Goal: Task Accomplishment & Management: Complete application form

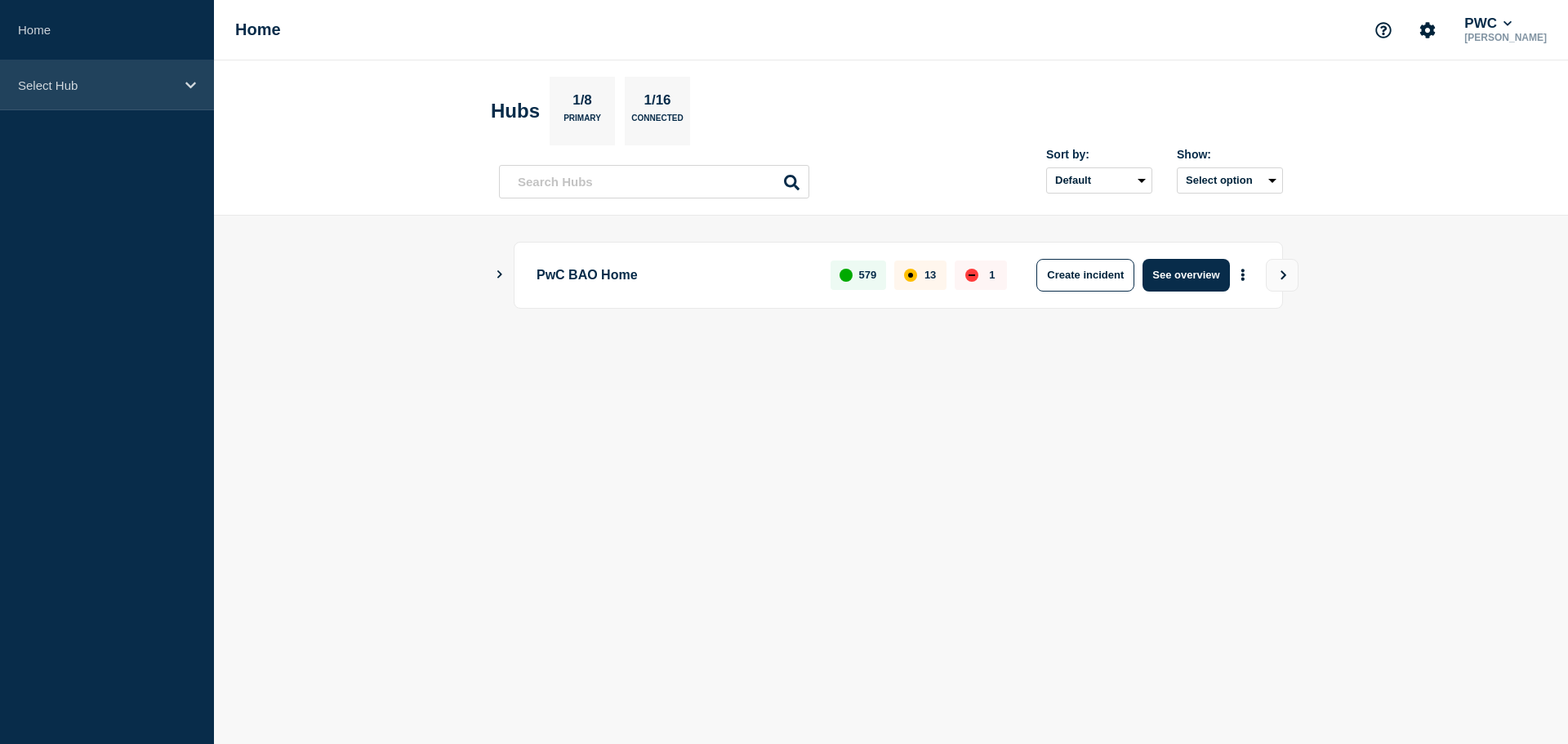
click at [177, 89] on div "Select Hub" at bounding box center [106, 86] width 214 height 50
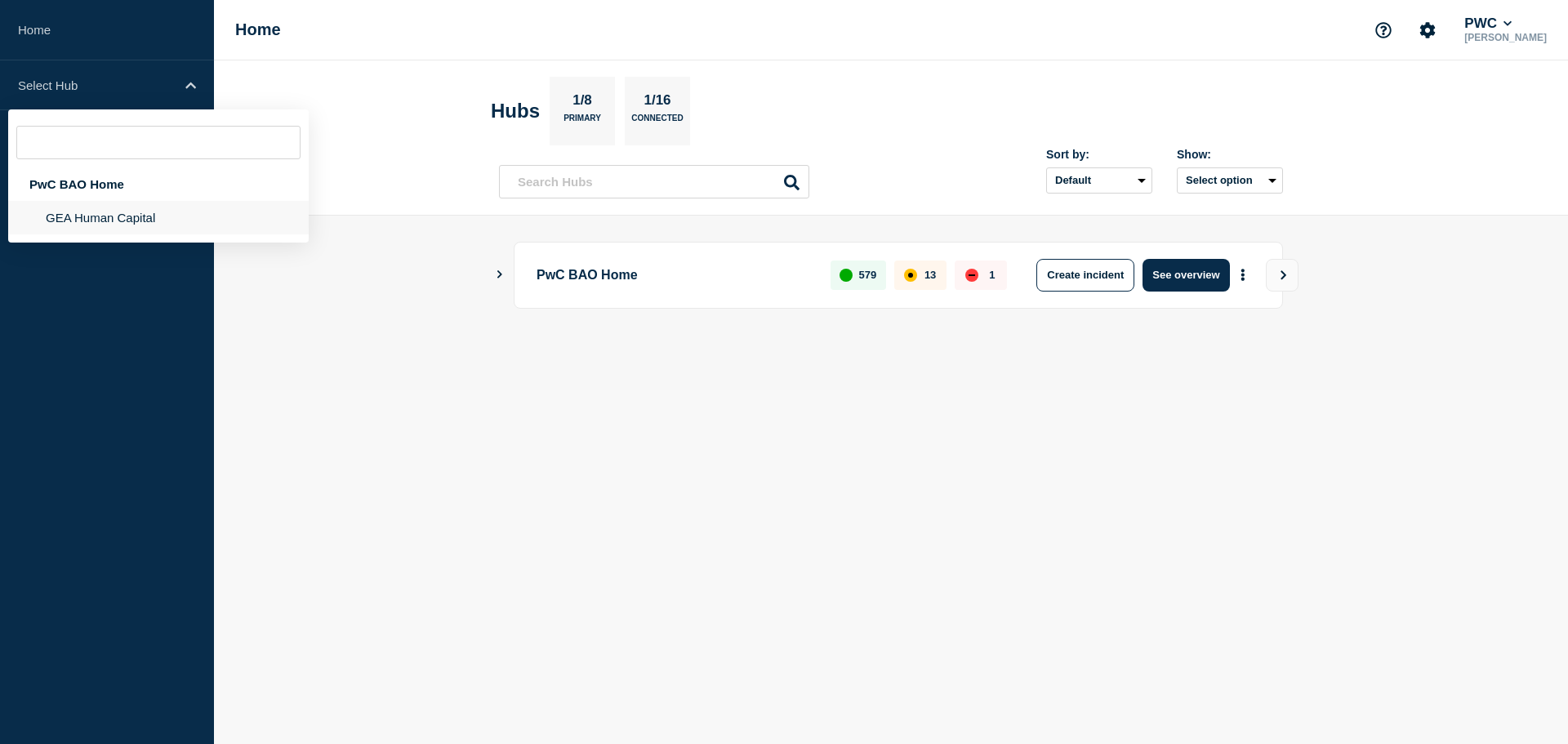
click at [137, 210] on li "GEA Human Capital" at bounding box center [158, 217] width 300 height 34
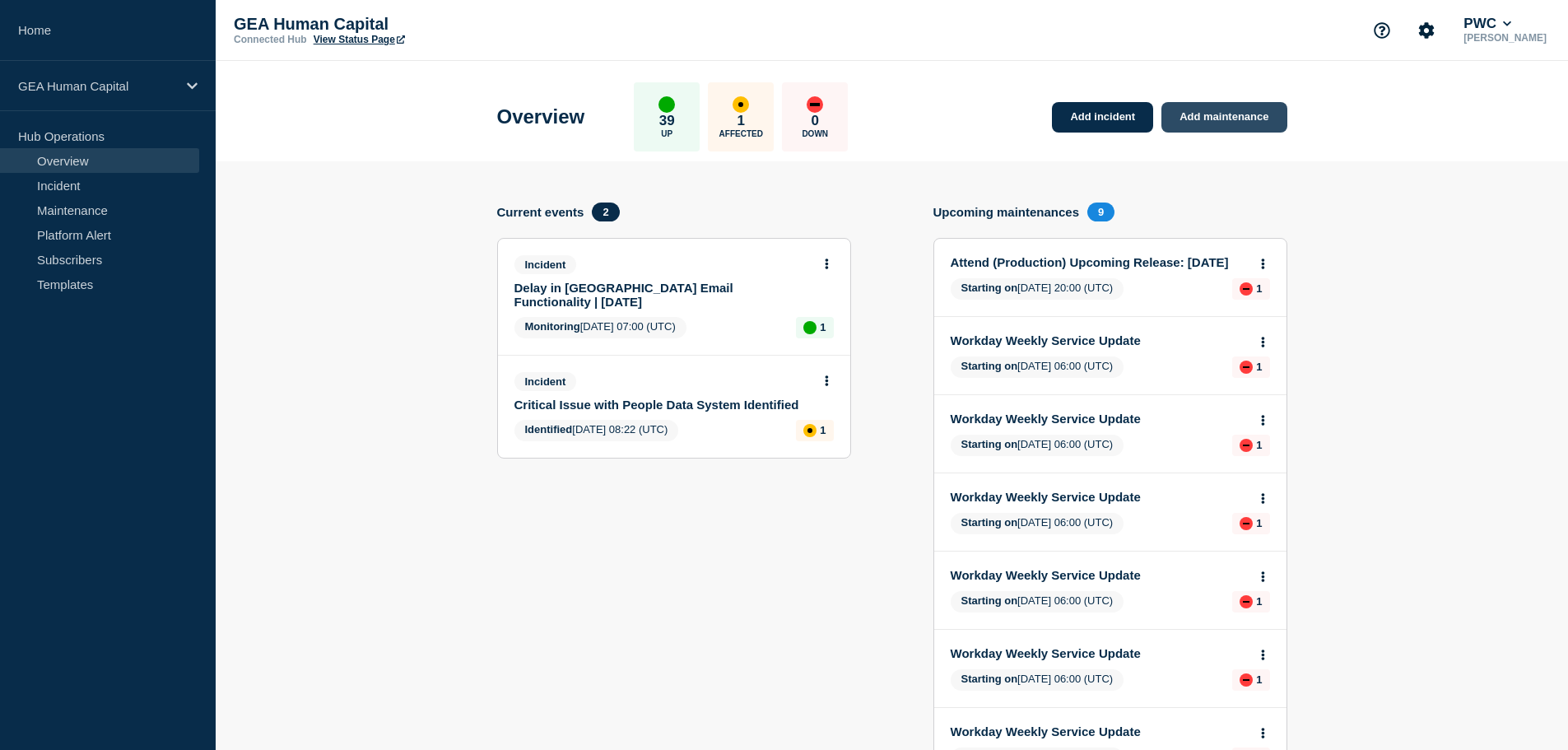
click at [1235, 115] on link "Add maintenance" at bounding box center [1223, 117] width 125 height 31
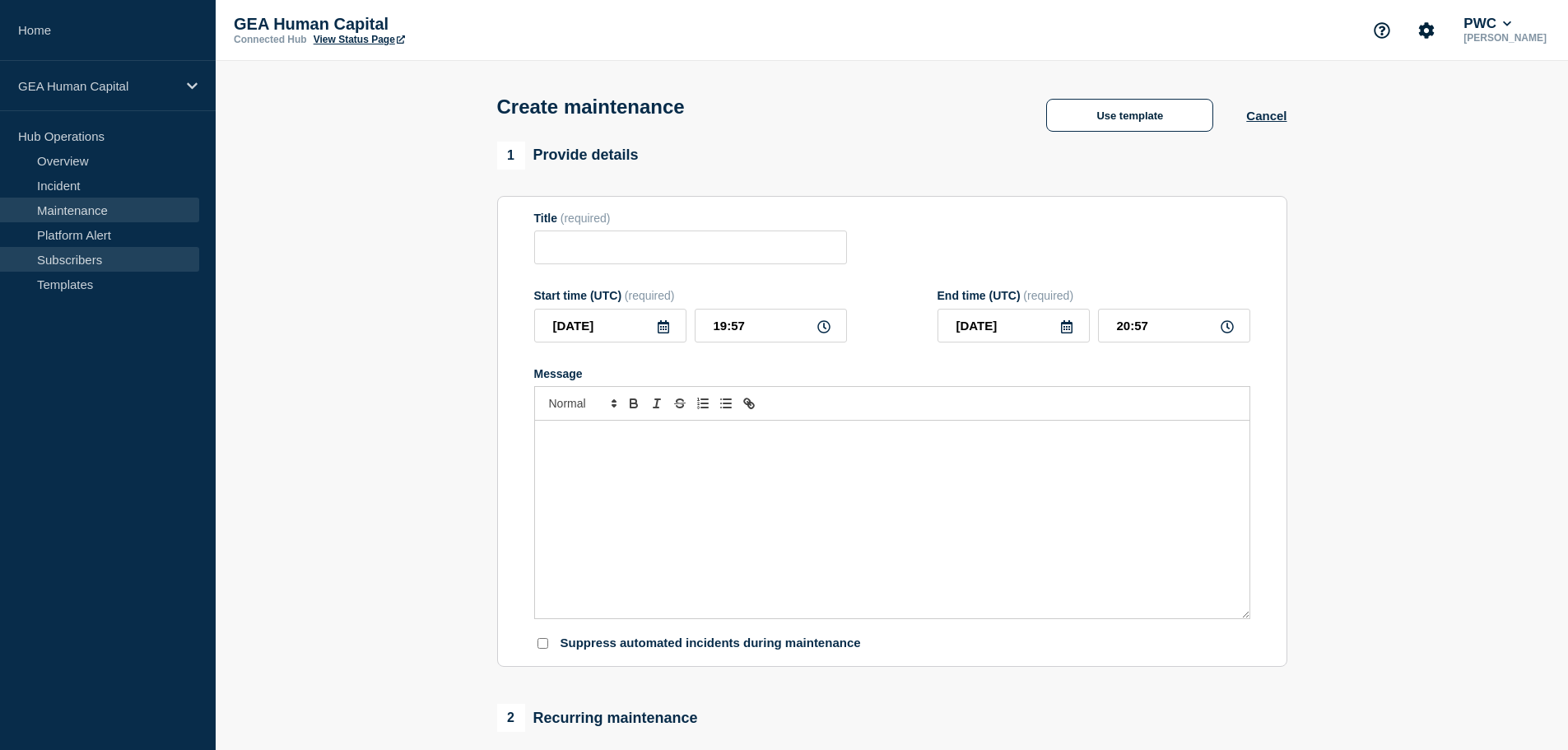
click at [76, 254] on link "Subscribers" at bounding box center [99, 259] width 199 height 24
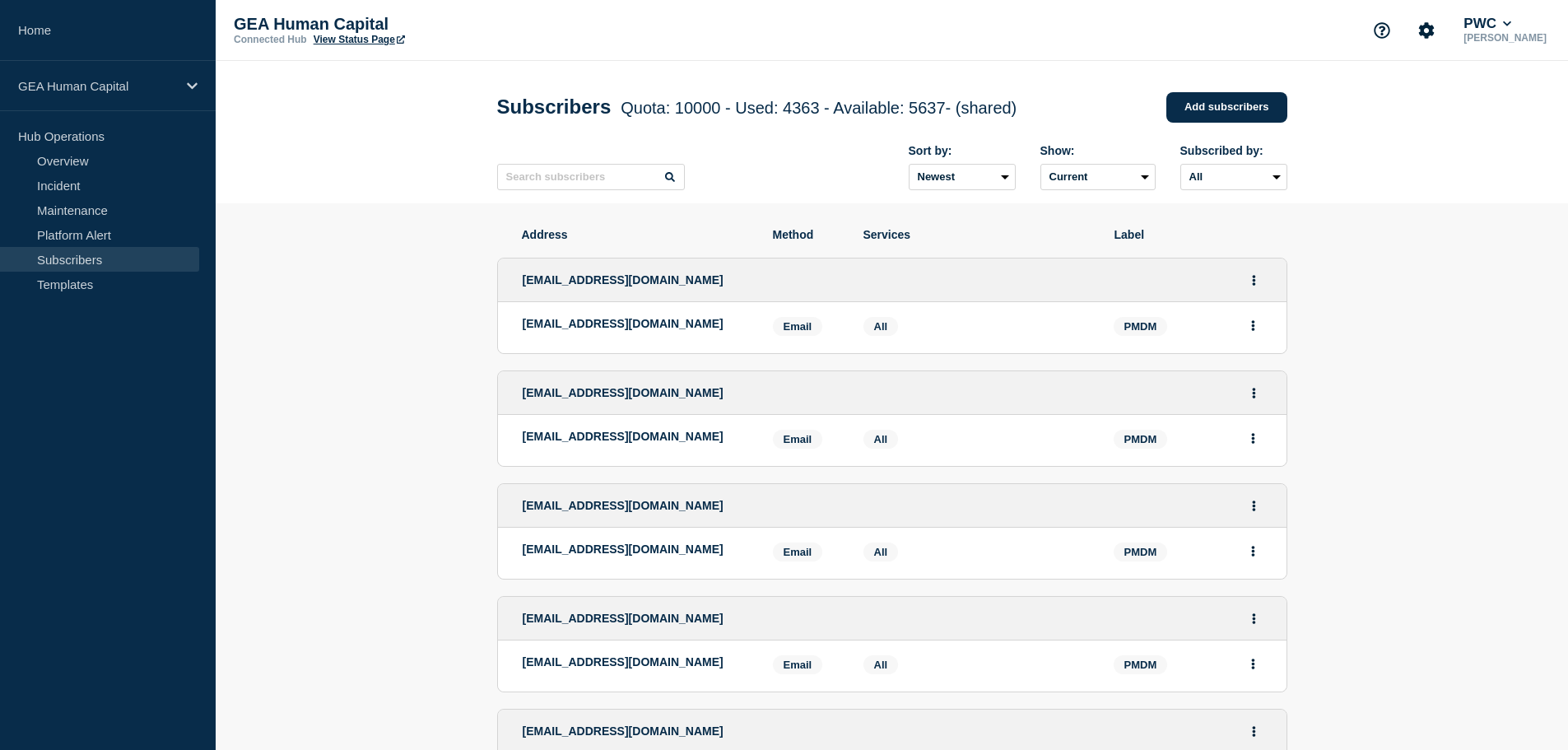
click at [44, 138] on p "Hub Operations" at bounding box center [107, 136] width 216 height 24
click at [85, 284] on link "Templates" at bounding box center [99, 284] width 199 height 24
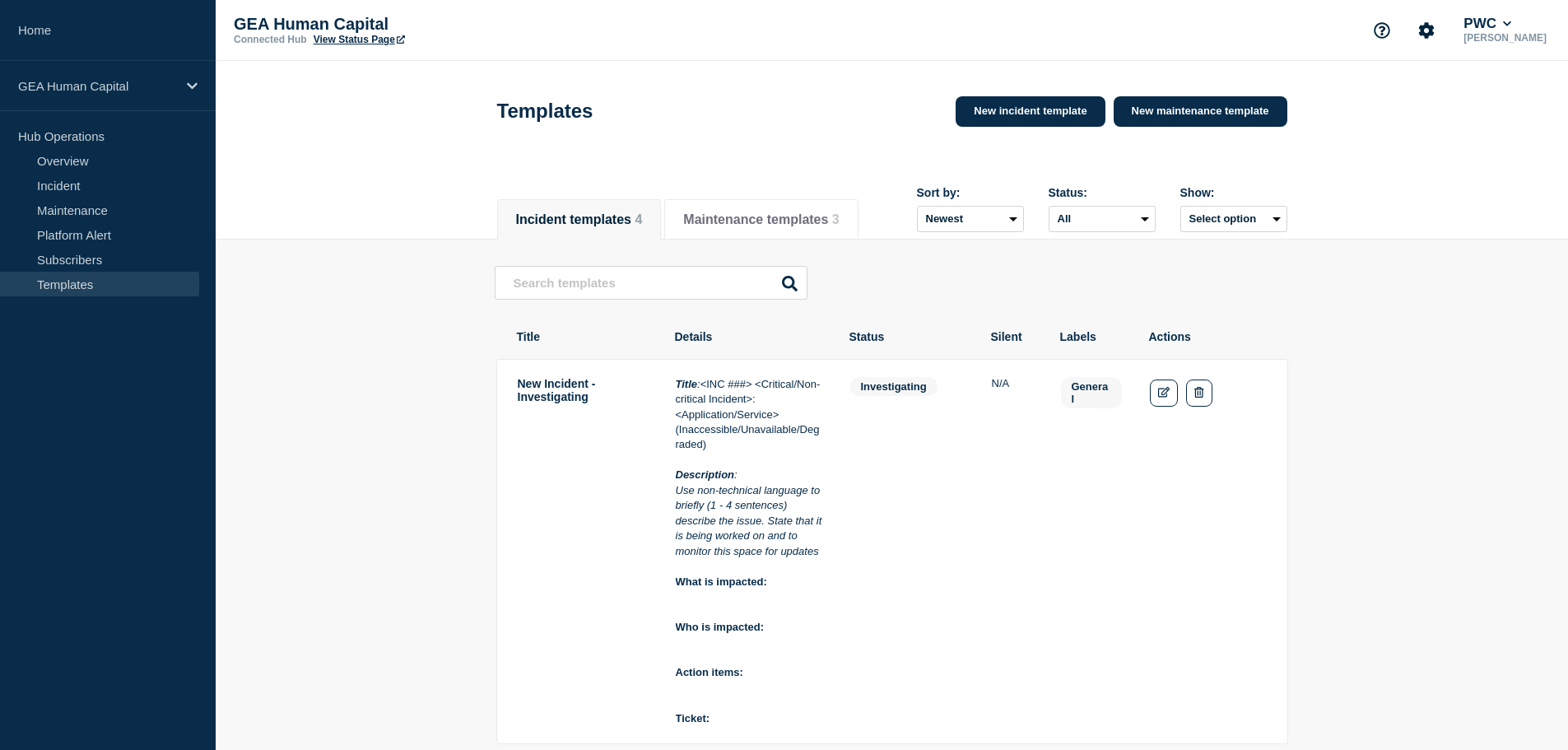
click at [91, 137] on p "Hub Operations" at bounding box center [107, 136] width 216 height 24
click at [84, 210] on link "Maintenance" at bounding box center [99, 210] width 199 height 24
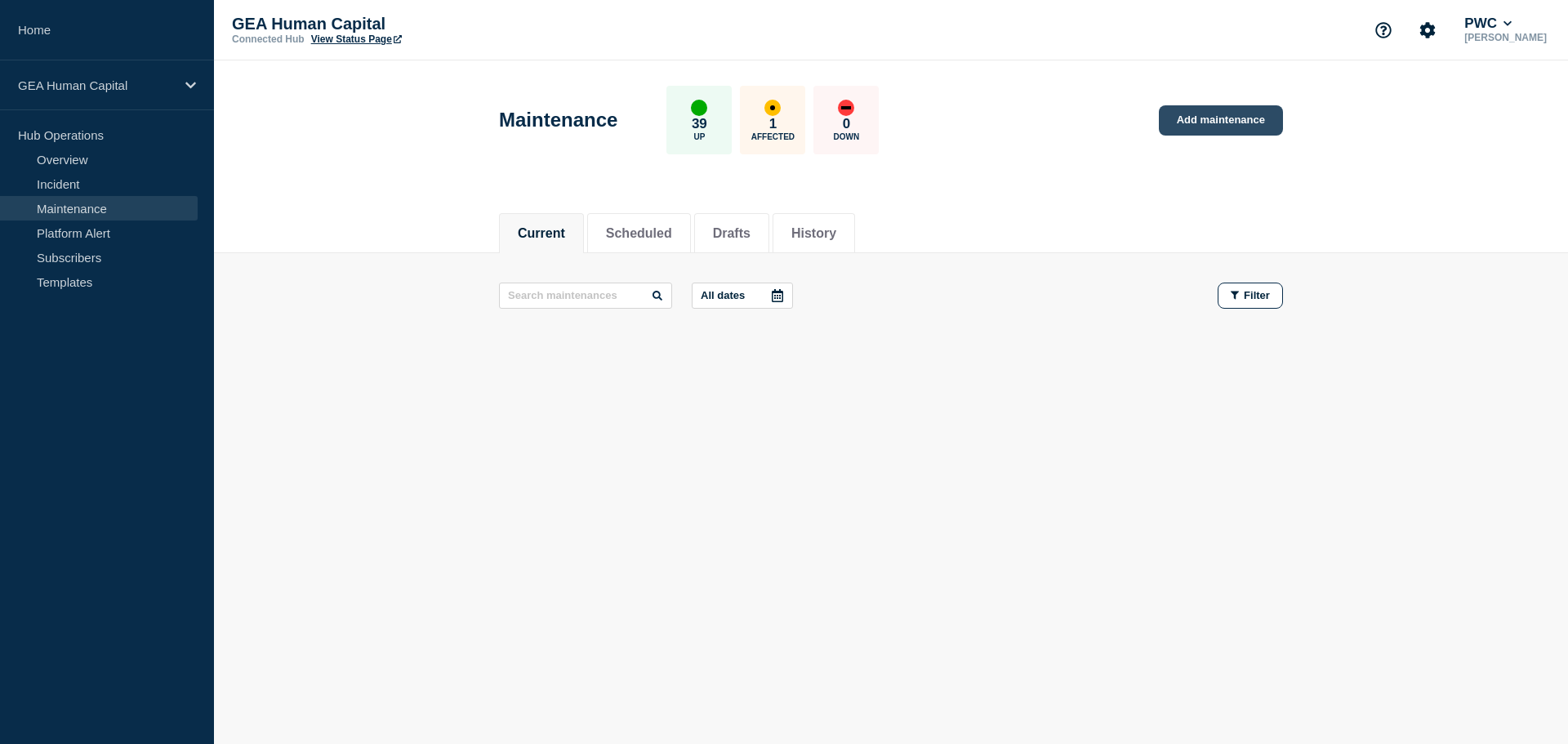
click at [1201, 122] on link "Add maintenance" at bounding box center [1221, 120] width 124 height 30
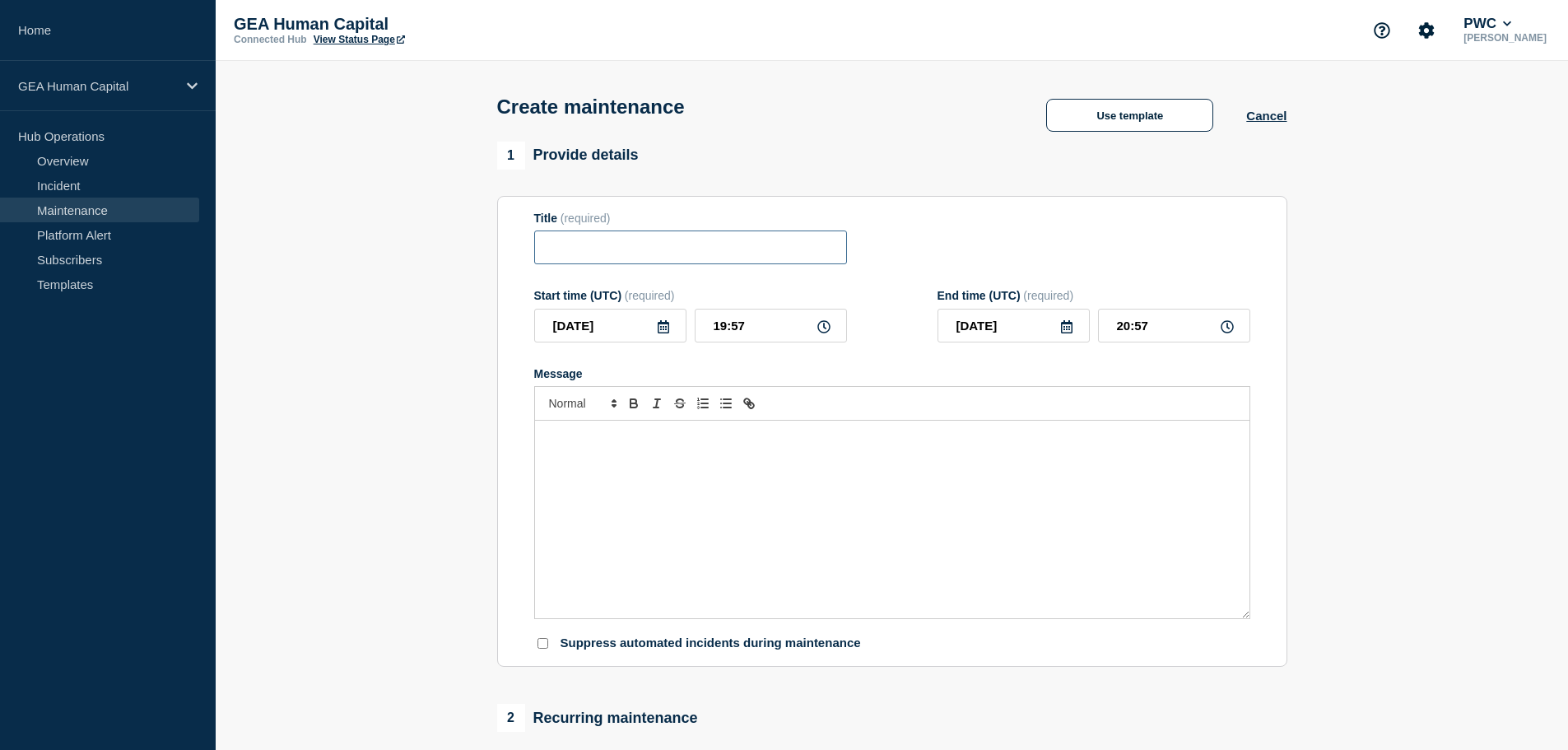
click at [672, 254] on input "Title" at bounding box center [690, 247] width 313 height 34
paste input "PMDM – Onboarding (OB) Environment Refresh Notification"
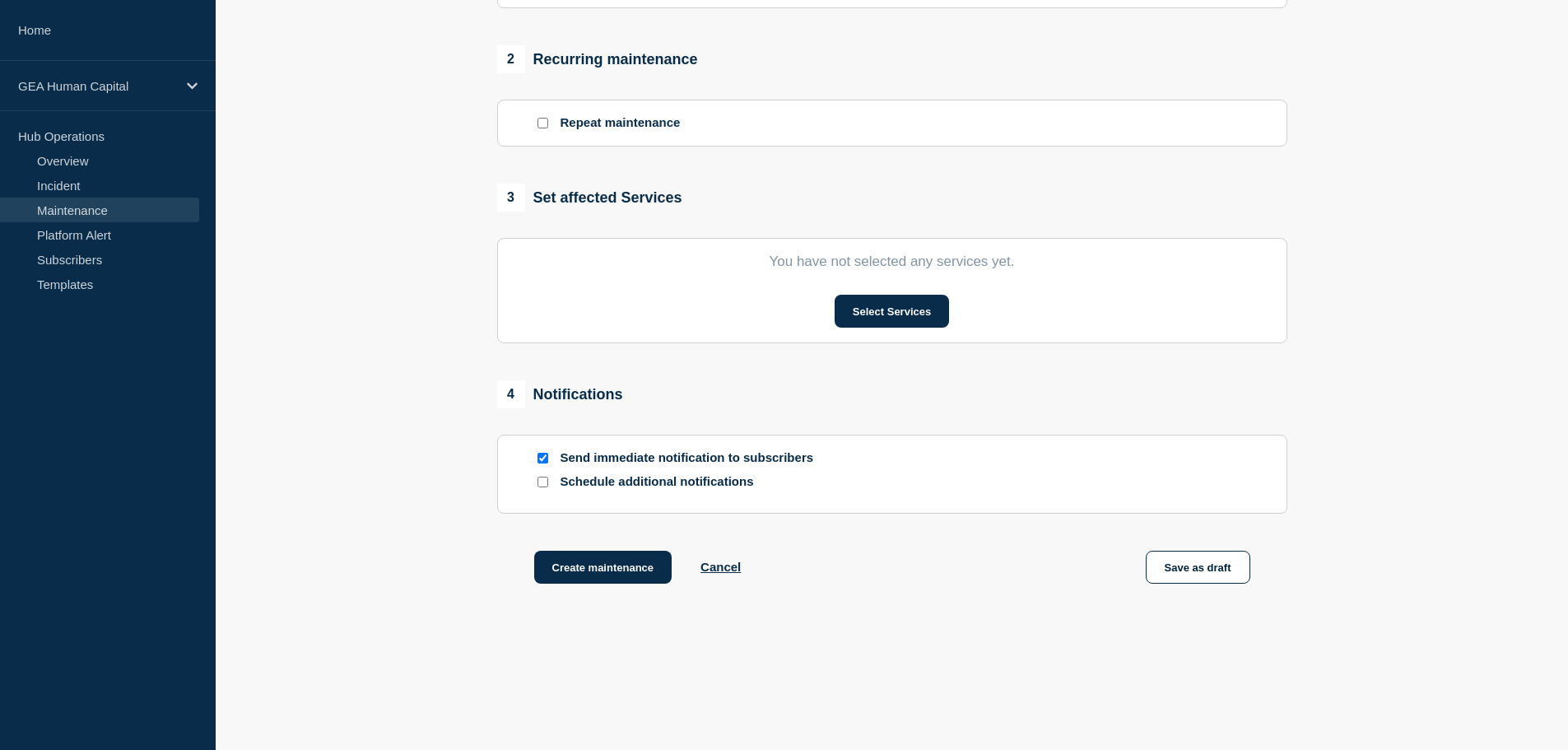
scroll to position [686, 0]
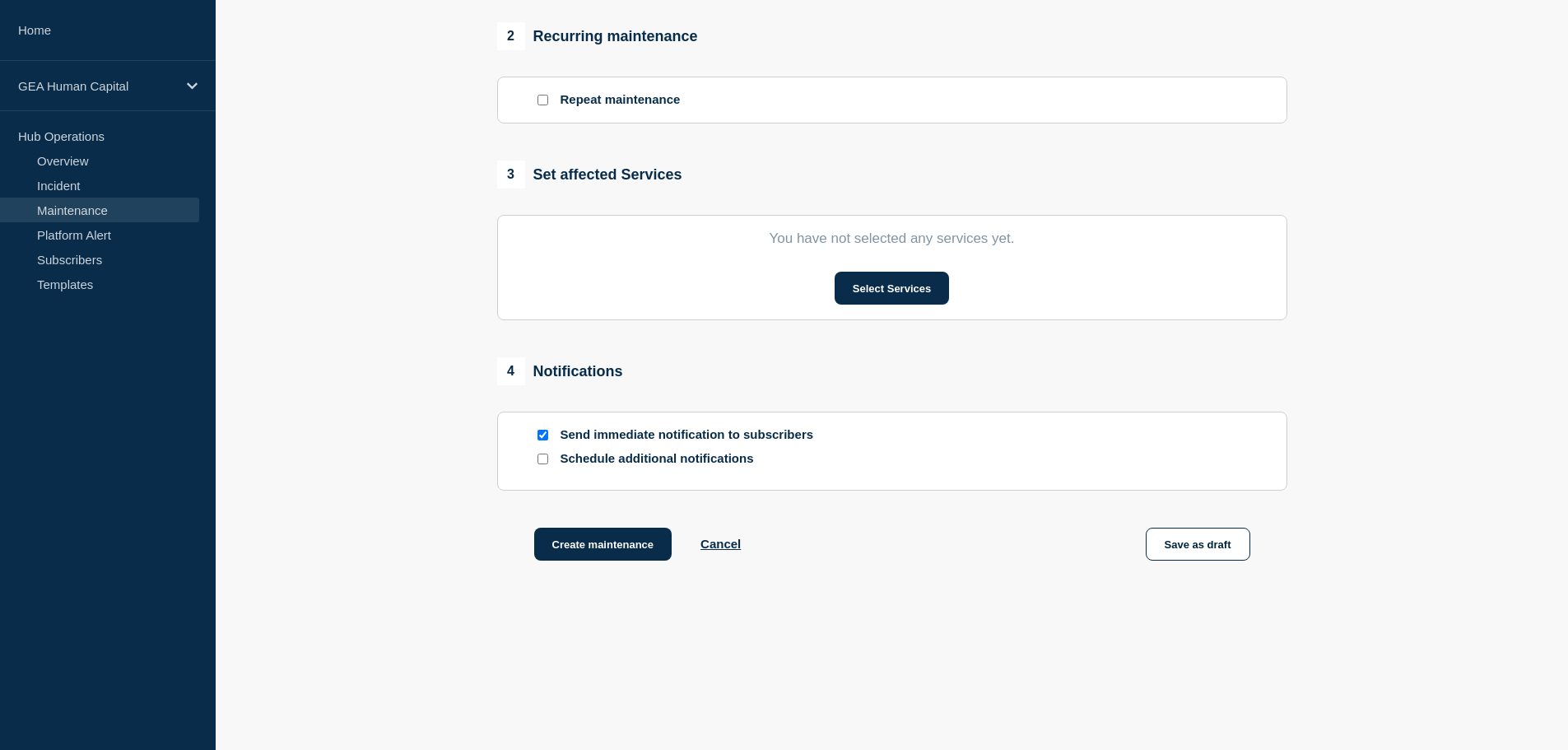
type input "PMDM – Onboarding (OB) Environment Refresh Notification"
click at [607, 534] on button "Create maintenance" at bounding box center [603, 545] width 138 height 33
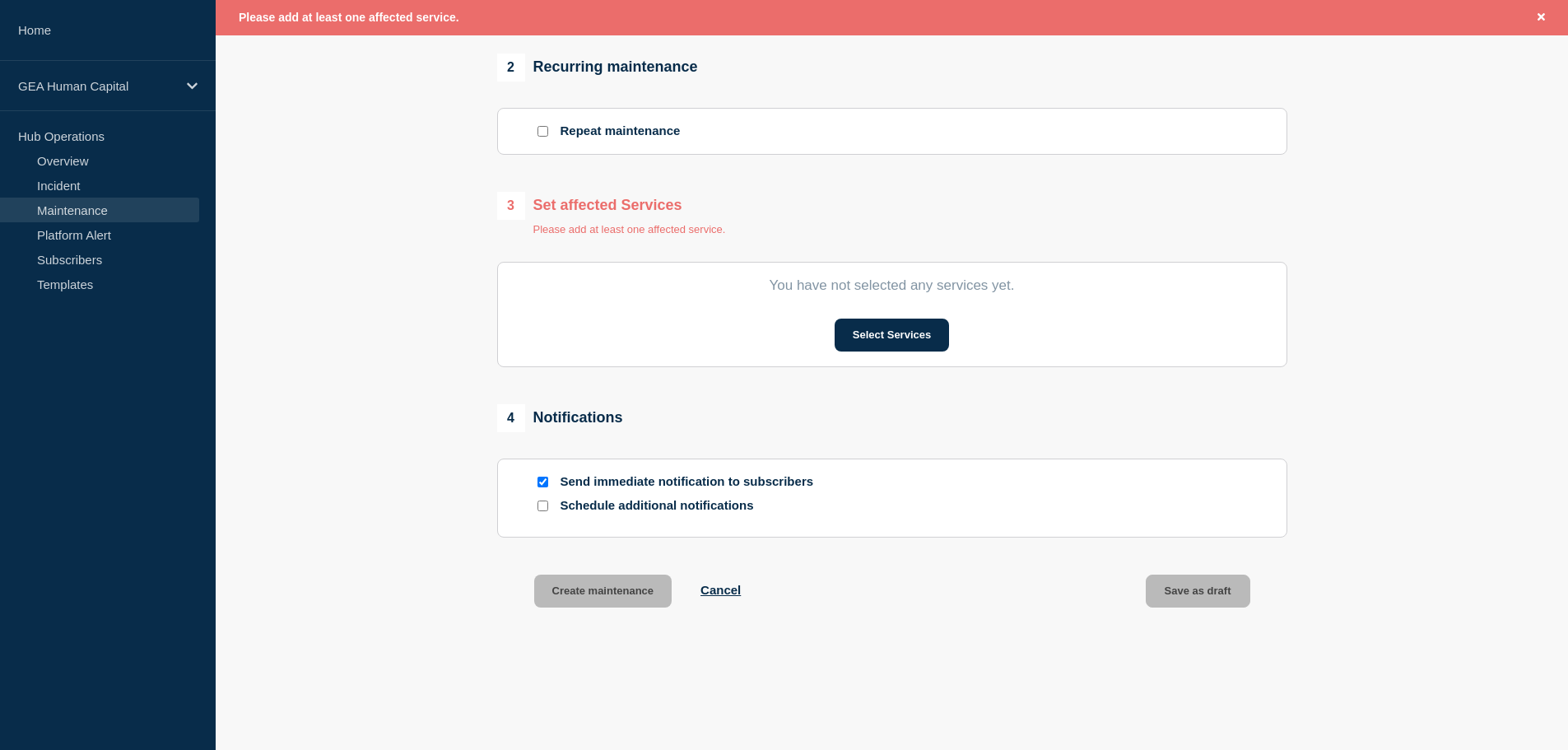
scroll to position [721, 0]
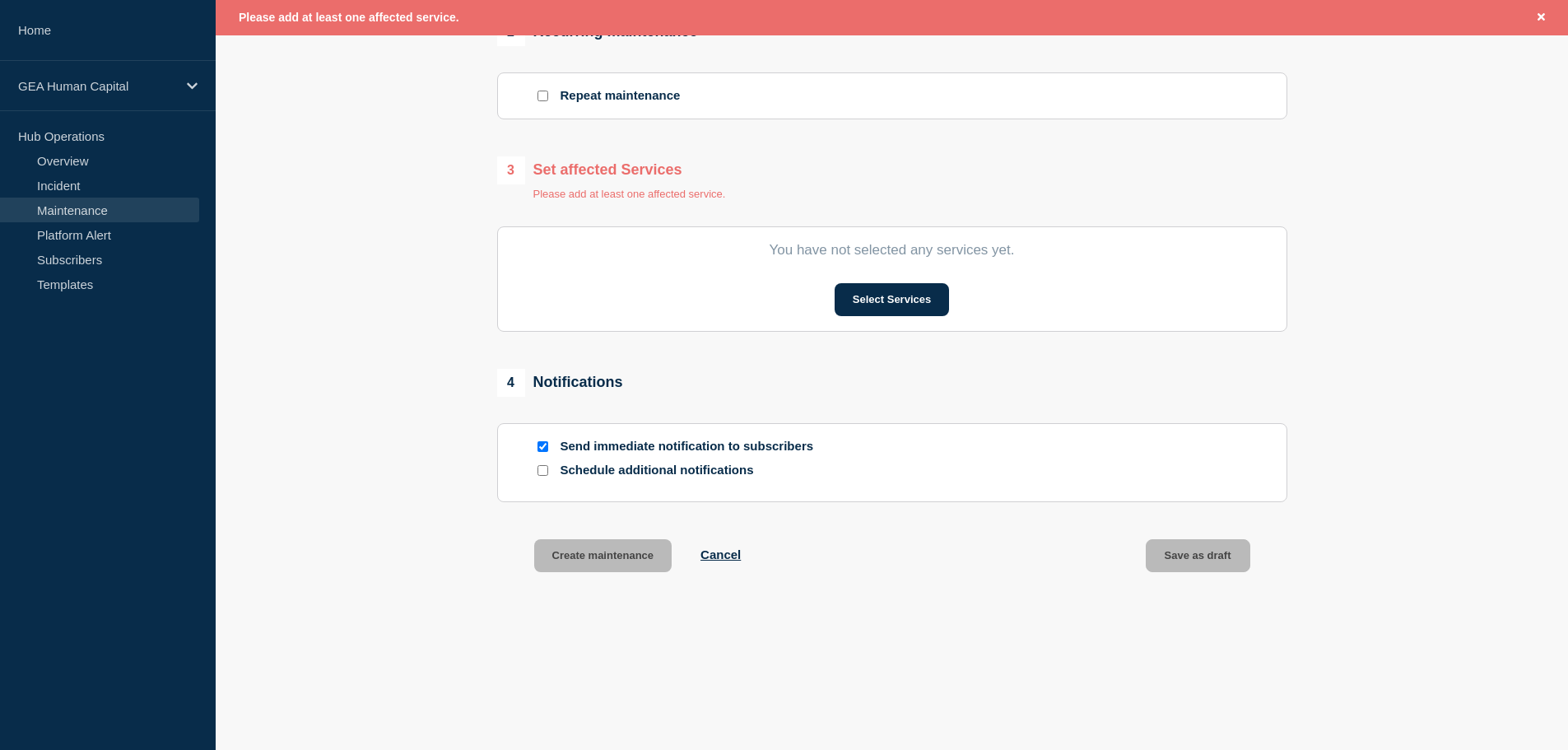
click at [1343, 255] on section "1 Provide details Title (required) PMDM – Onboarding (OB) Environment Refresh N…" at bounding box center [892, 33] width 1352 height 1159
click at [897, 304] on button "Select Services" at bounding box center [892, 300] width 114 height 33
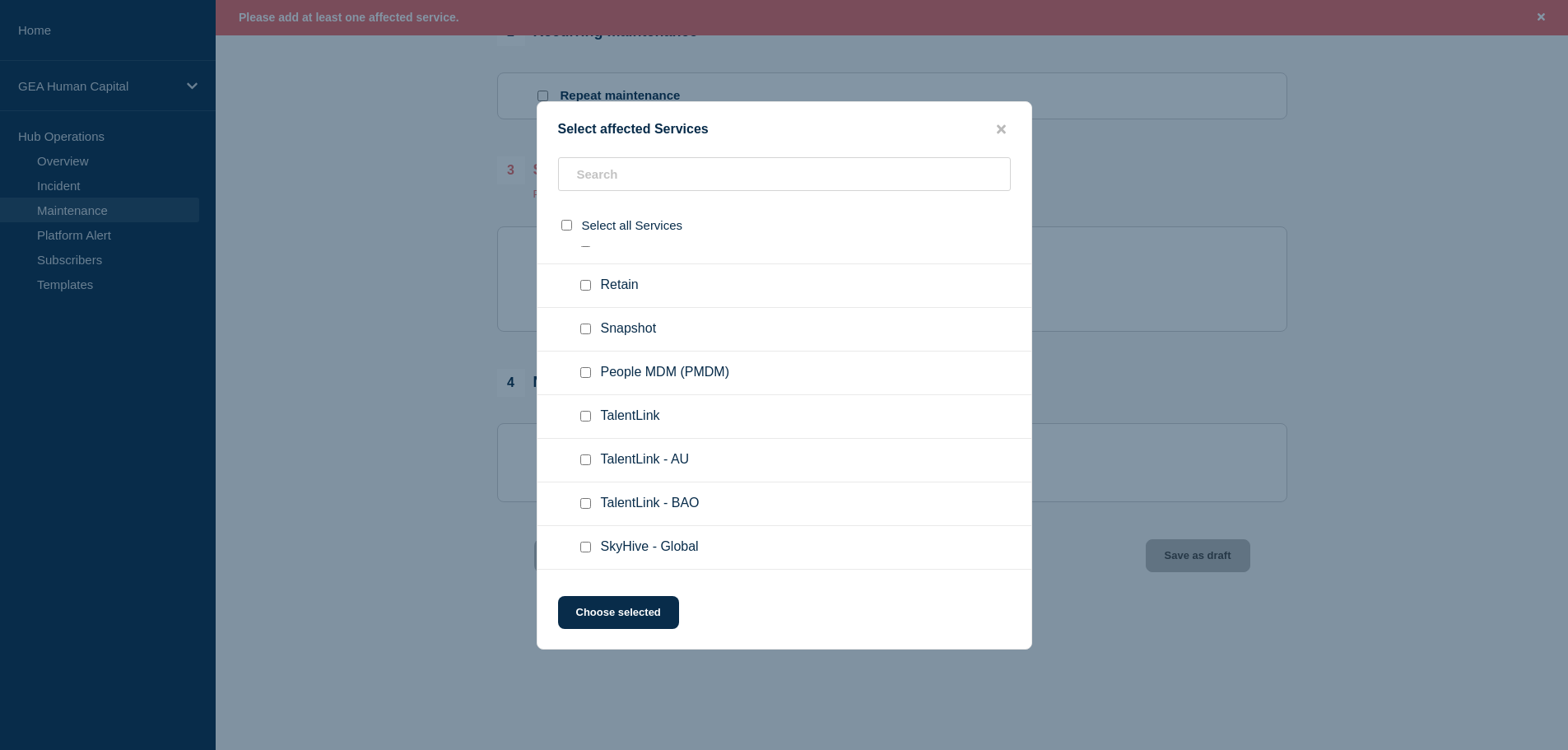
scroll to position [691, 0]
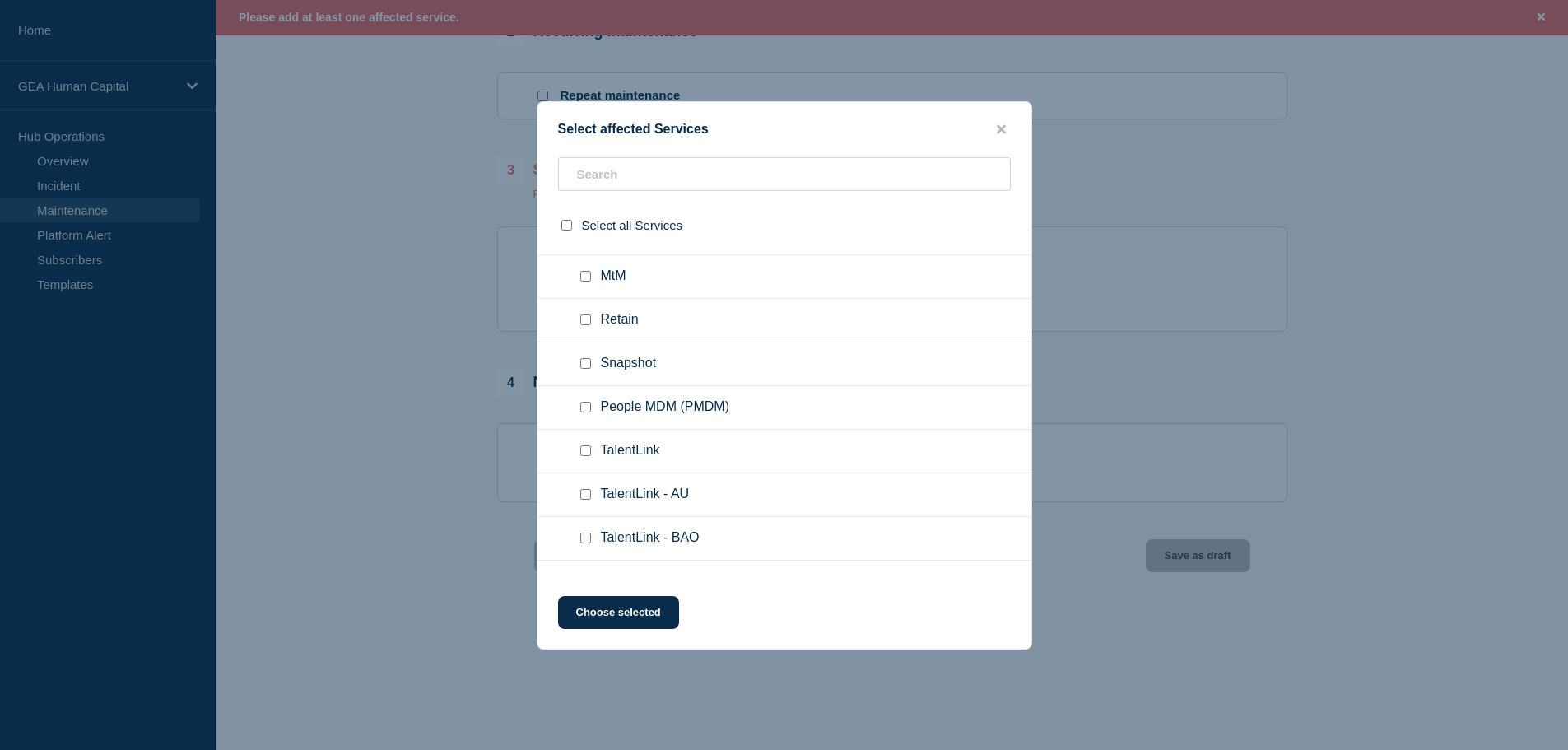
click at [1003, 138] on div "Select affected Services" at bounding box center [784, 130] width 494 height 16
click at [1002, 138] on div "Select affected Services" at bounding box center [784, 130] width 494 height 16
click at [999, 128] on icon "close button" at bounding box center [1002, 128] width 9 height 9
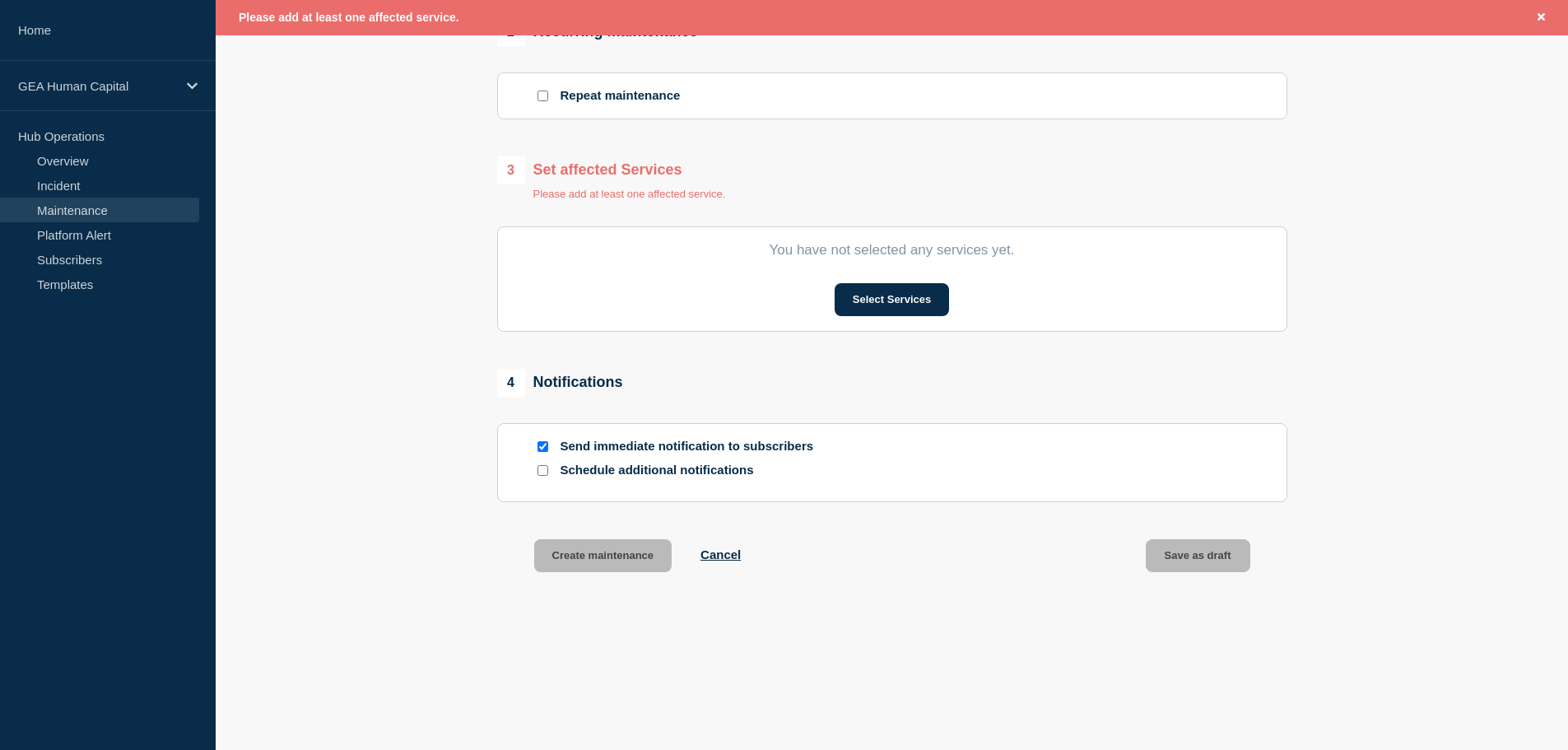
click at [1494, 458] on section "1 Provide details Title (required) PMDM – Onboarding (OB) Environment Refresh N…" at bounding box center [892, 33] width 1352 height 1159
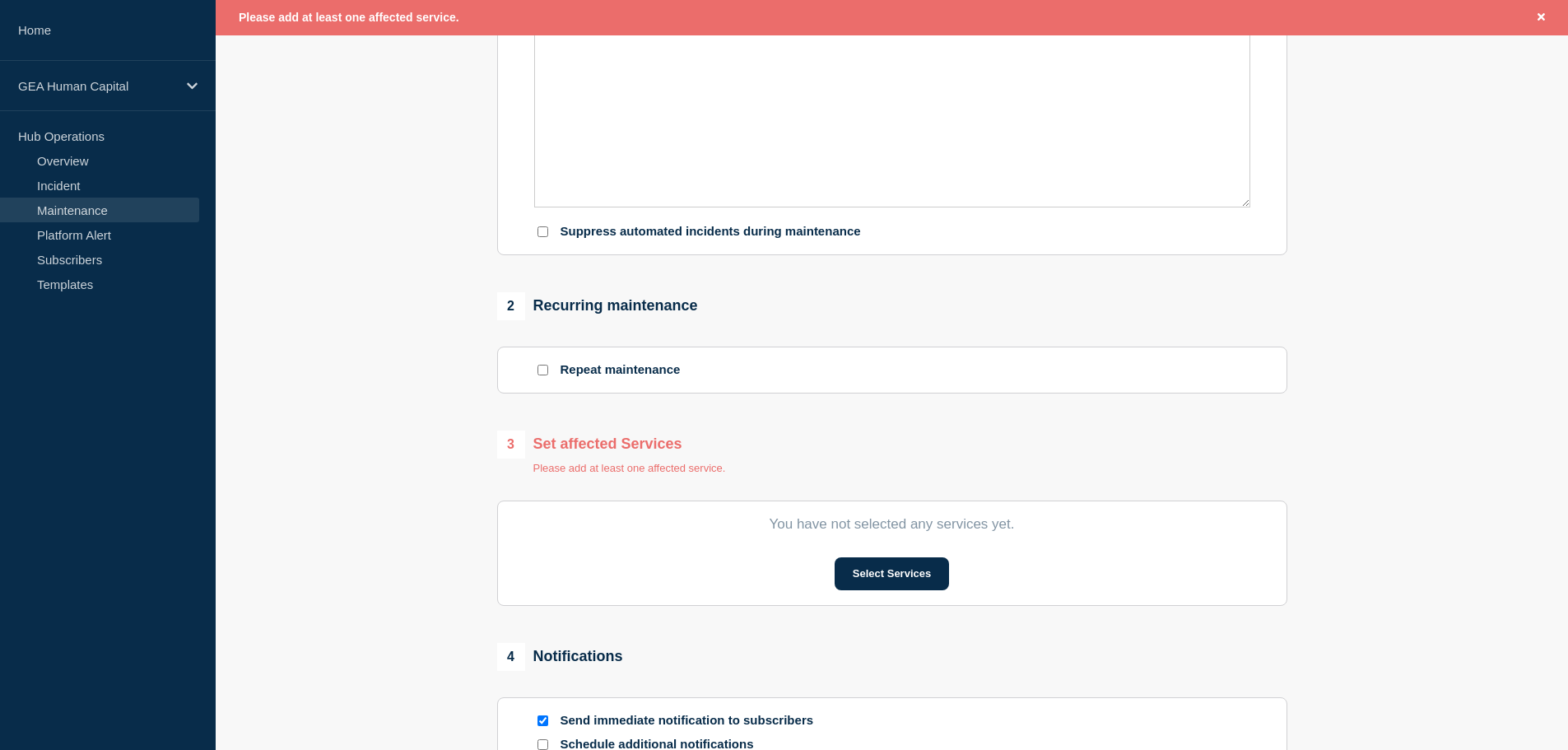
scroll to position [0, 0]
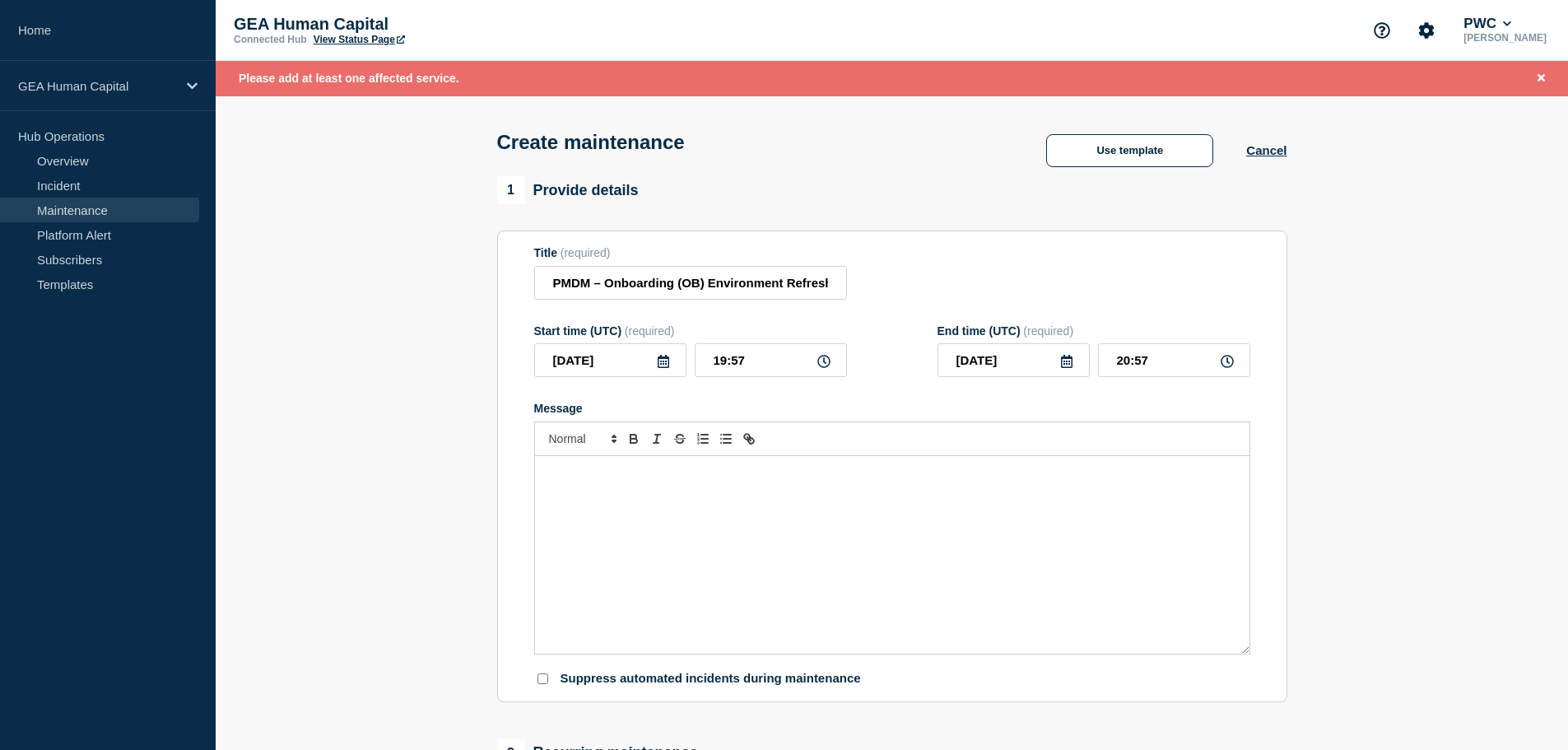
click at [665, 368] on icon at bounding box center [663, 361] width 11 height 13
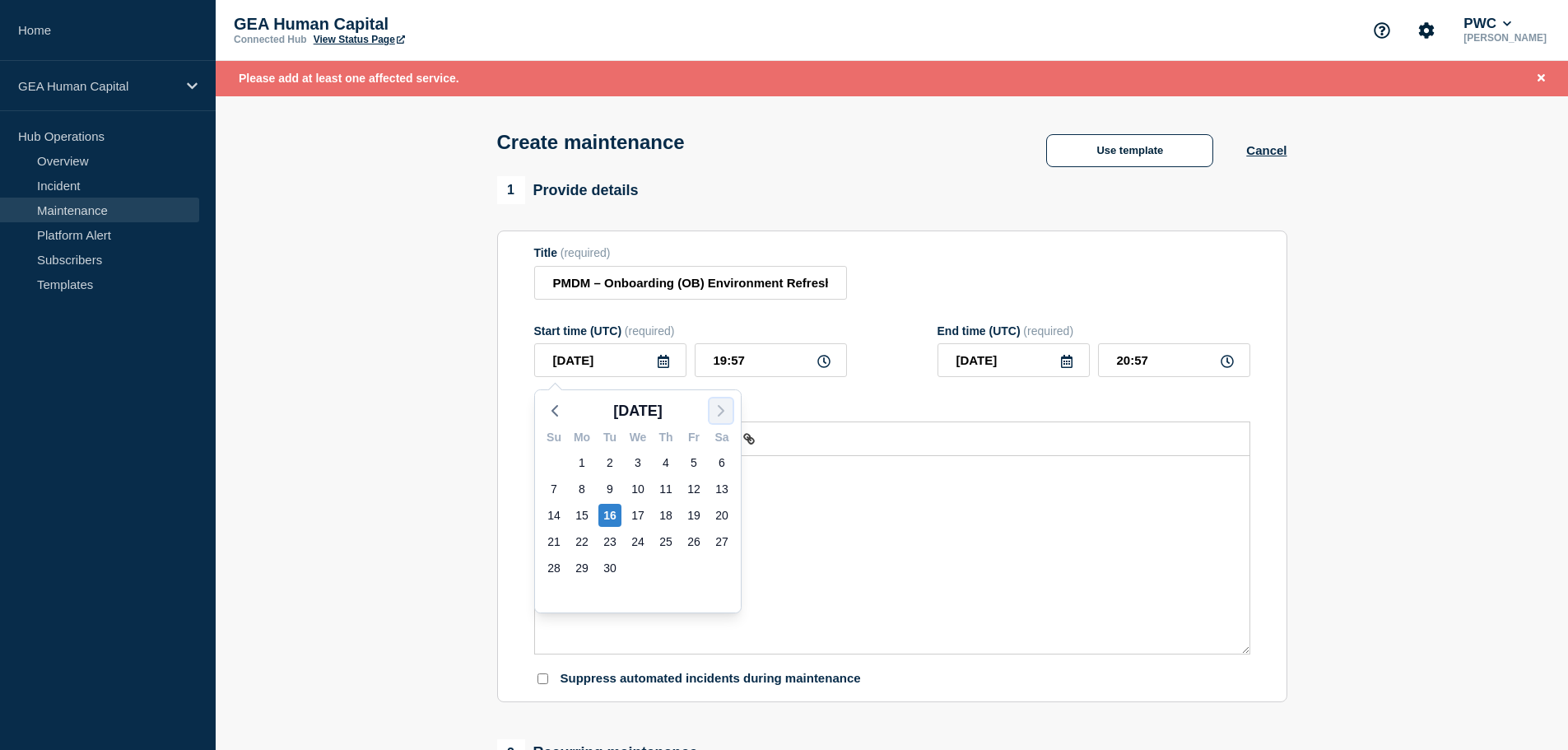
click at [720, 404] on icon "button" at bounding box center [721, 410] width 20 height 20
click at [582, 518] on div "13" at bounding box center [582, 515] width 23 height 23
type input "[DATE]"
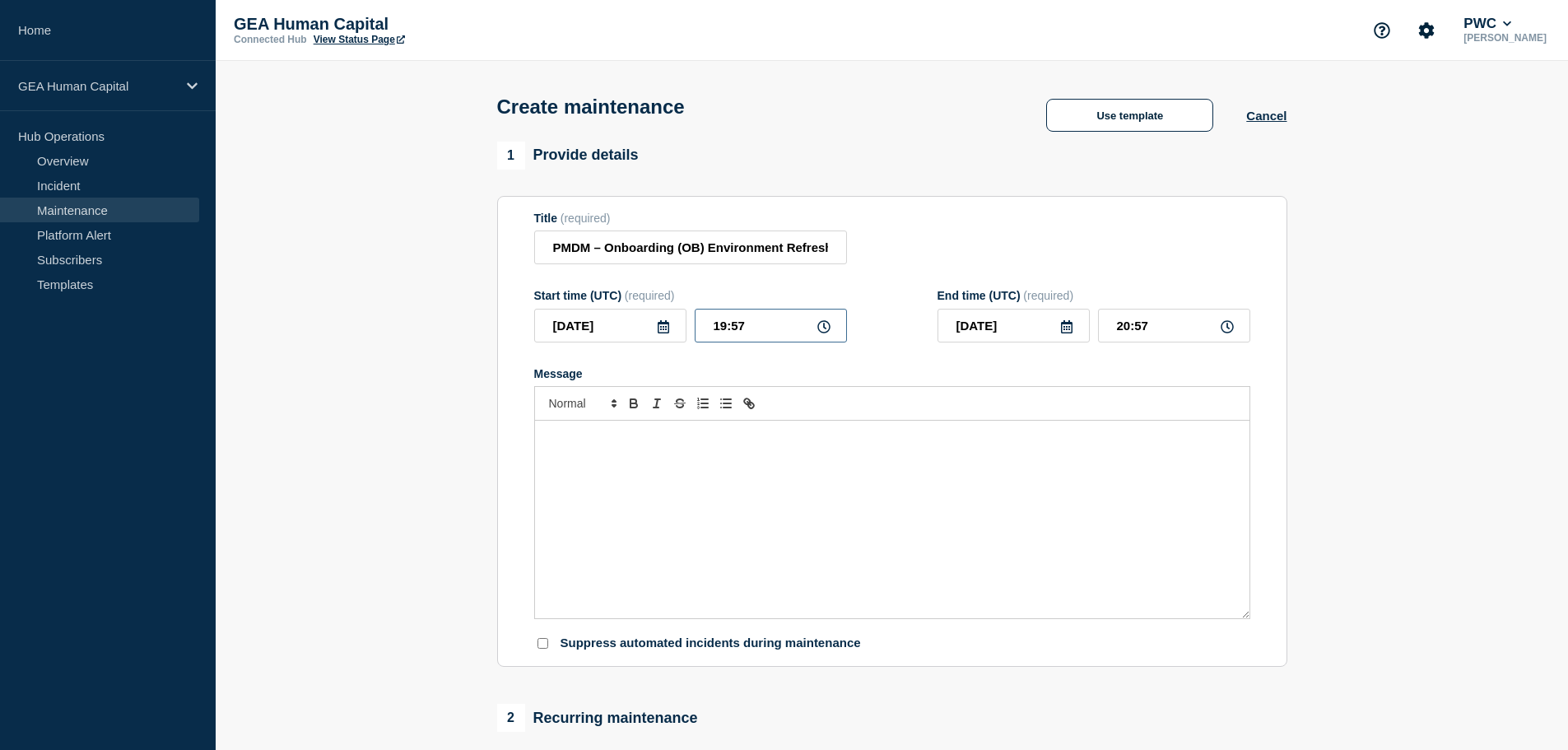
click at [794, 327] on input "19:57" at bounding box center [770, 326] width 153 height 34
drag, startPoint x: 795, startPoint y: 327, endPoint x: 691, endPoint y: 327, distance: 104.0
click at [691, 327] on div "[DATE] 19:57" at bounding box center [690, 326] width 313 height 34
click at [825, 326] on icon at bounding box center [824, 327] width 13 height 13
click at [823, 327] on icon at bounding box center [824, 327] width 13 height 13
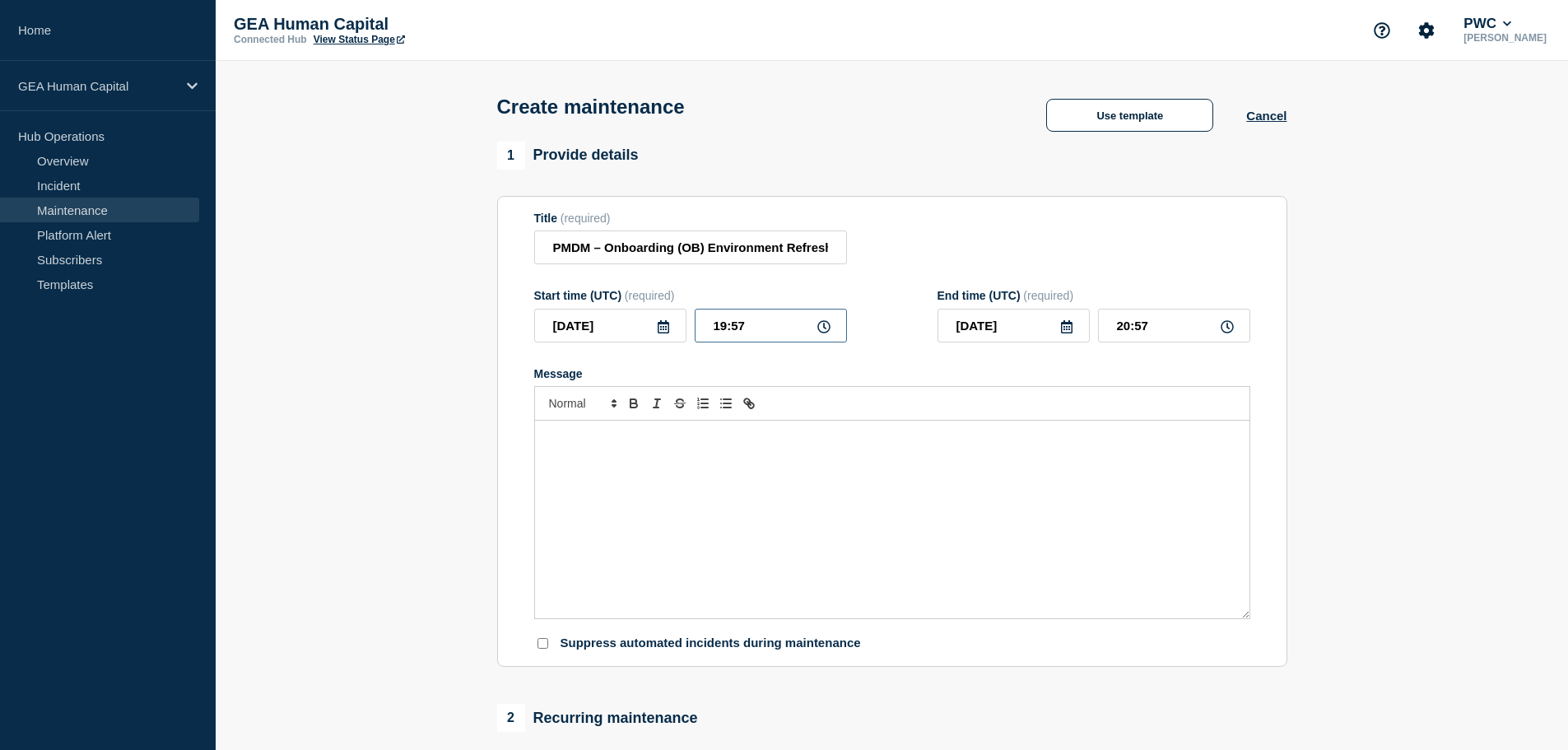
drag, startPoint x: 743, startPoint y: 330, endPoint x: 681, endPoint y: 327, distance: 62.1
click at [681, 327] on div "[DATE] 19:57" at bounding box center [690, 326] width 313 height 34
click at [745, 326] on input "19:57" at bounding box center [770, 326] width 153 height 34
click at [744, 326] on input "19:57" at bounding box center [770, 326] width 153 height 34
type input "03:30"
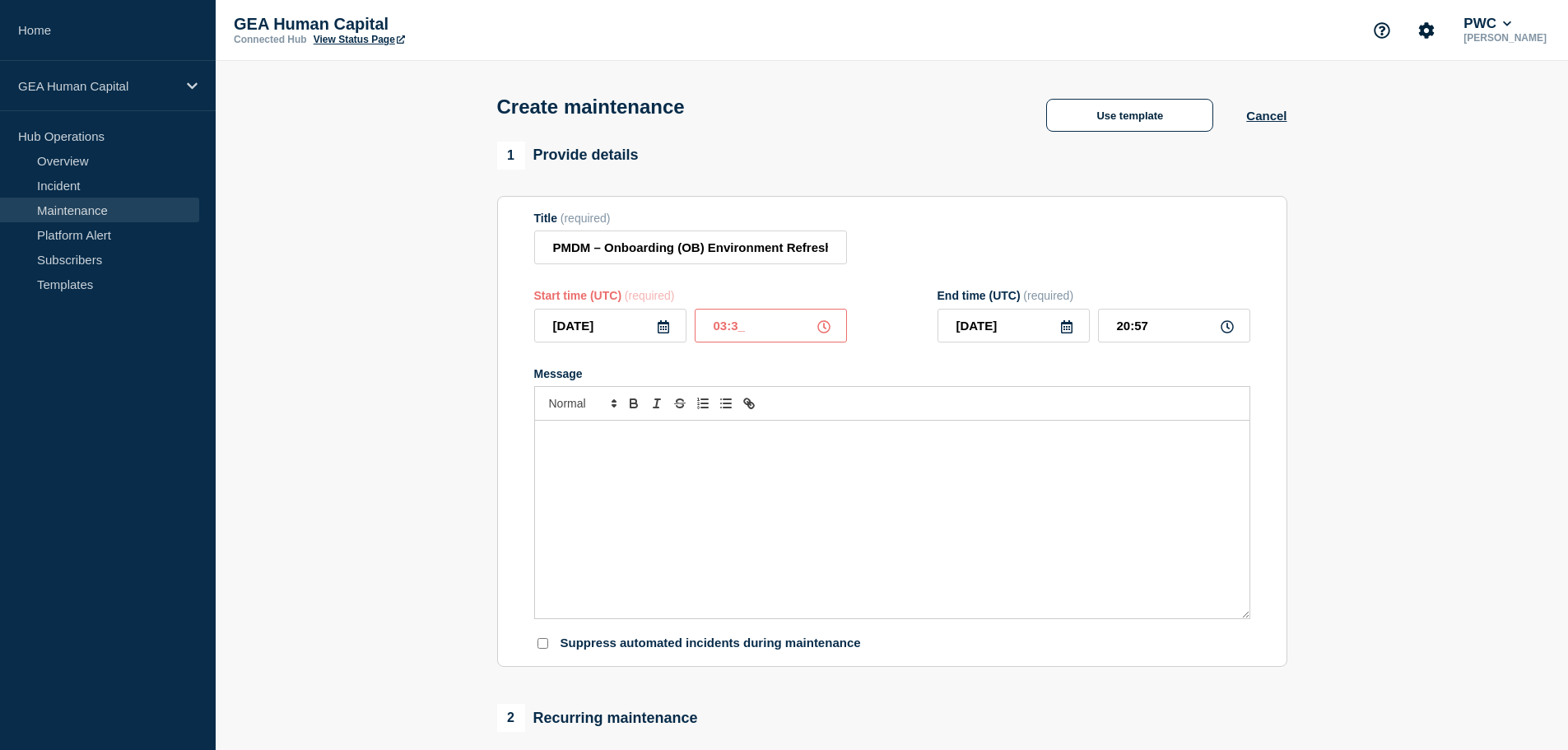
type input "04:30"
click at [824, 332] on icon at bounding box center [824, 327] width 13 height 13
click at [825, 332] on icon at bounding box center [824, 327] width 13 height 13
click at [824, 332] on icon at bounding box center [824, 327] width 13 height 13
drag, startPoint x: 754, startPoint y: 329, endPoint x: 642, endPoint y: 328, distance: 112.0
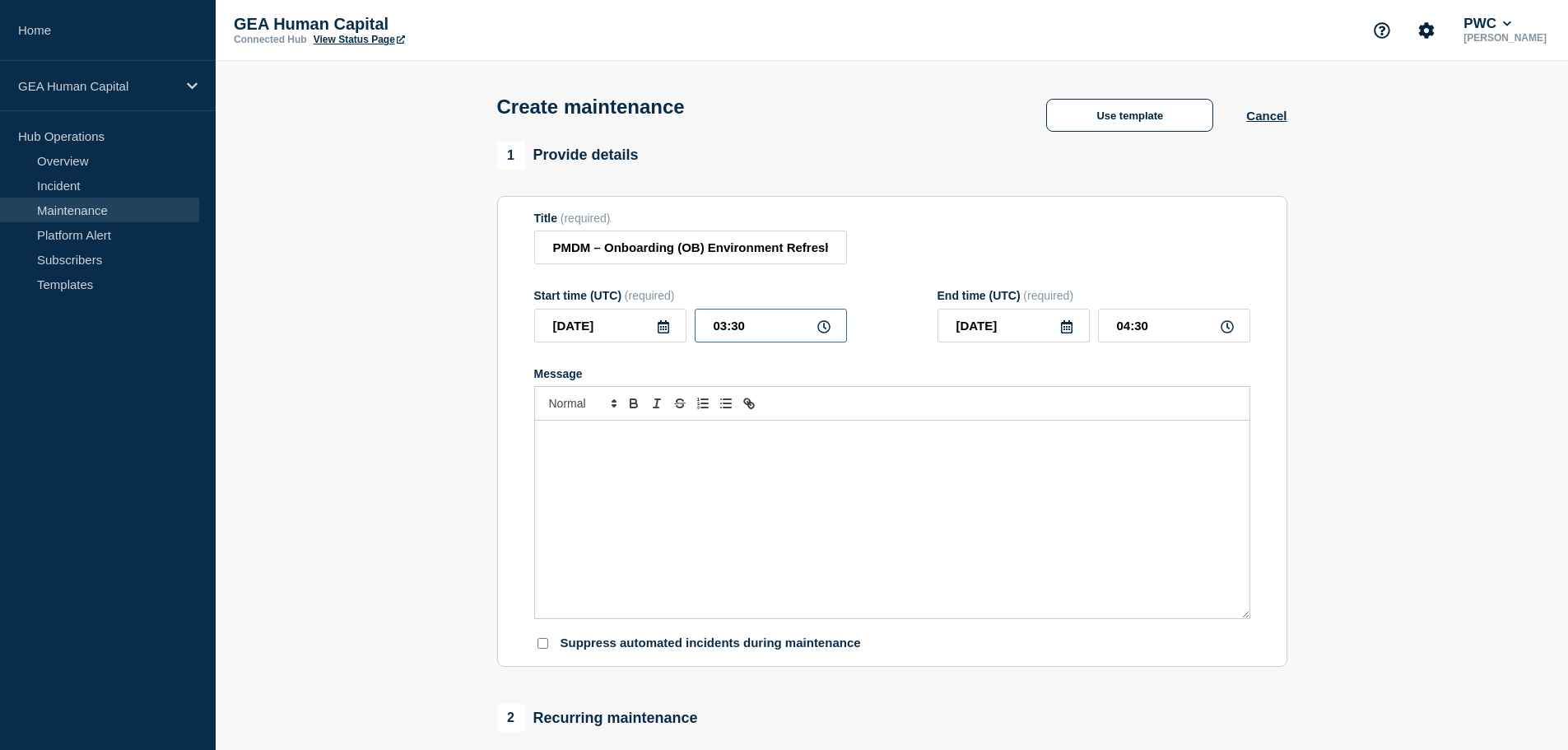
click at [642, 328] on div "[DATE] 03:30" at bounding box center [690, 326] width 313 height 34
click at [938, 365] on form "Title (required) PMDM – Onboarding (OB) Environment Refresh Notification Start …" at bounding box center [892, 431] width 716 height 441
click at [1063, 333] on icon at bounding box center [1066, 327] width 13 height 13
click at [1106, 487] on div "17" at bounding box center [1097, 481] width 23 height 23
type input "[DATE]"
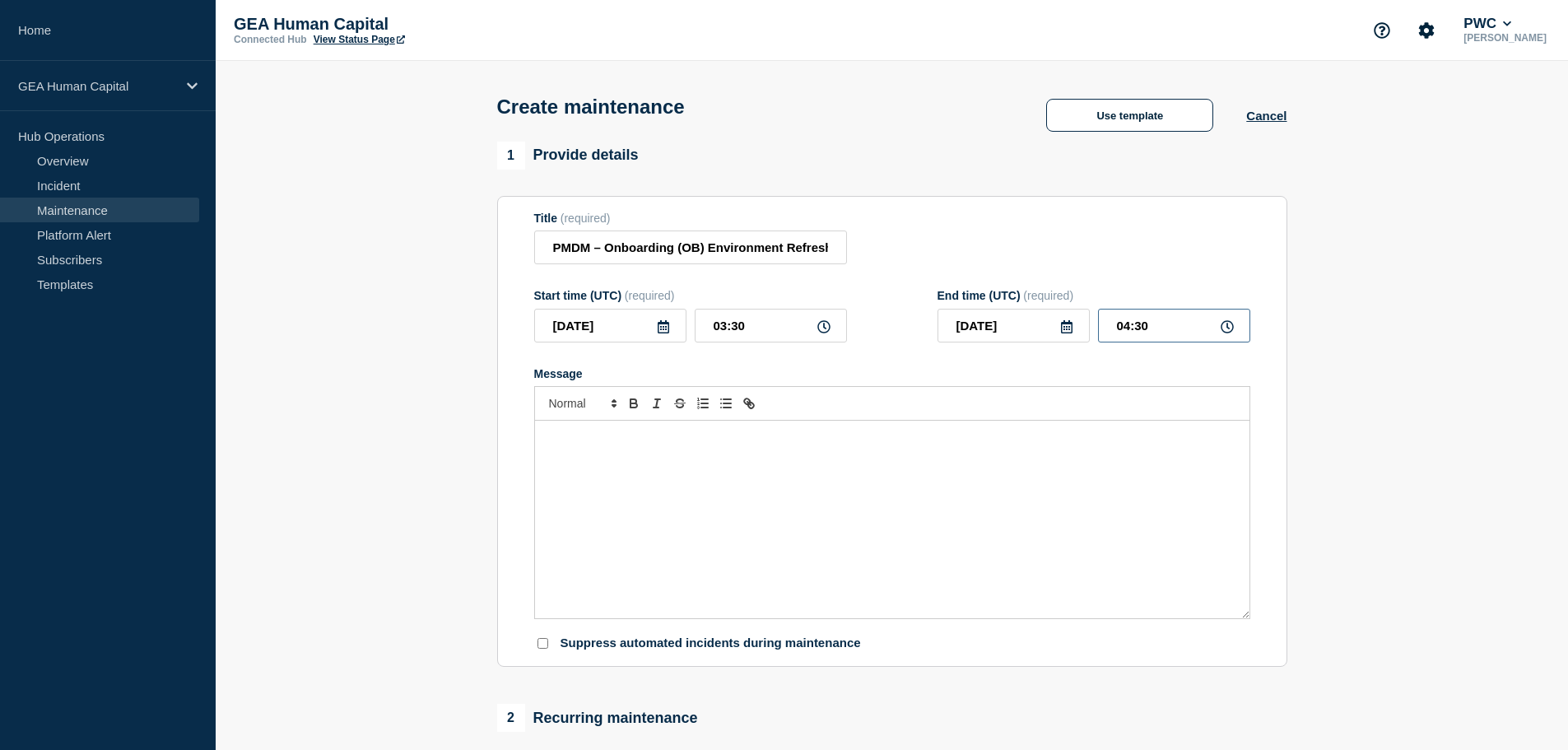
drag, startPoint x: 1158, startPoint y: 329, endPoint x: 1090, endPoint y: 327, distance: 68.0
click at [1090, 327] on div "[DATE] 04:30" at bounding box center [1094, 326] width 313 height 34
type input "03:00"
click at [560, 458] on div "Message" at bounding box center [892, 519] width 715 height 197
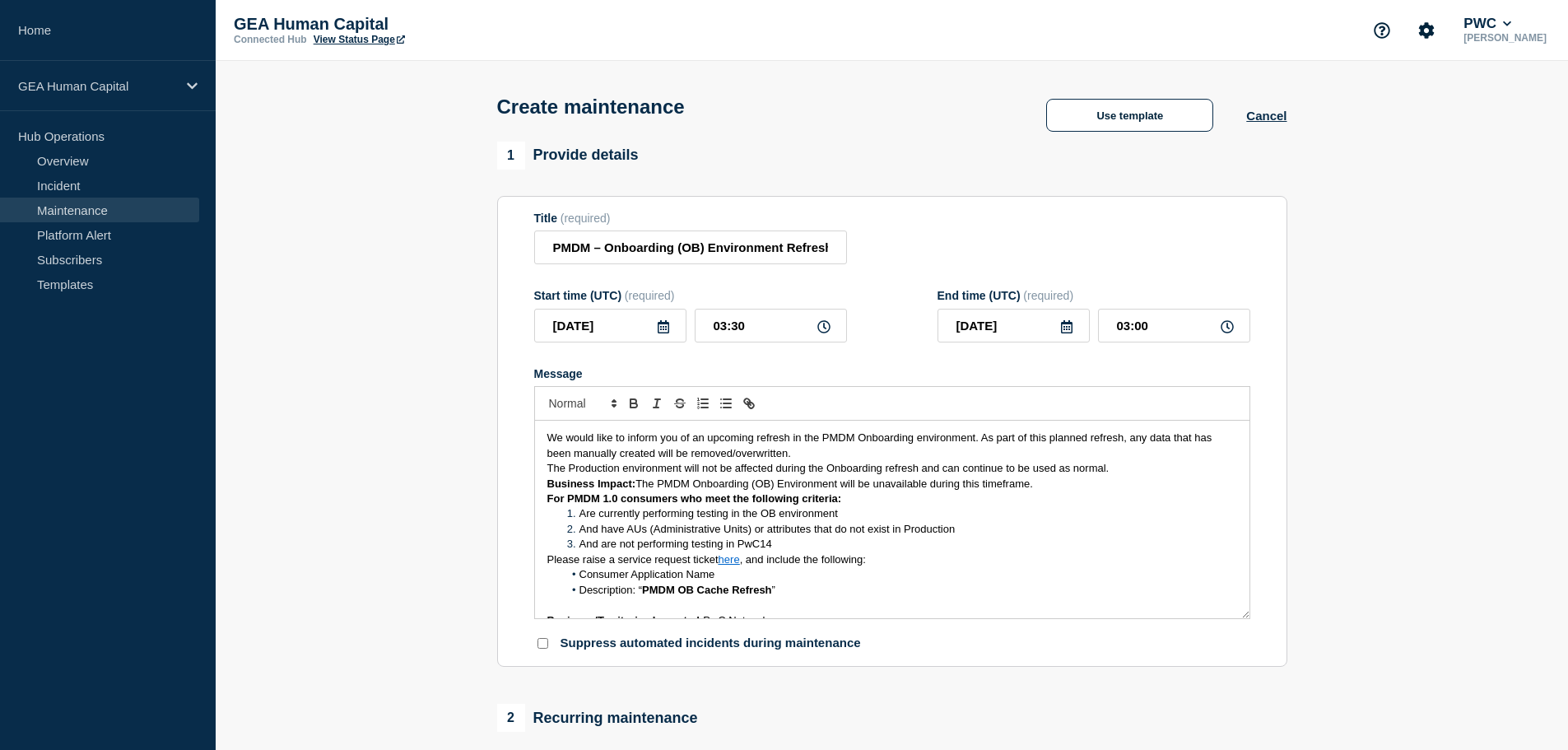
click at [824, 453] on p "We would like to inform you of an upcoming refresh in the PMDM Onboarding envir…" at bounding box center [892, 445] width 690 height 31
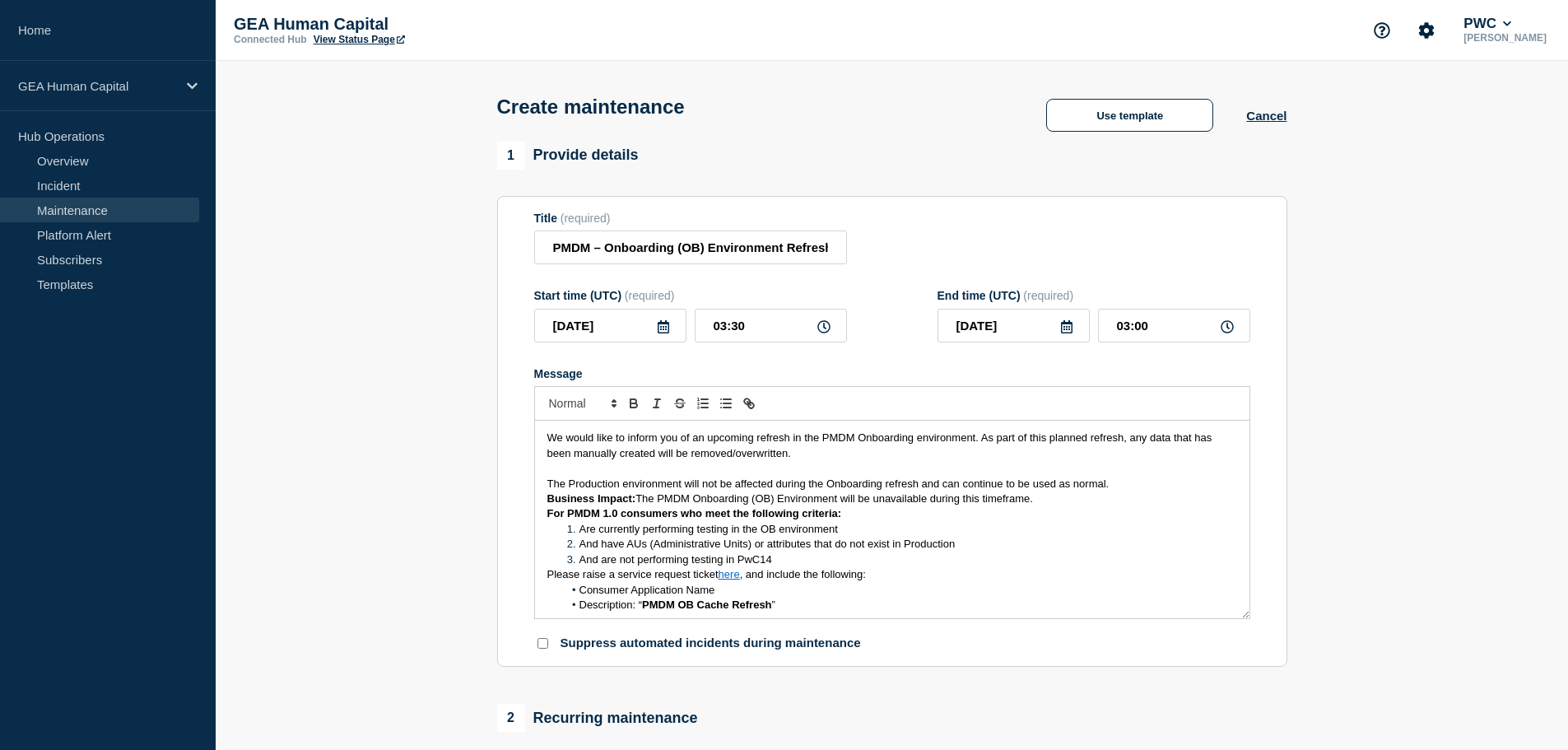
click at [1116, 485] on p "The Production environment will not be affected during the Onboarding refresh a…" at bounding box center [892, 484] width 690 height 15
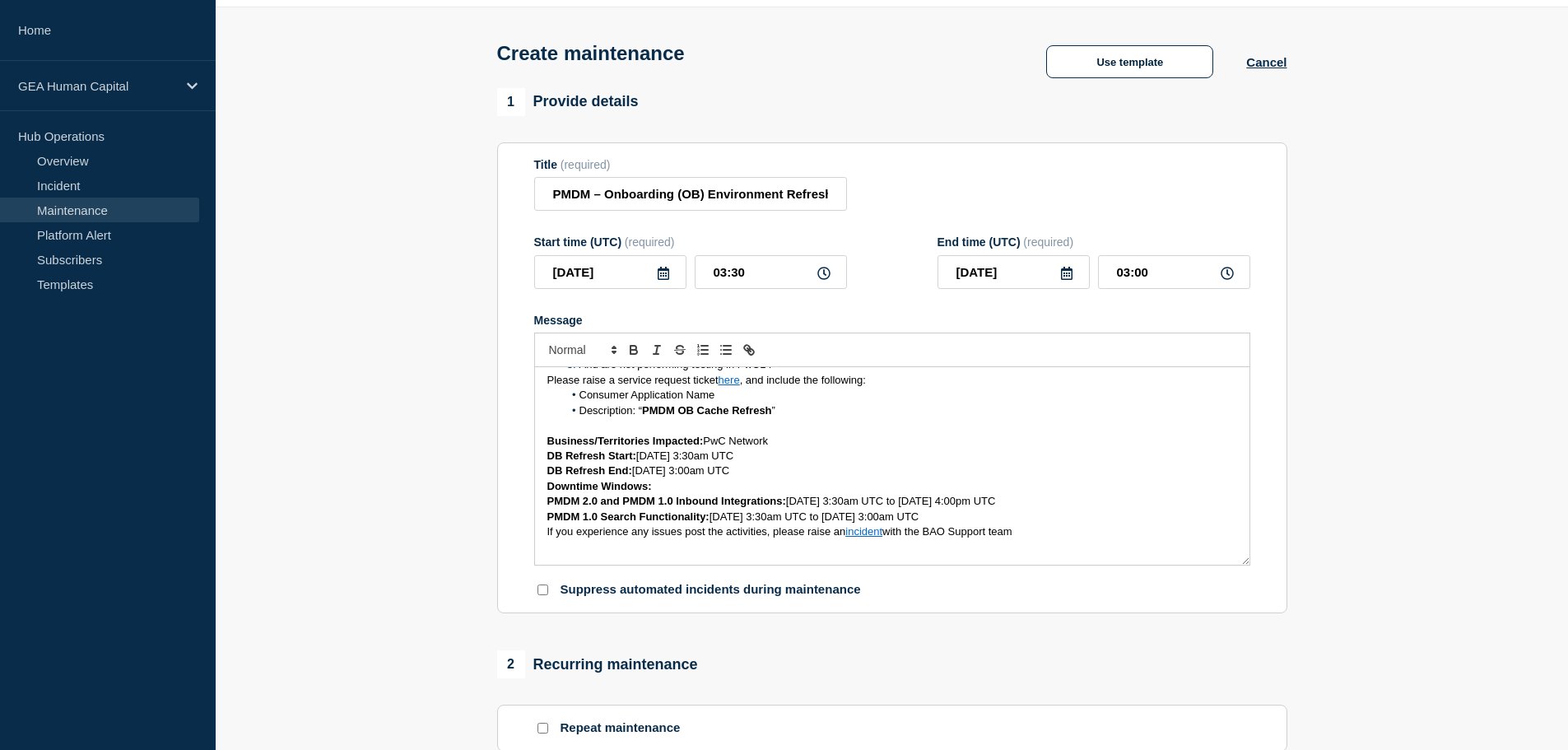
scroll to position [82, 0]
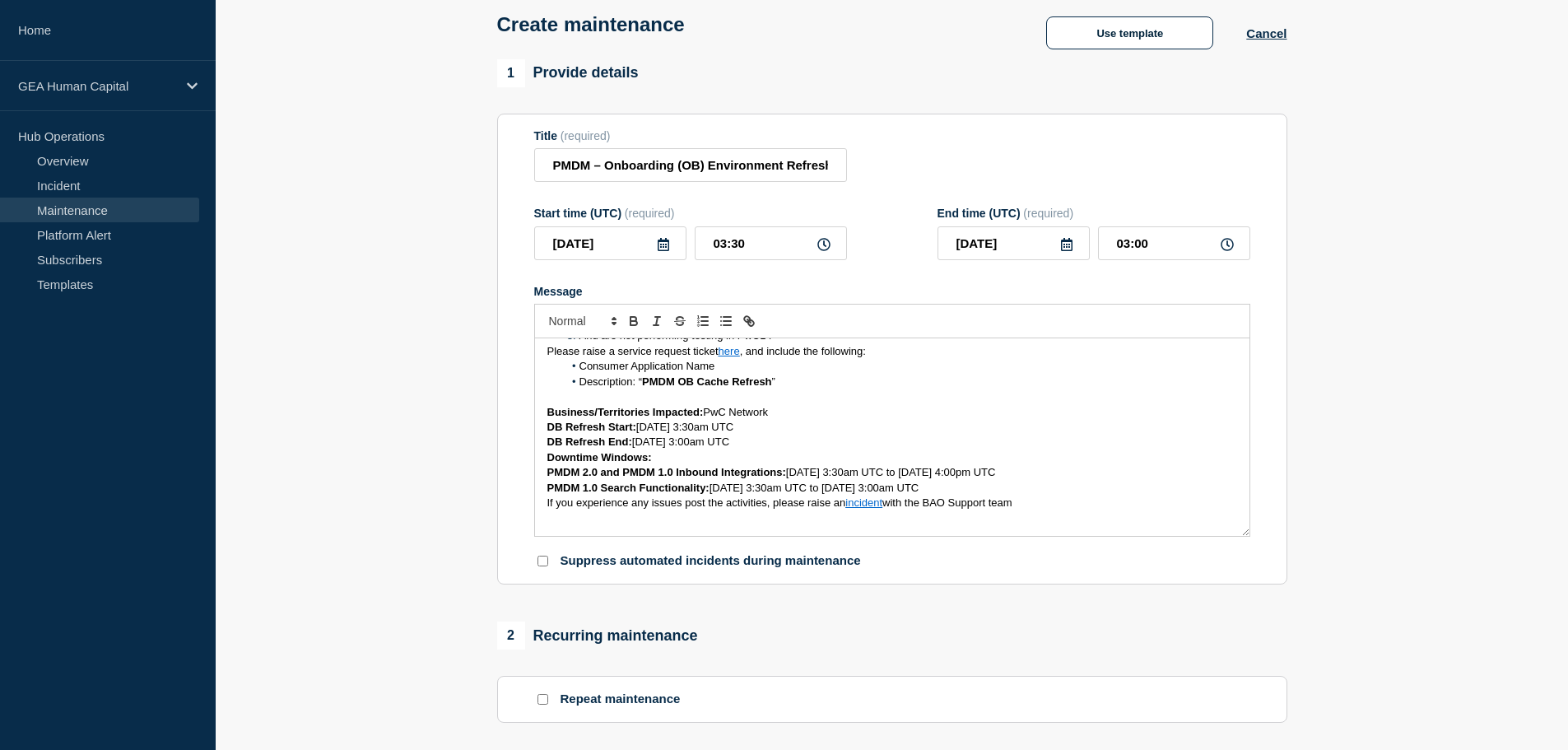
click at [543, 507] on div "We would like to inform you of an upcoming refresh in the PMDM Onboarding envir…" at bounding box center [892, 437] width 715 height 197
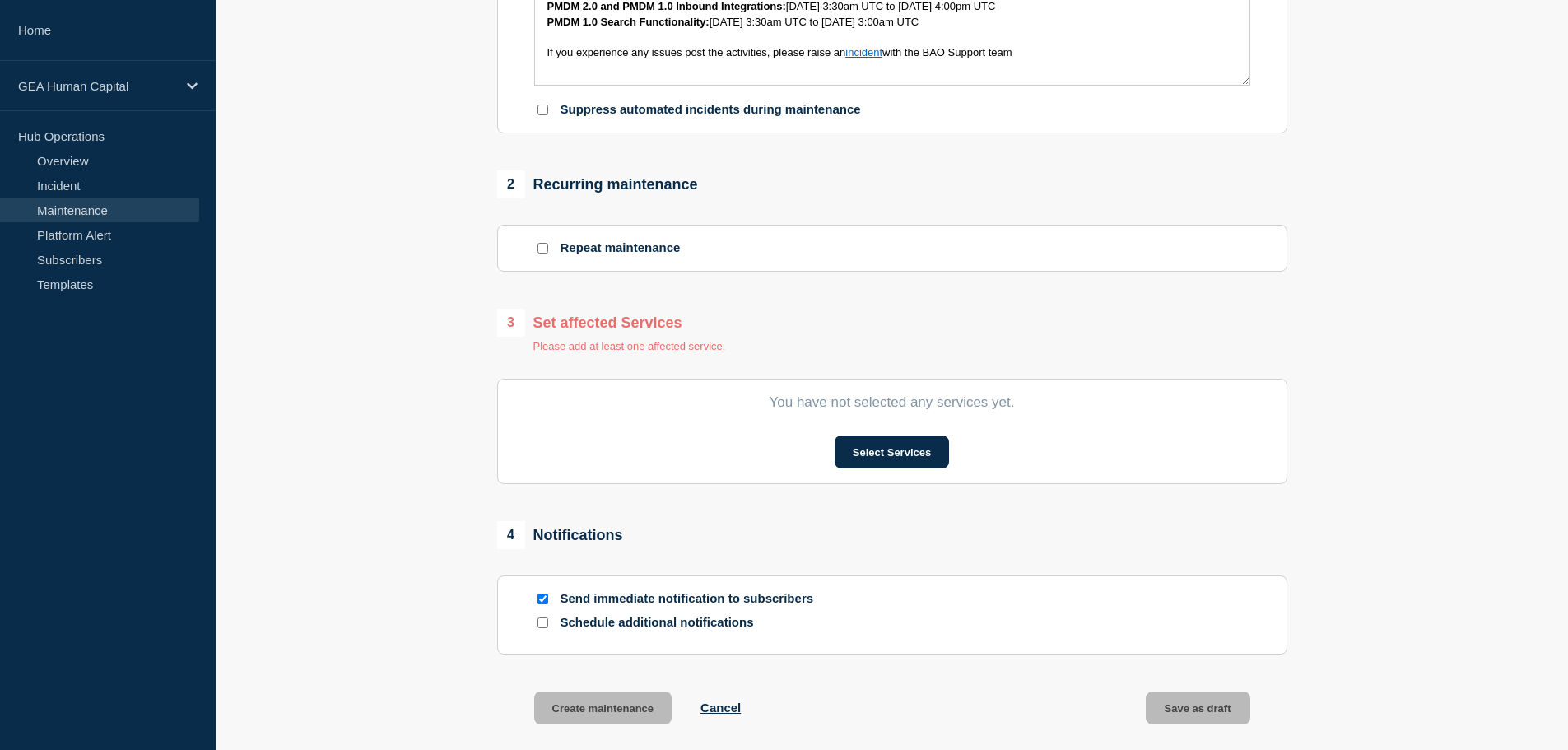
scroll to position [576, 0]
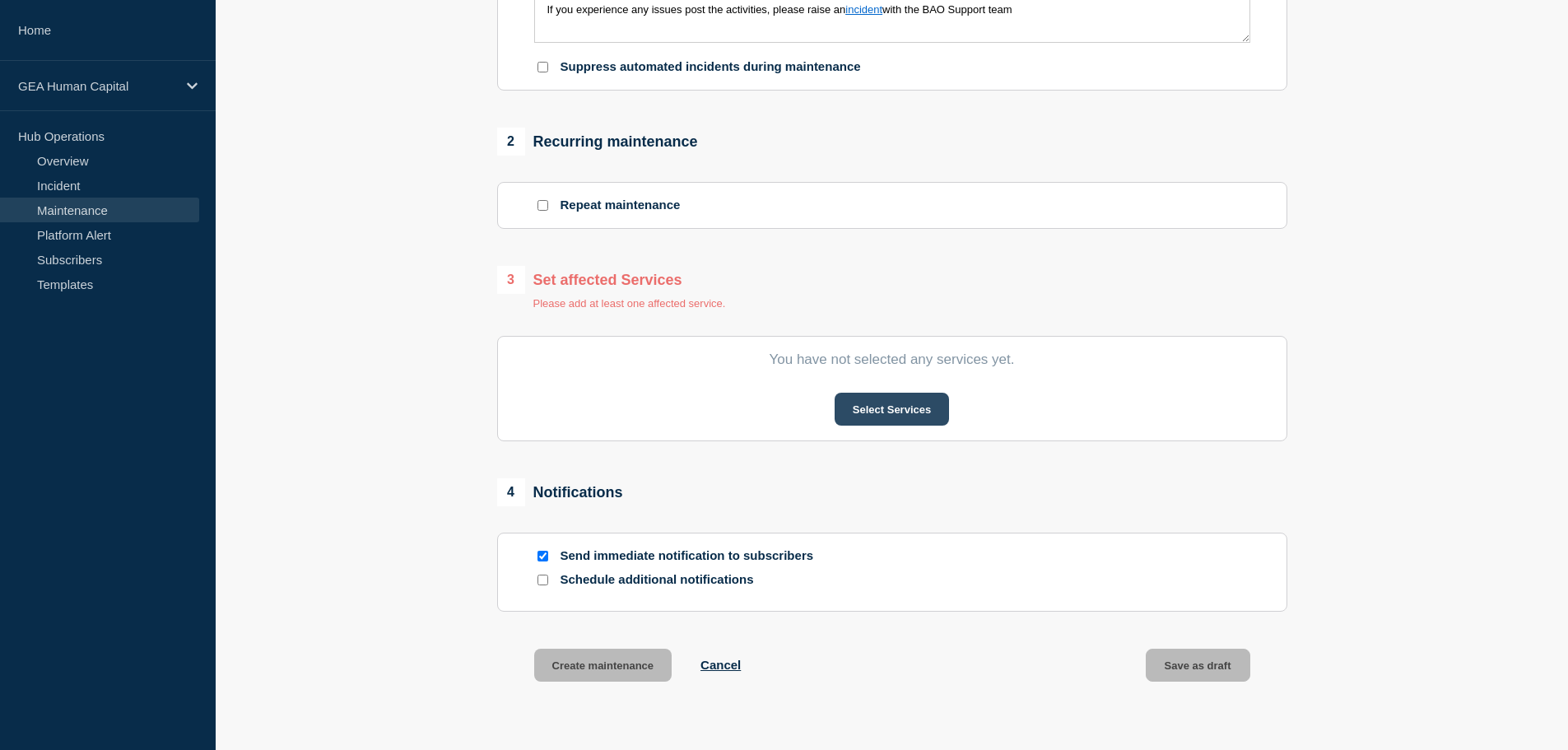
click at [864, 420] on button "Select Services" at bounding box center [892, 409] width 114 height 33
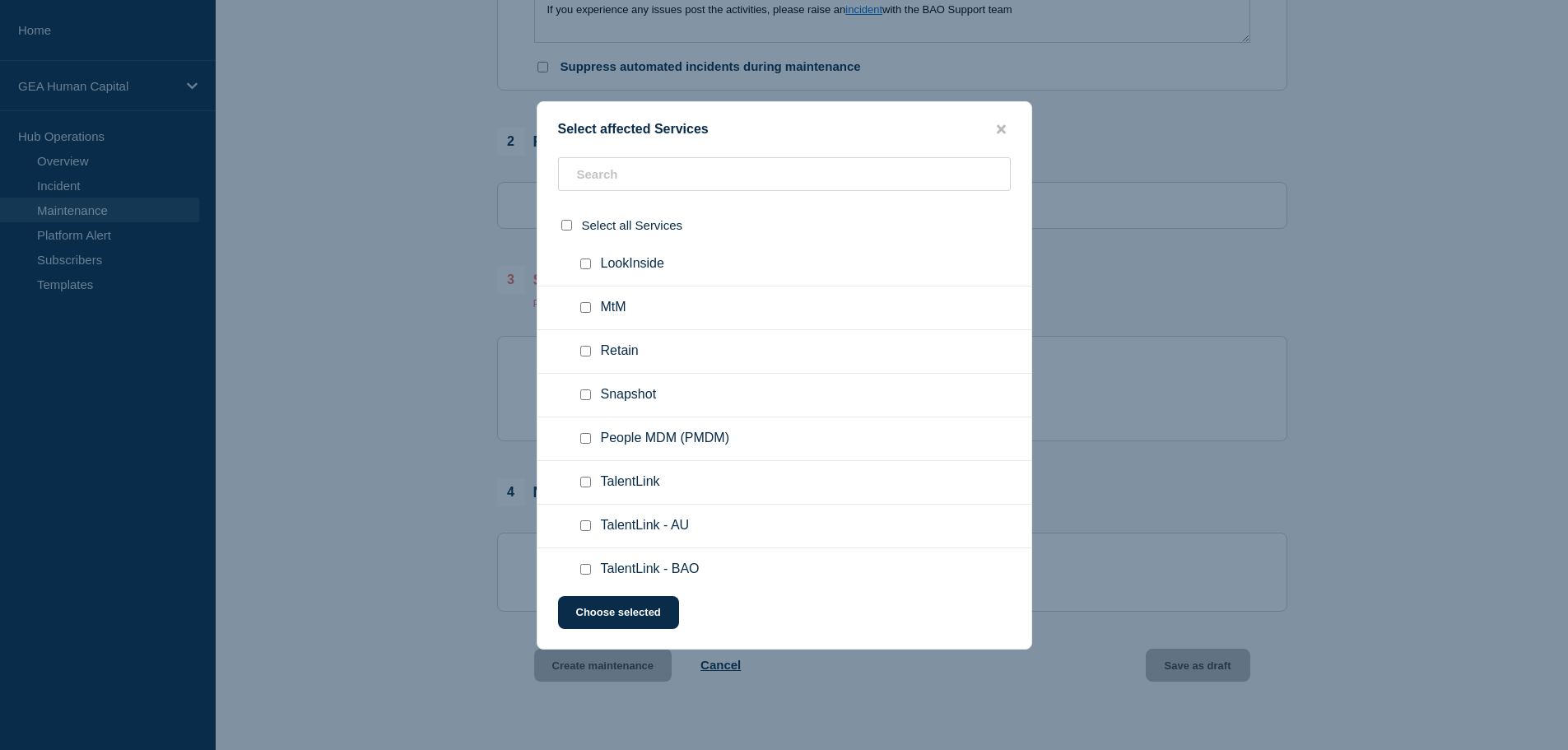
scroll to position [664, 0]
click at [581, 433] on input "People MDM (PMDM) checkbox" at bounding box center [585, 433] width 10 height 10
checkbox input "true"
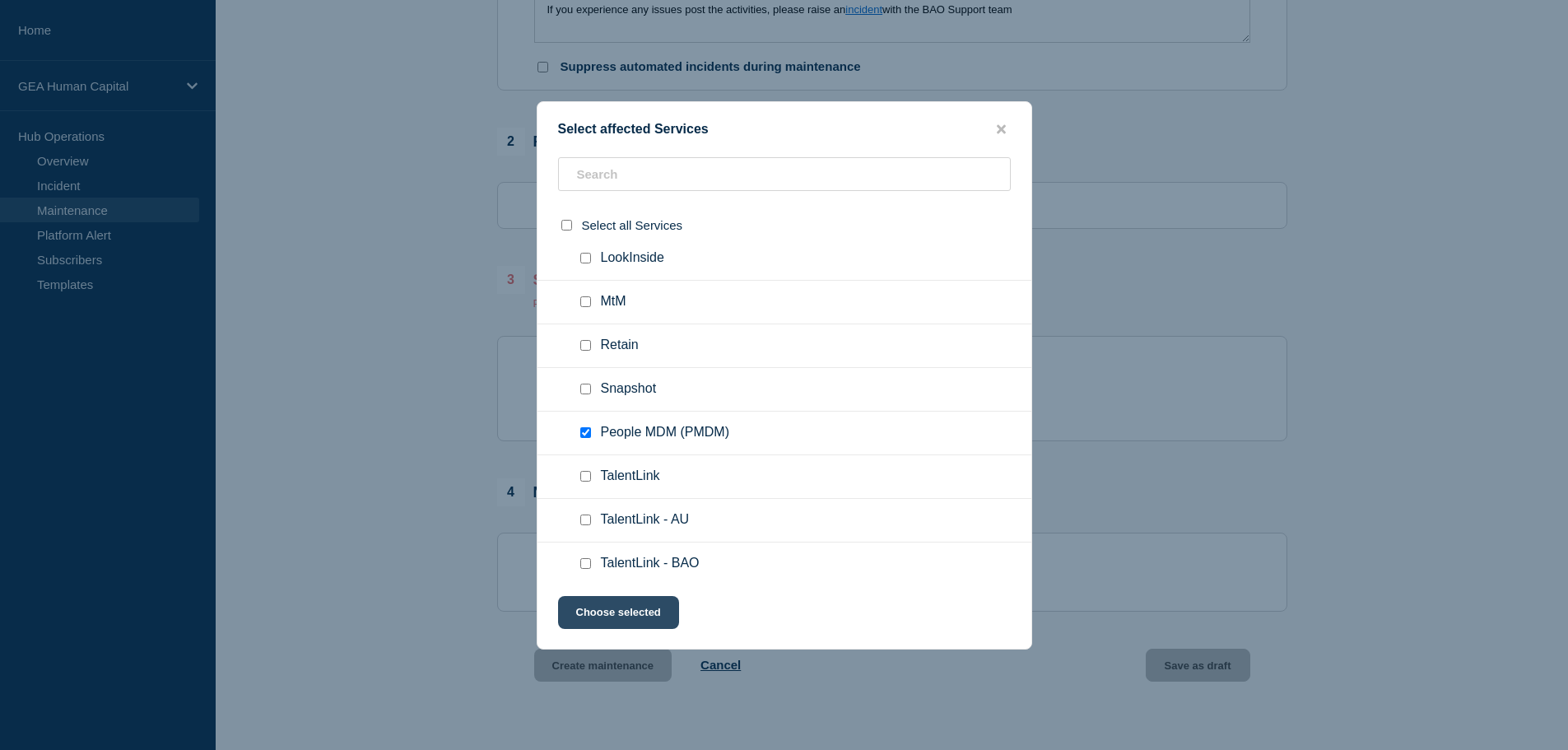
click at [655, 617] on button "Choose selected" at bounding box center [619, 613] width 121 height 33
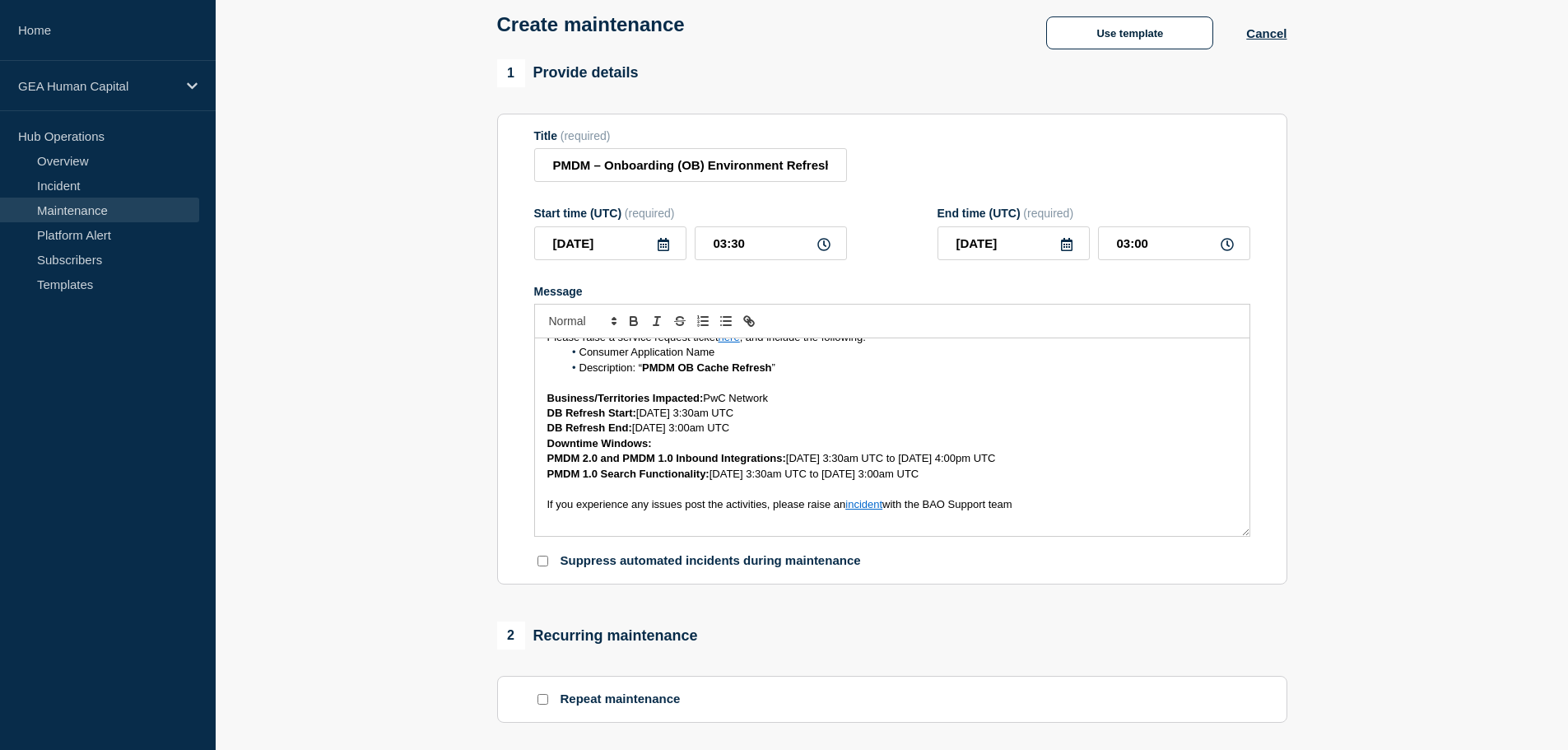
scroll to position [171, 0]
click at [1040, 504] on p "If you experience any issues post the activities, please raise an  incident  wi…" at bounding box center [892, 504] width 690 height 15
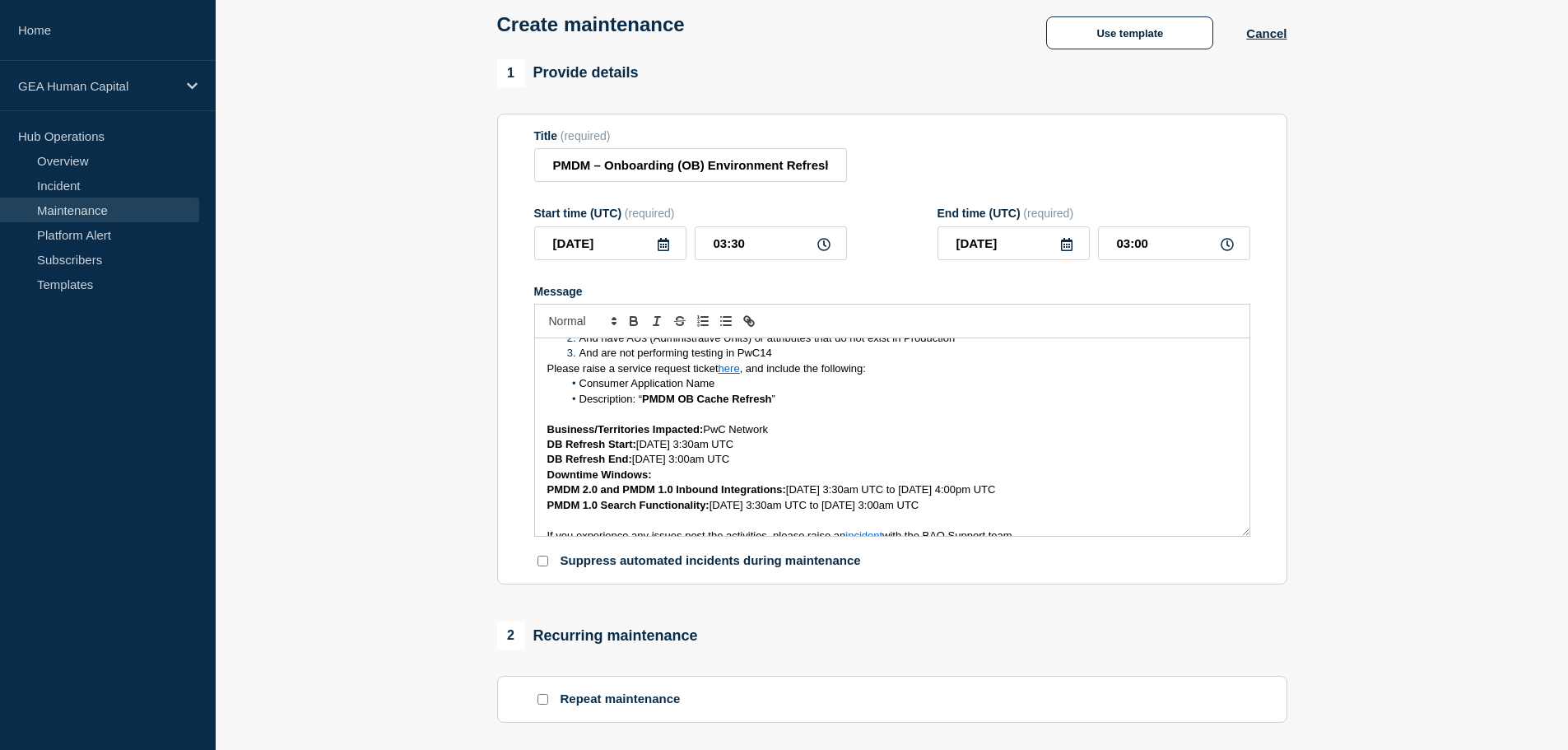
scroll to position [187, 0]
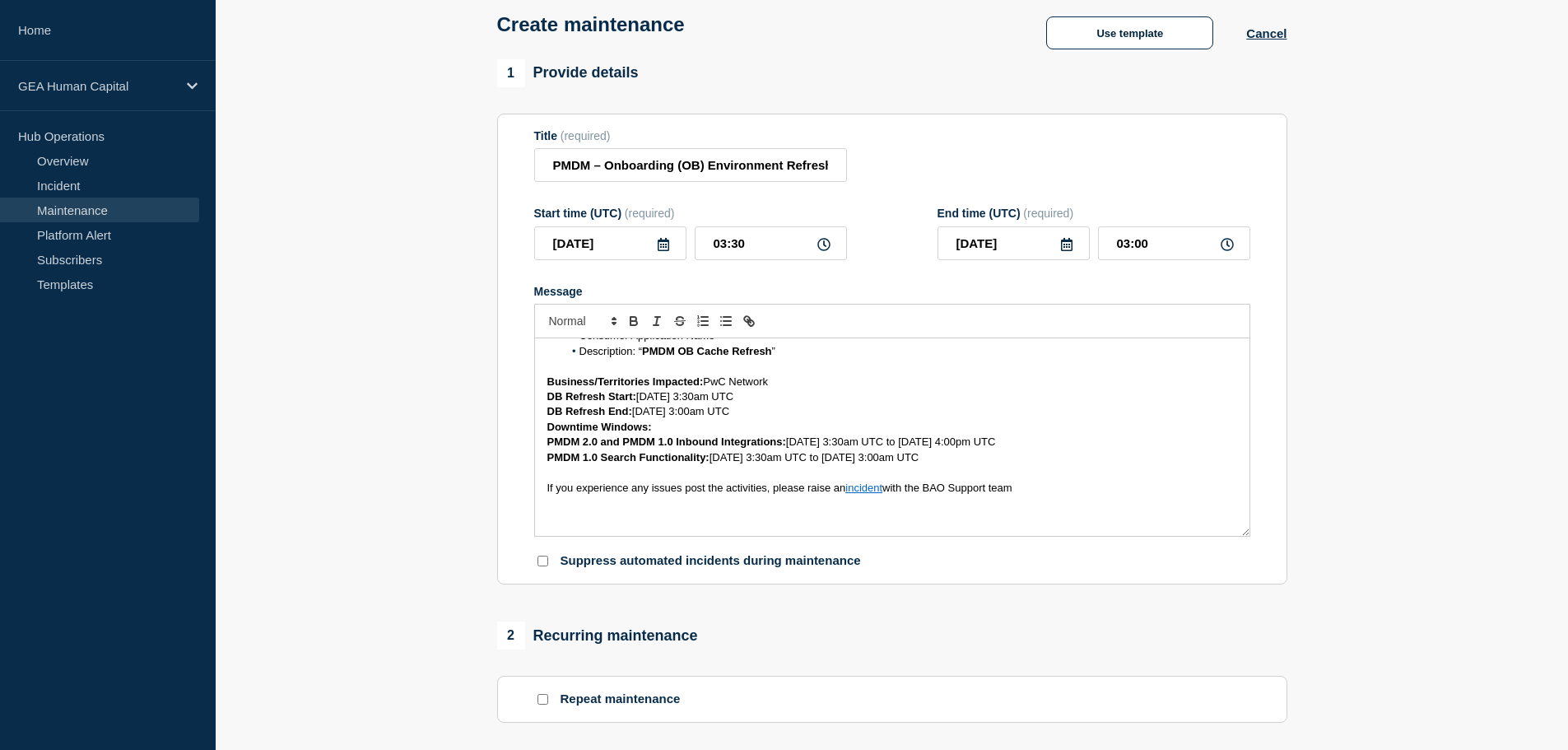
click at [568, 398] on strong "DB Refresh Start:" at bounding box center [592, 396] width 89 height 12
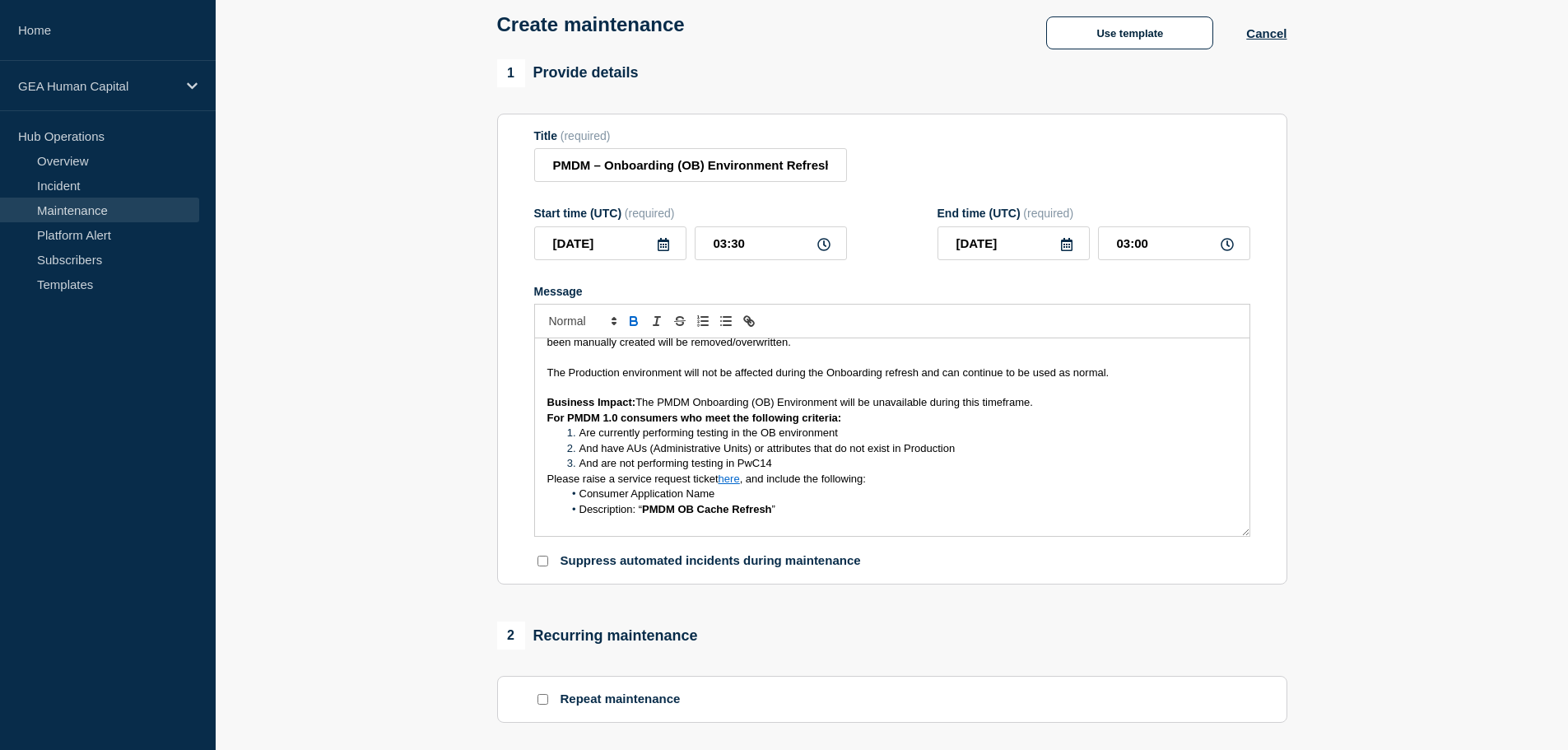
scroll to position [0, 0]
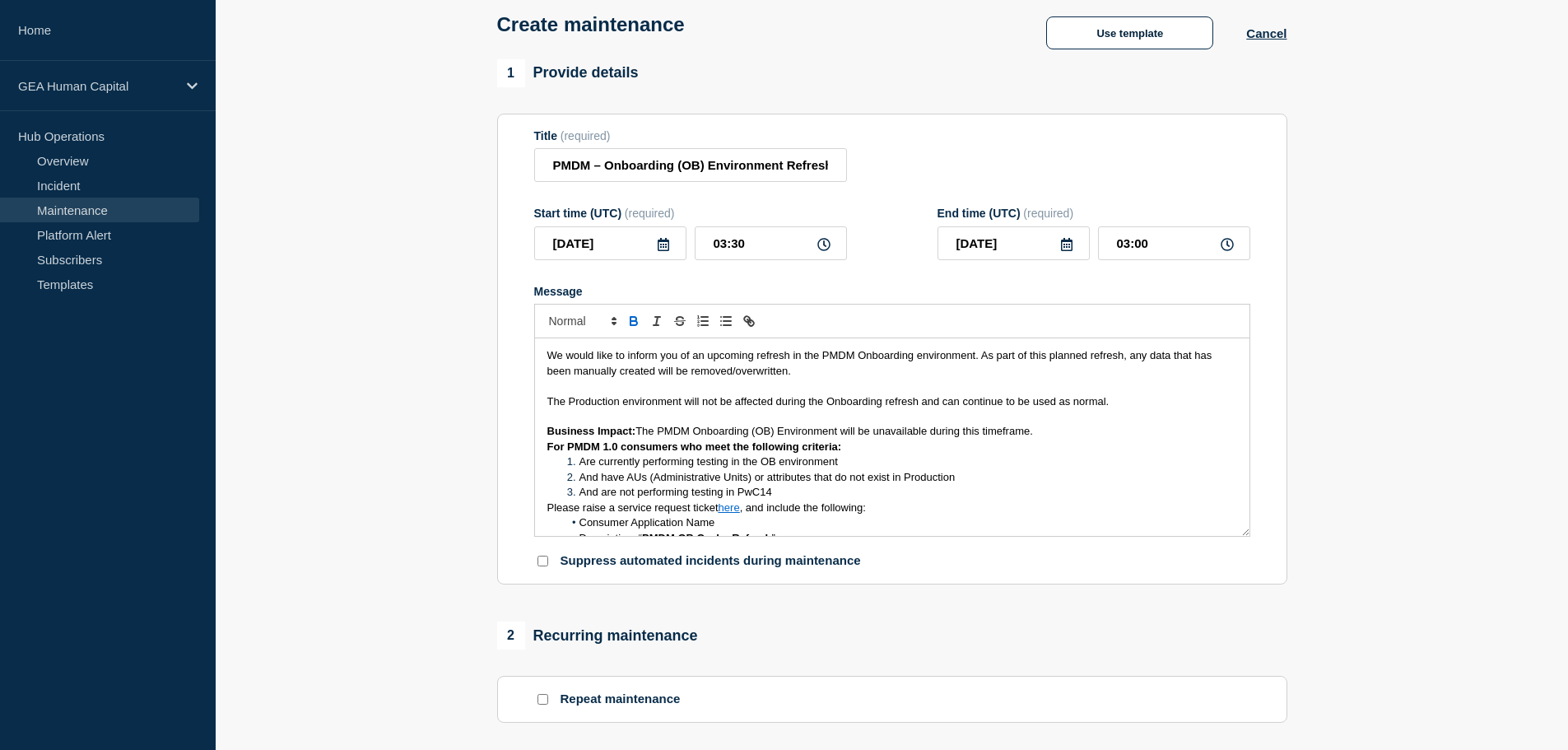
click at [1033, 434] on span "The PMDM Onboarding (OB) Environment will be unavailable during this timeframe." at bounding box center [834, 431] width 398 height 12
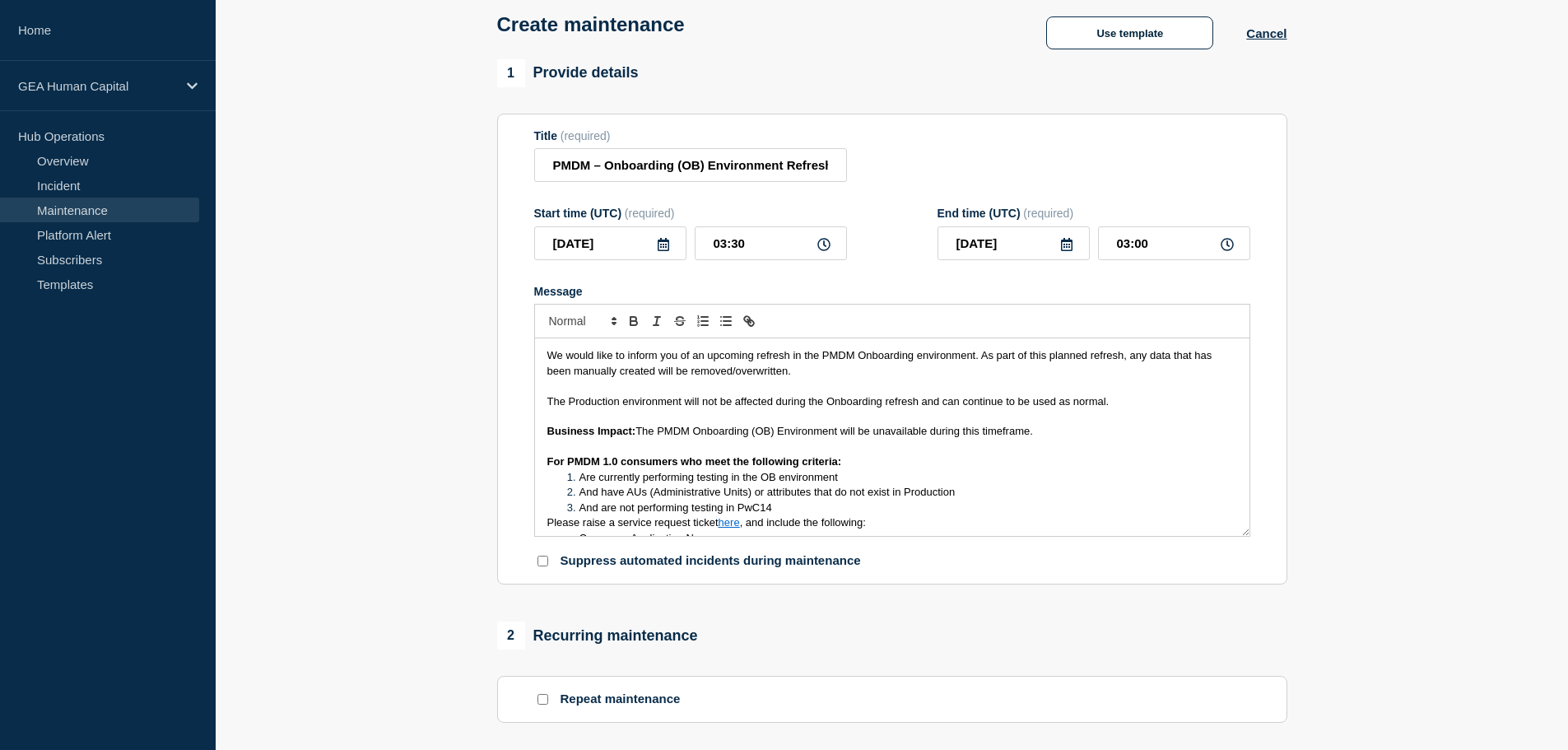
click at [583, 494] on span "And have AUs (Administrative Units) or attributes that do not exist in Producti…" at bounding box center [767, 492] width 376 height 12
click at [583, 506] on span "And are not performing testing in PwC14" at bounding box center [675, 508] width 193 height 12
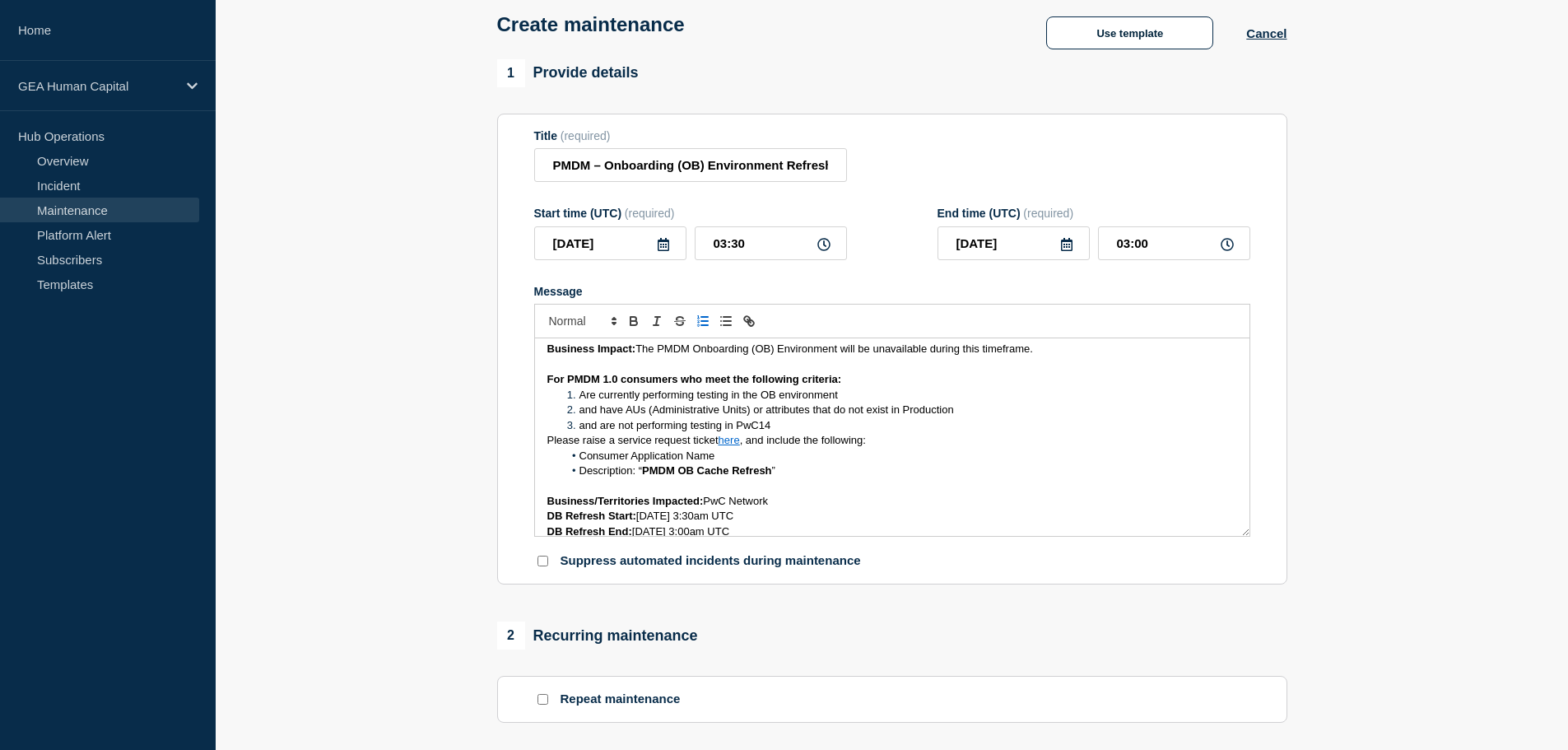
click at [547, 444] on span "Please raise a service request ticket" at bounding box center [633, 440] width 171 height 12
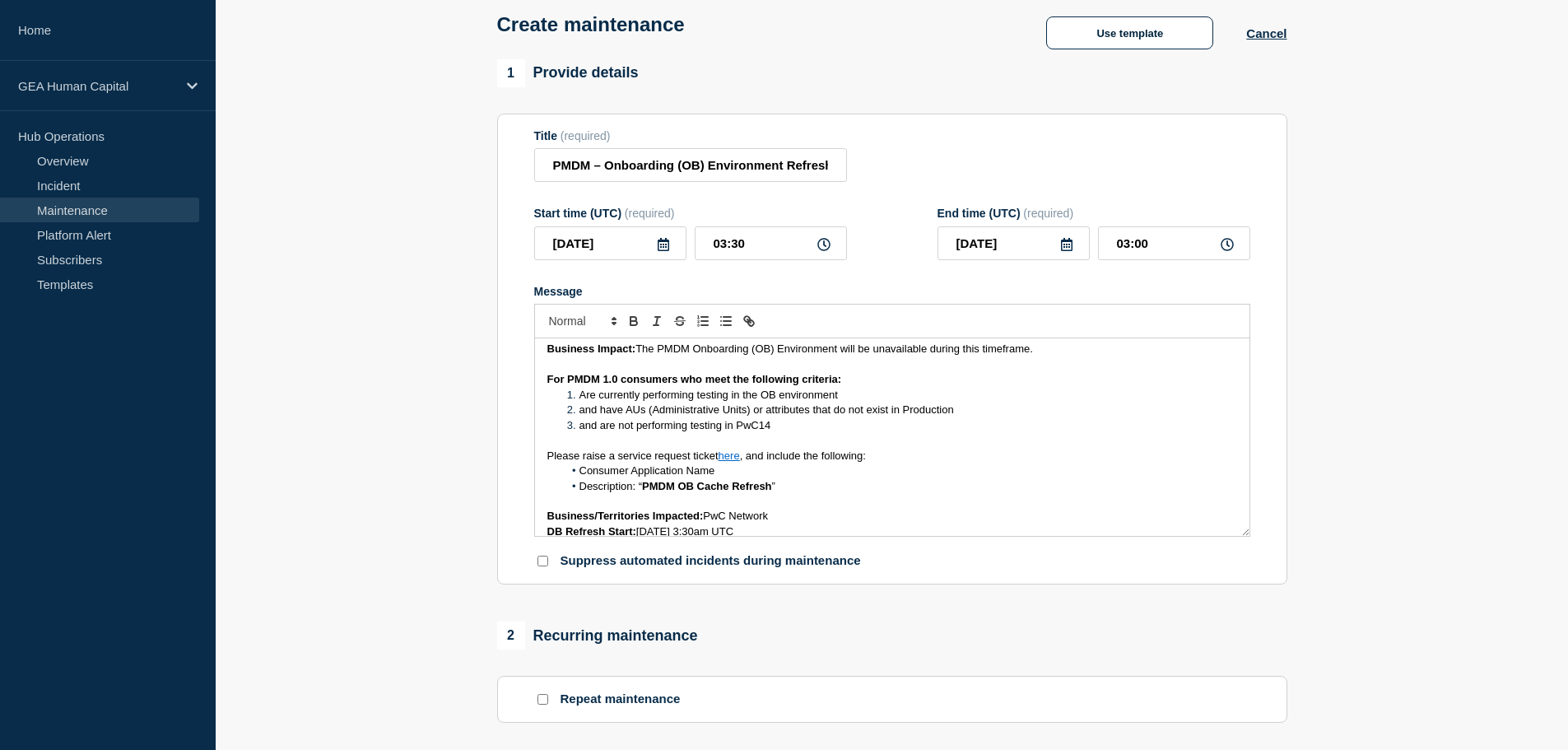
click at [1099, 446] on p "Message" at bounding box center [892, 440] width 690 height 15
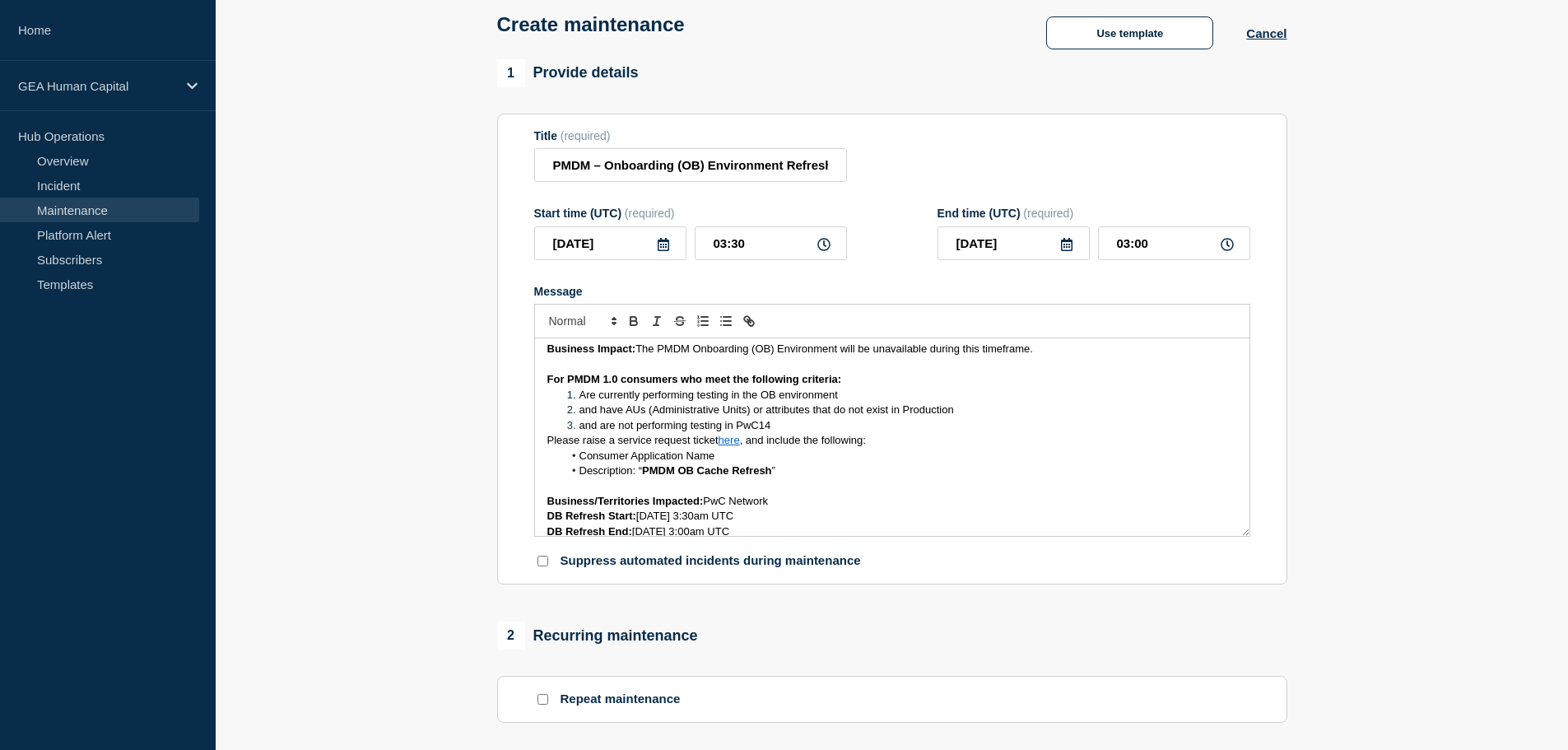
scroll to position [165, 0]
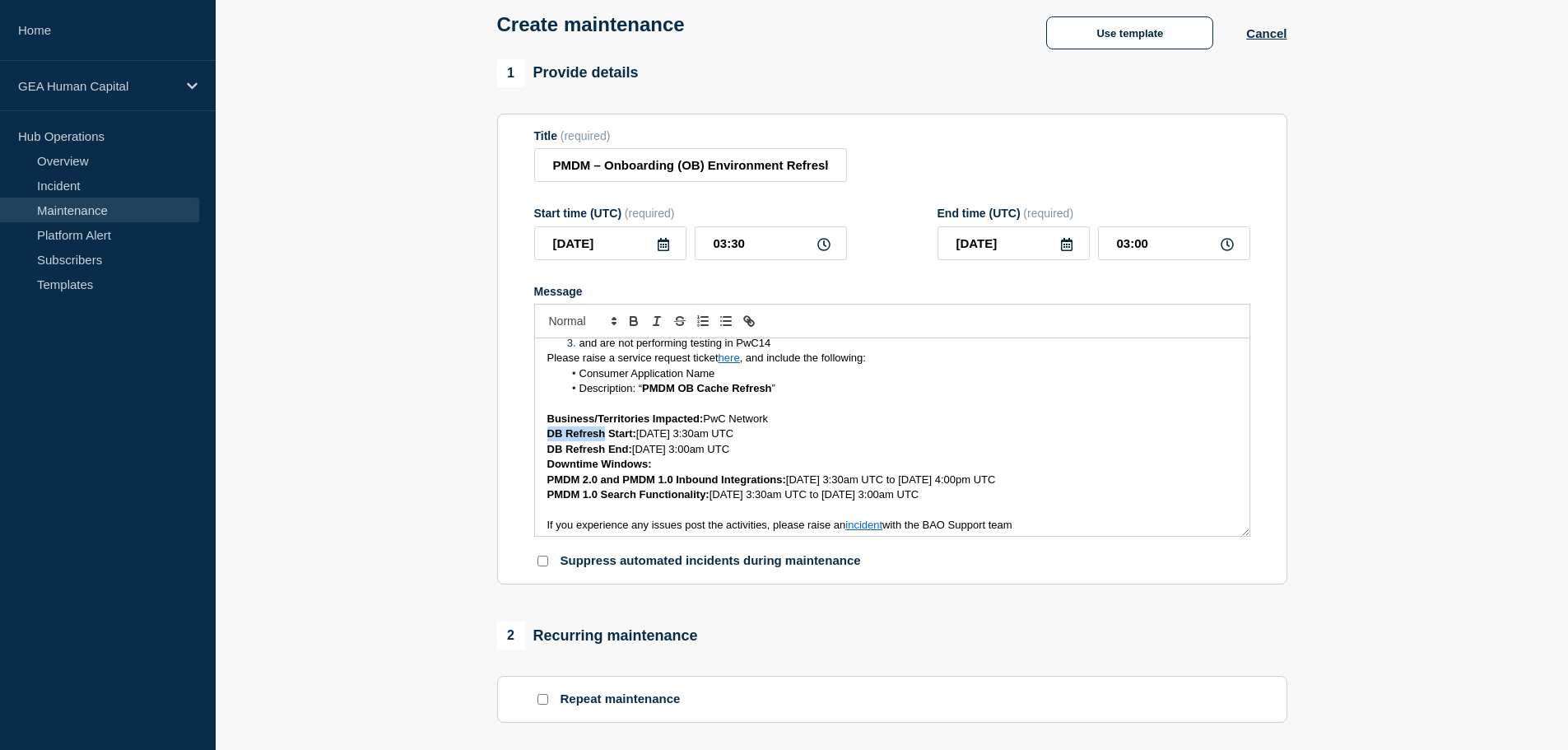
drag, startPoint x: 606, startPoint y: 439, endPoint x: 544, endPoint y: 439, distance: 62.0
click at [544, 439] on div "We would like to inform you of an upcoming refresh in the PMDM Onboarding envir…" at bounding box center [892, 437] width 715 height 197
drag, startPoint x: 610, startPoint y: 455, endPoint x: 540, endPoint y: 453, distance: 70.0
click at [540, 453] on div "We would like to inform you of an upcoming refresh in the PMDM Onboarding envir…" at bounding box center [892, 437] width 715 height 197
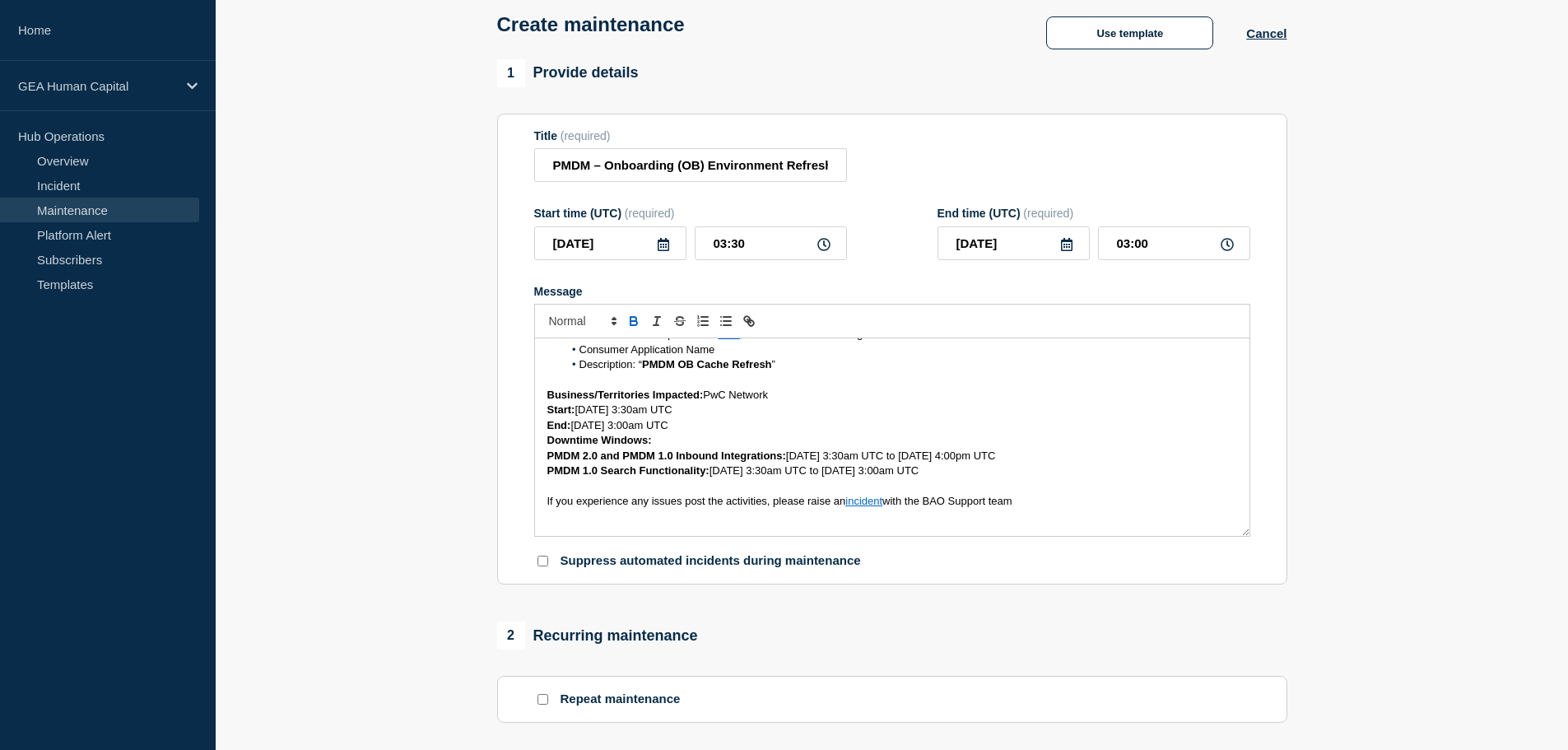
scroll to position [202, 0]
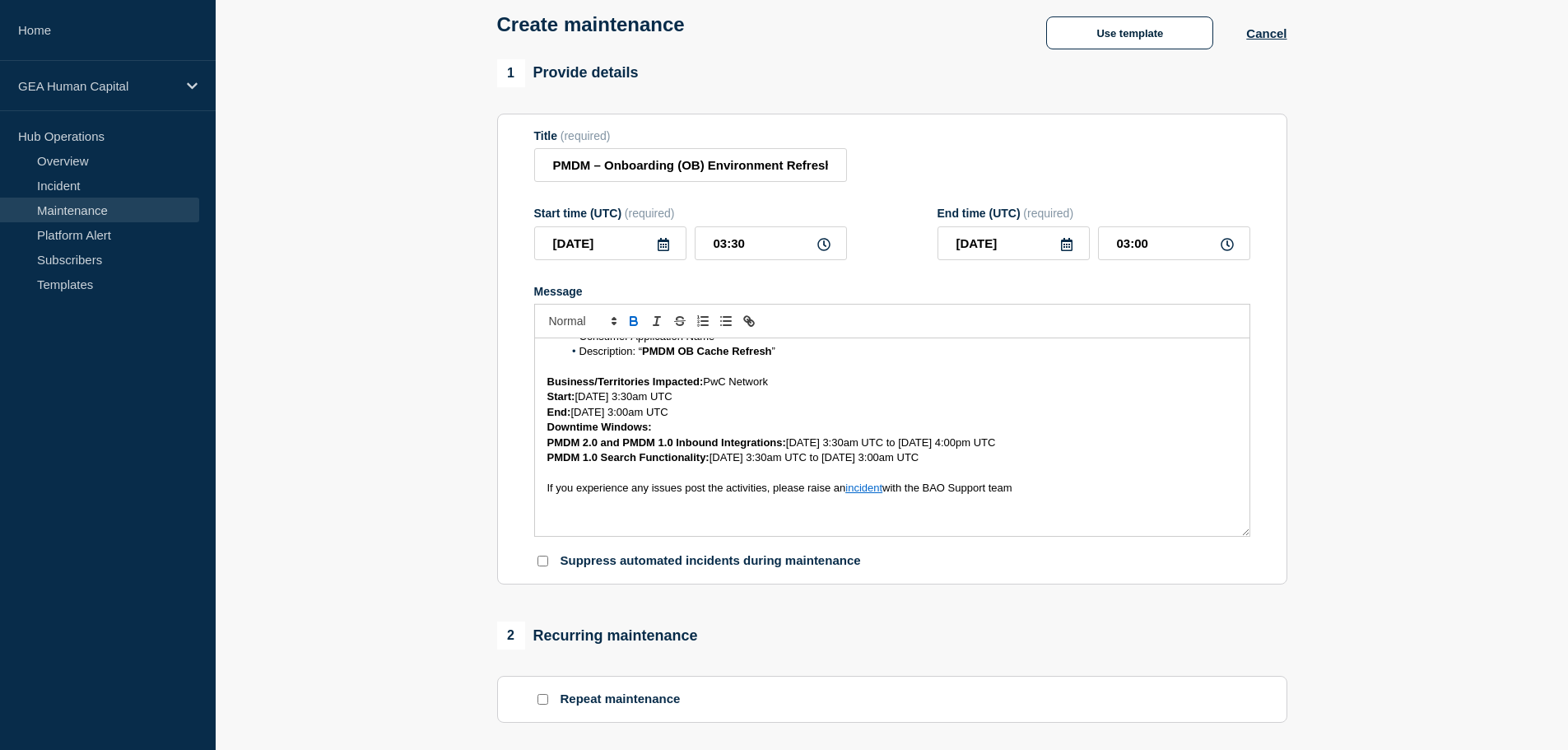
click at [547, 444] on strong "PMDM 2.0 and PMDM 1.0 Inbound Integrations:" at bounding box center [667, 443] width 239 height 12
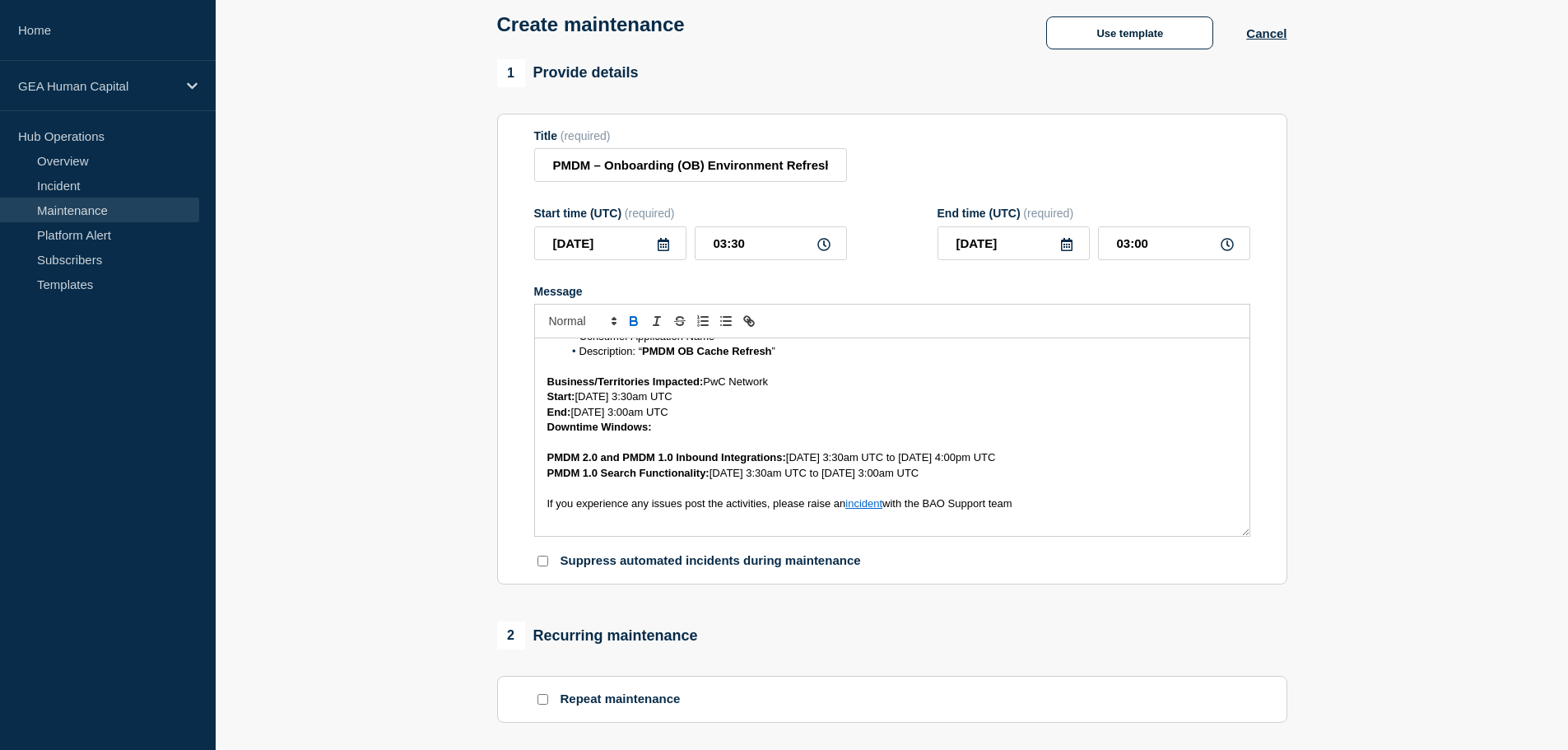
click at [545, 430] on div "We would like to inform you of an upcoming refresh in the PMDM Onboarding envir…" at bounding box center [892, 437] width 715 height 197
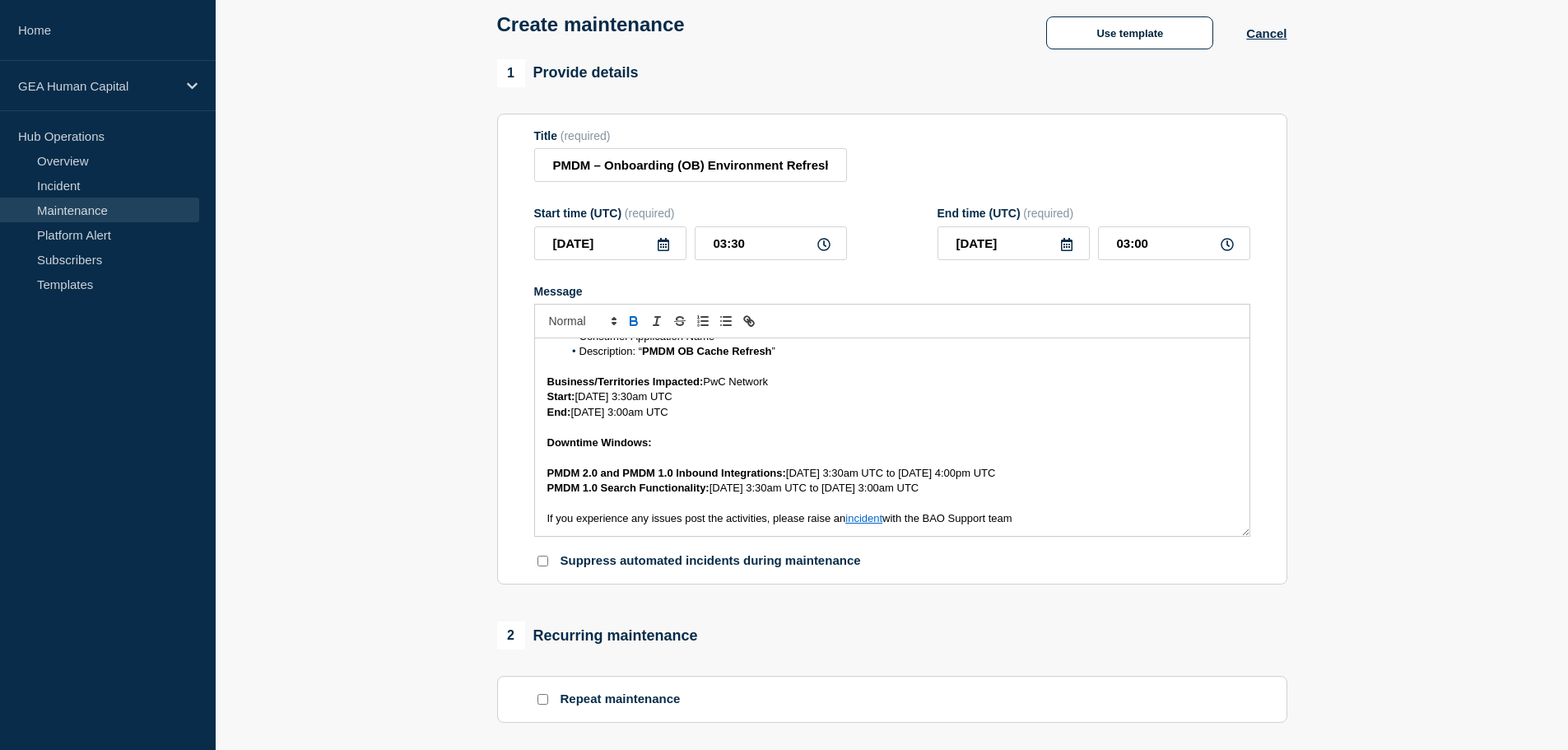
click at [547, 462] on p "Message" at bounding box center [892, 458] width 690 height 15
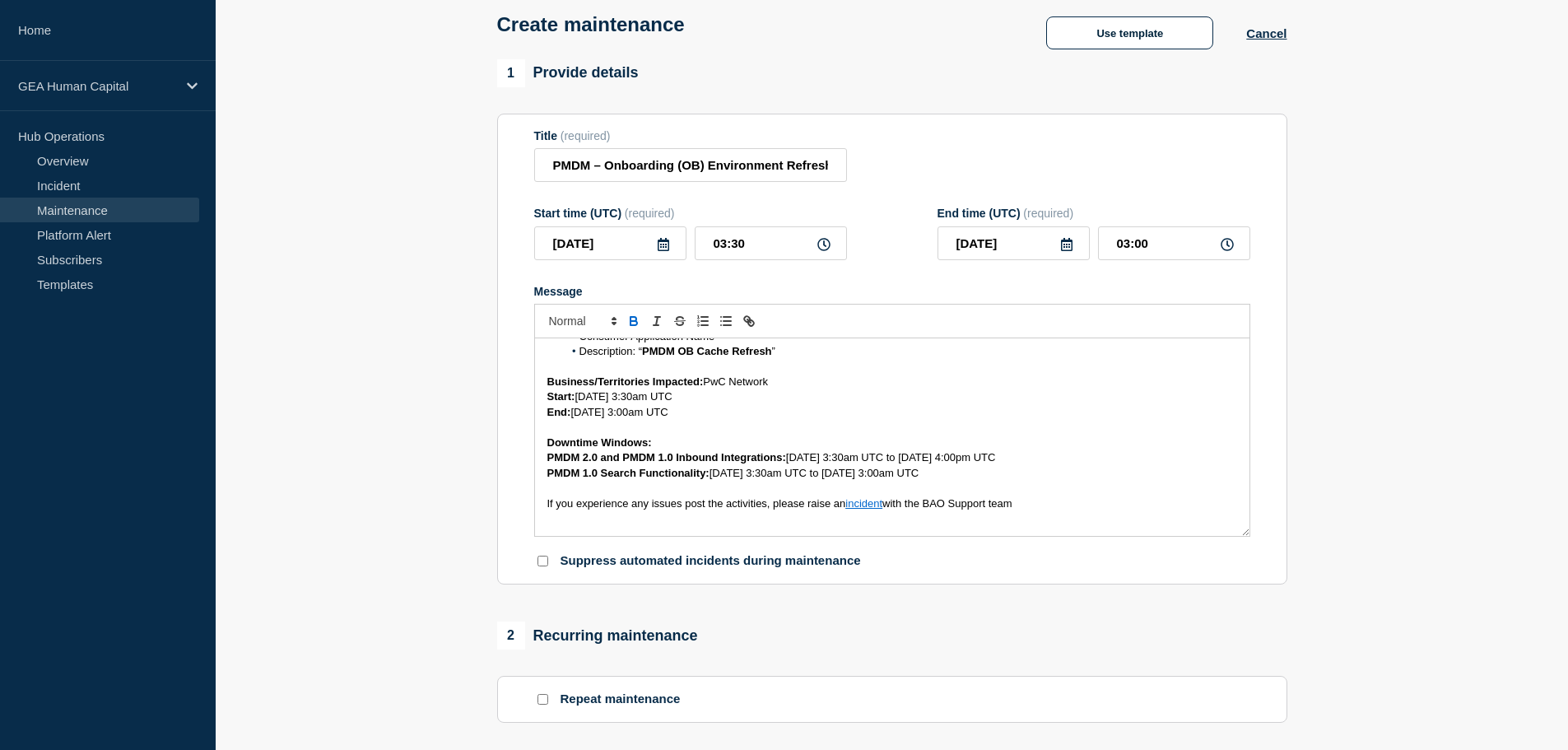
click at [1165, 521] on p "Message" at bounding box center [892, 519] width 690 height 15
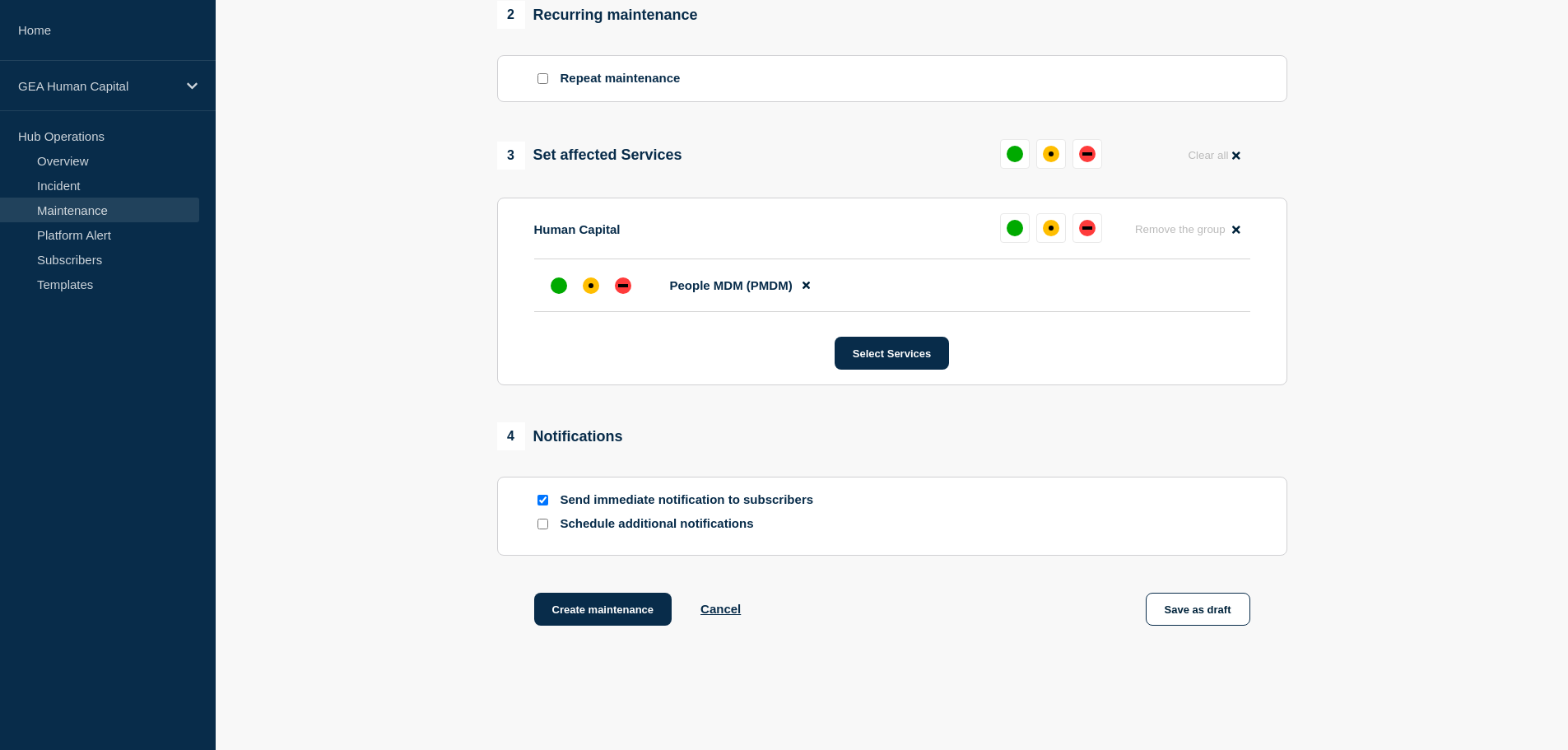
scroll to position [741, 0]
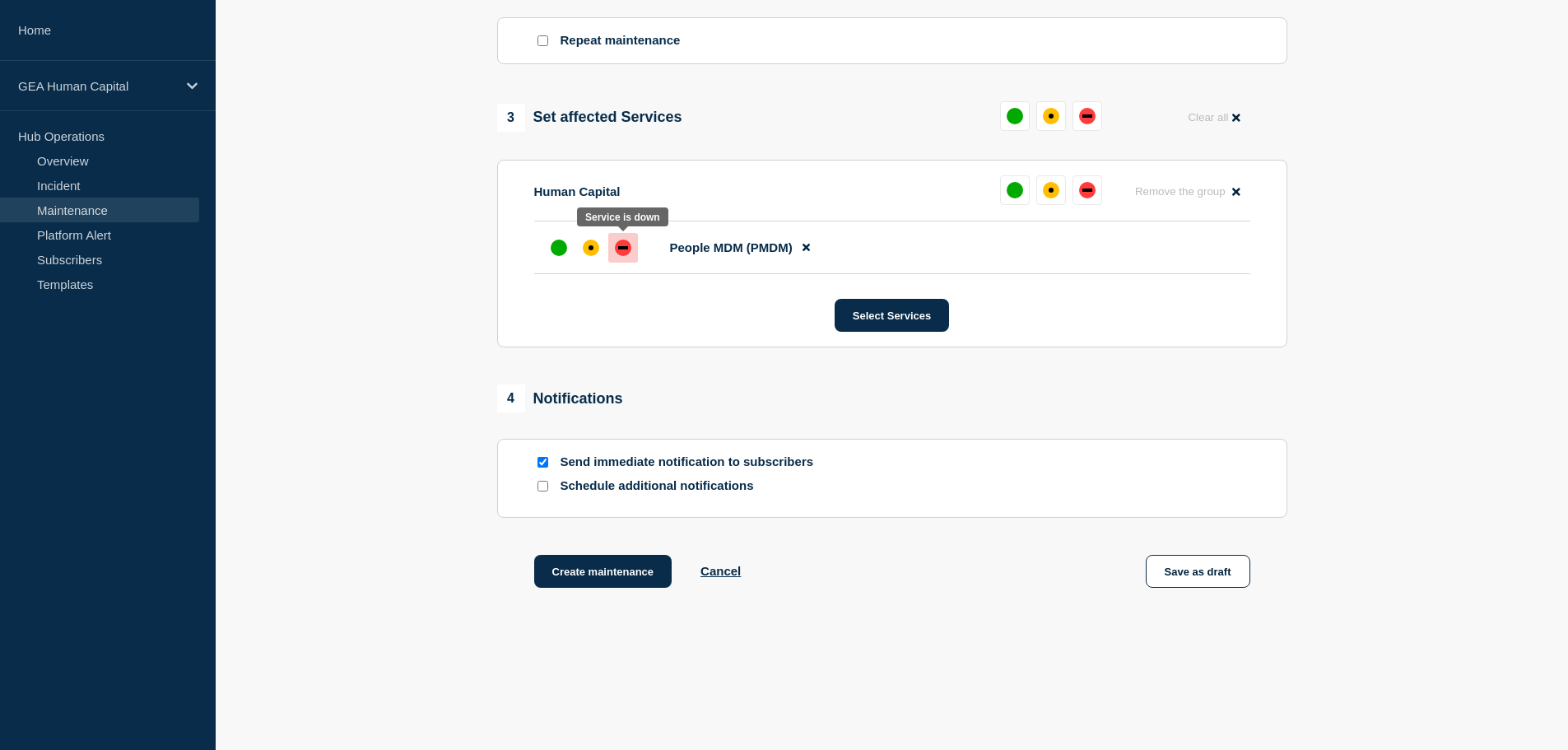
click at [627, 251] on div "down" at bounding box center [623, 248] width 17 height 17
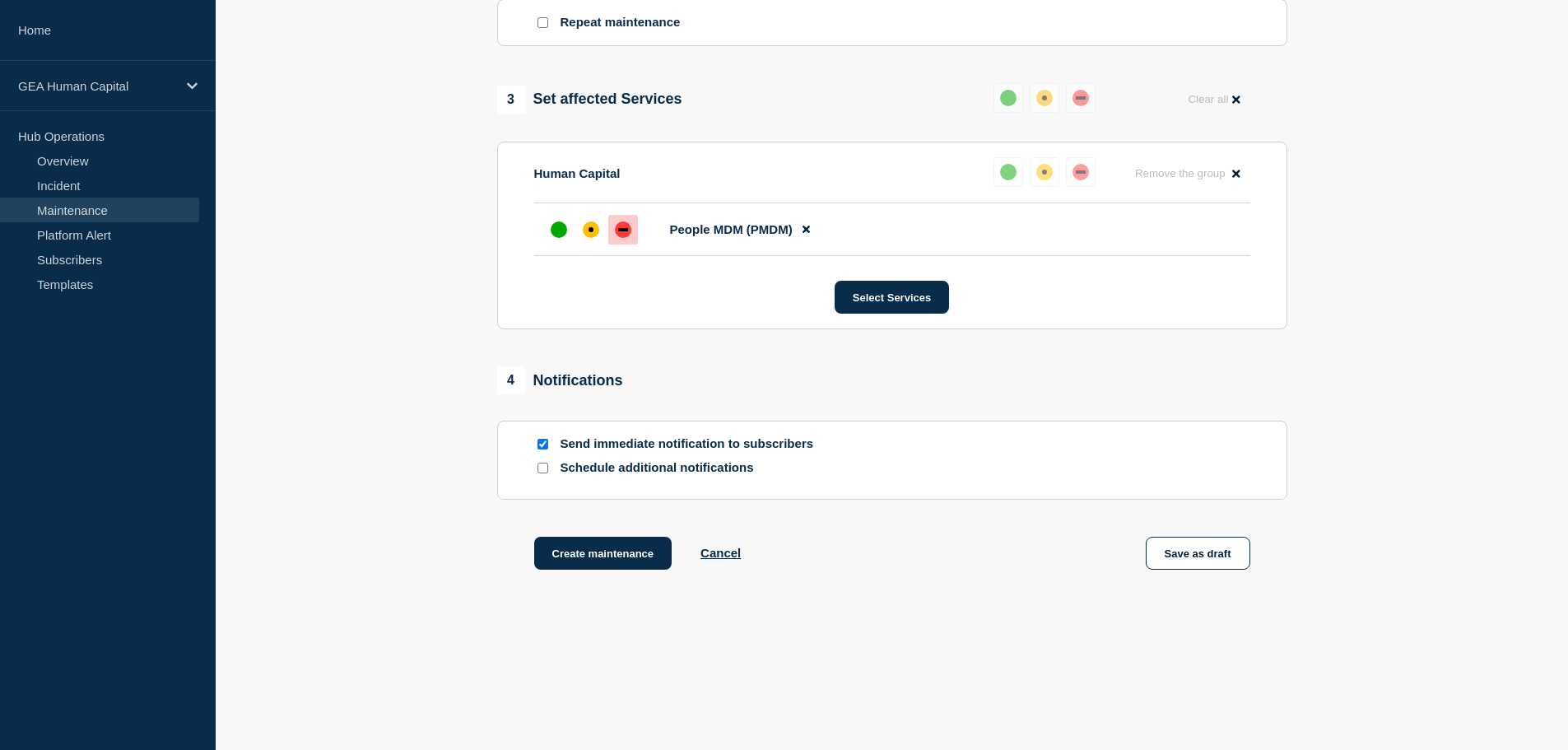
scroll to position [765, 0]
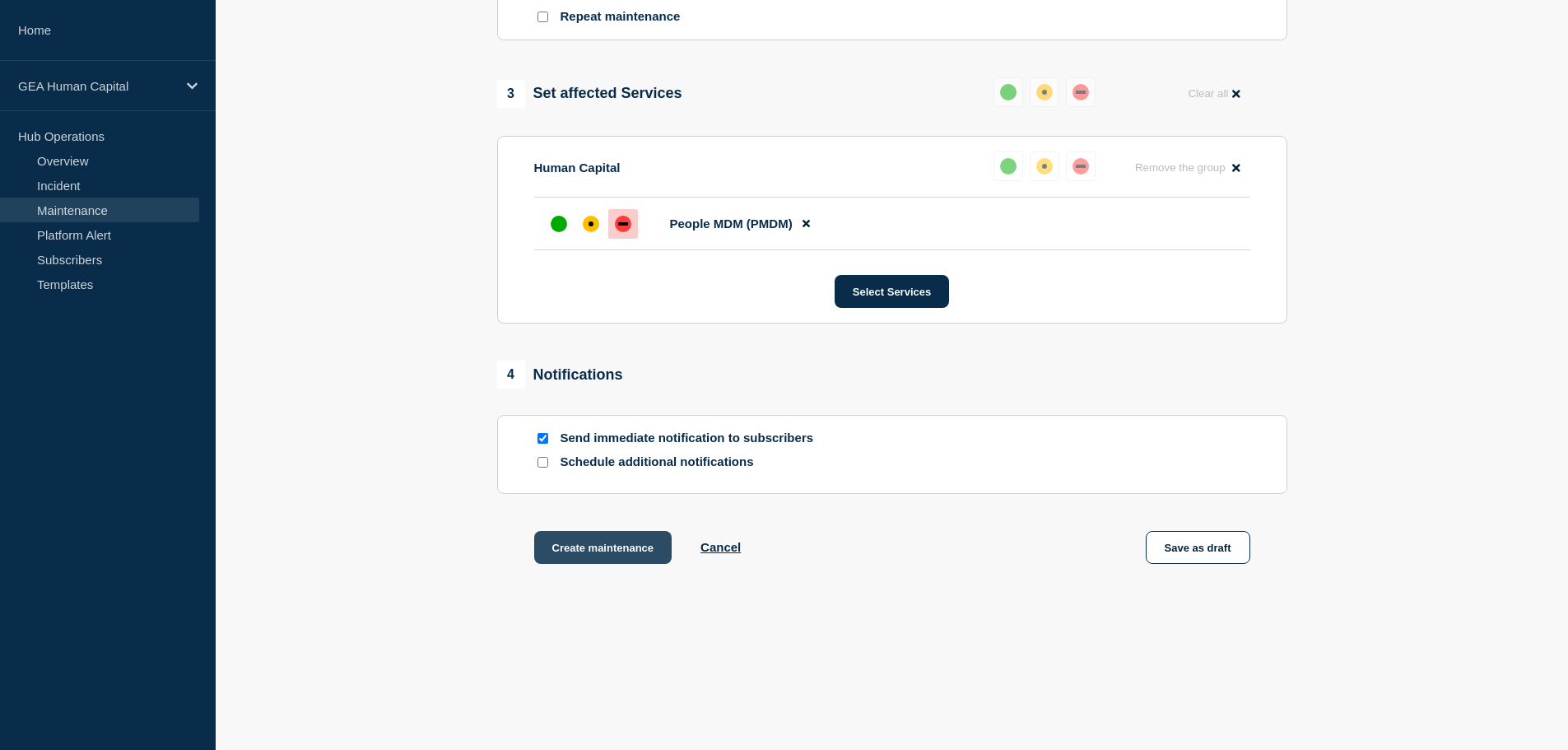
click at [593, 543] on button "Create maintenance" at bounding box center [603, 548] width 138 height 33
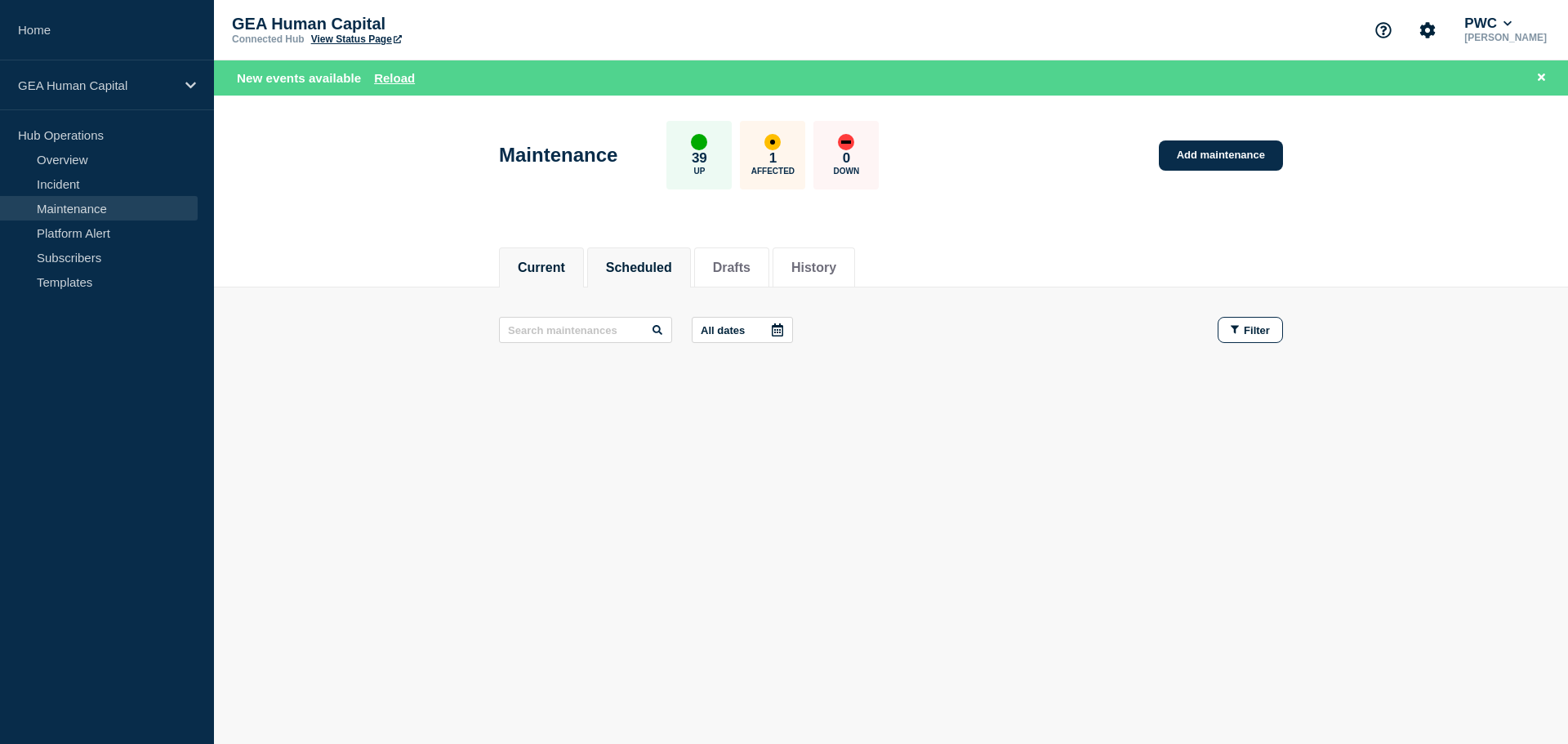
click at [614, 270] on button "Scheduled" at bounding box center [639, 268] width 66 height 15
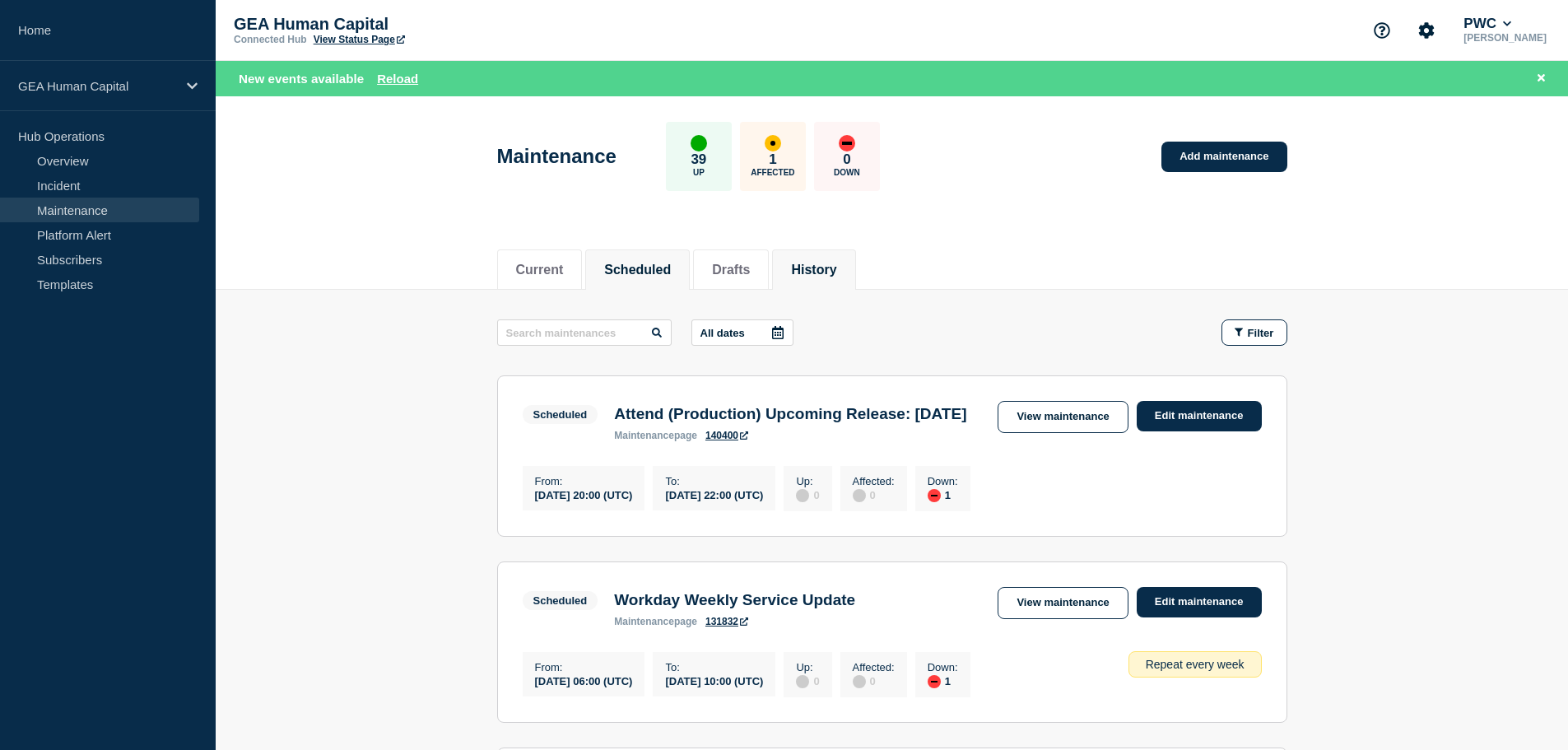
click at [833, 258] on li "History" at bounding box center [813, 270] width 83 height 40
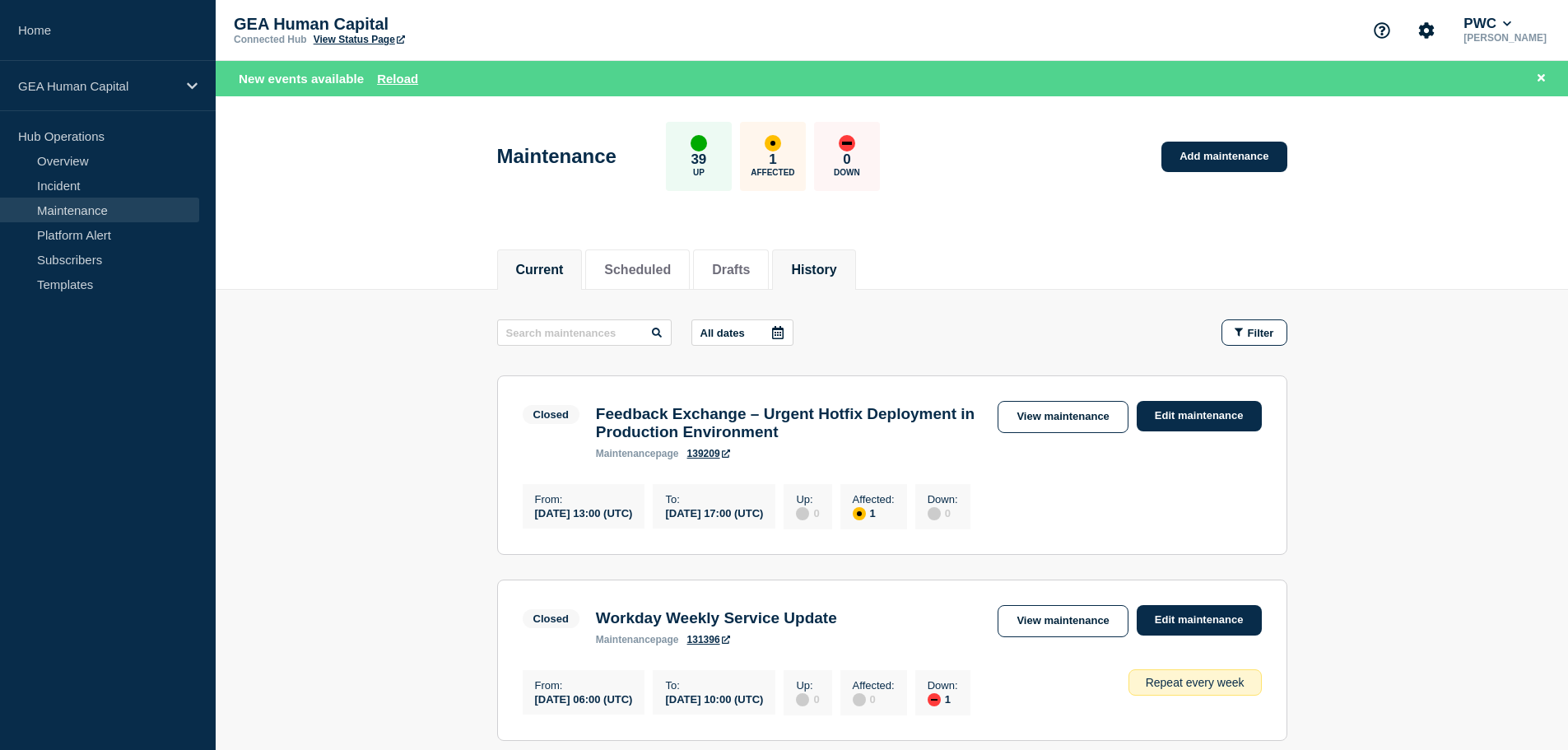
click at [543, 269] on button "Current" at bounding box center [540, 270] width 48 height 15
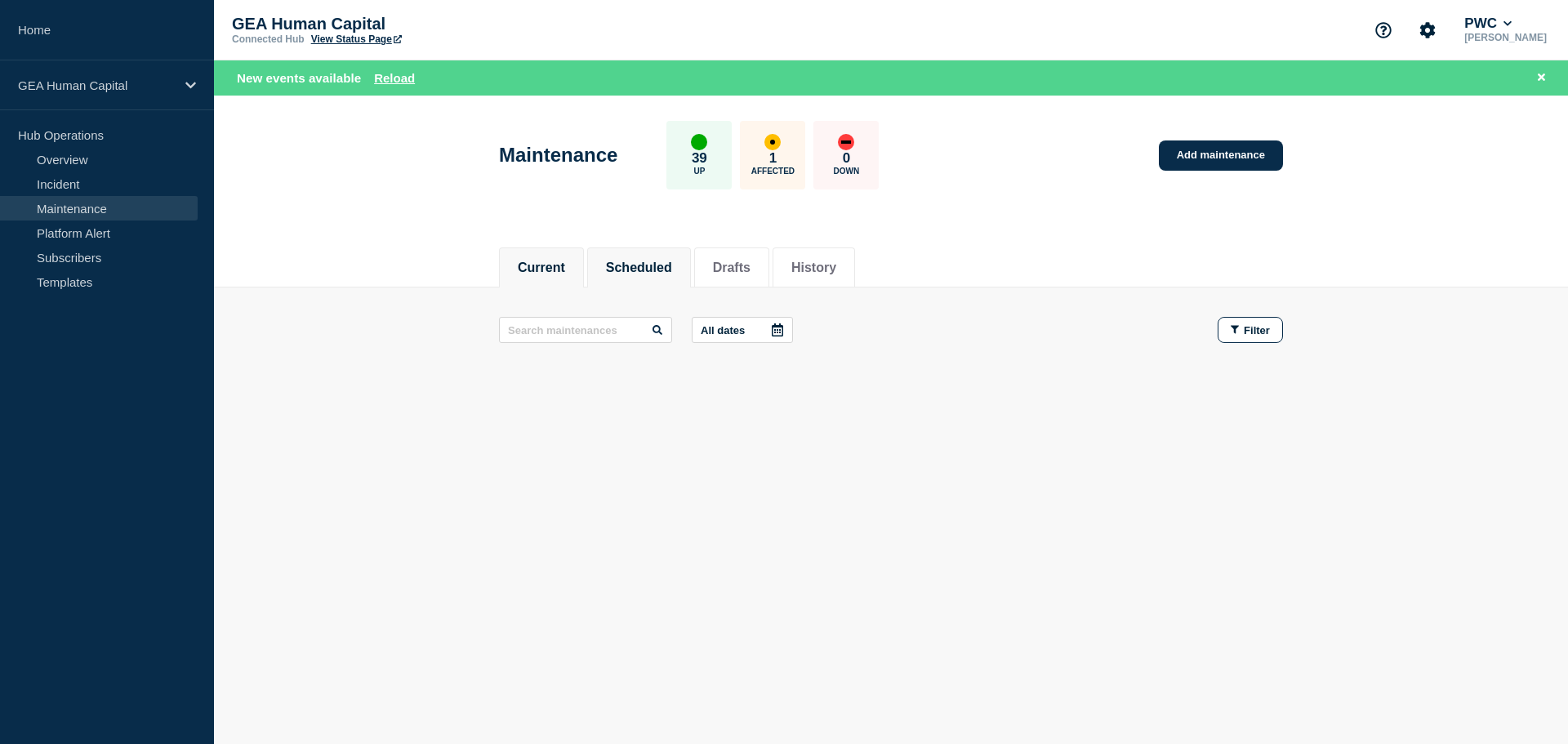
click at [623, 266] on button "Scheduled" at bounding box center [639, 268] width 66 height 15
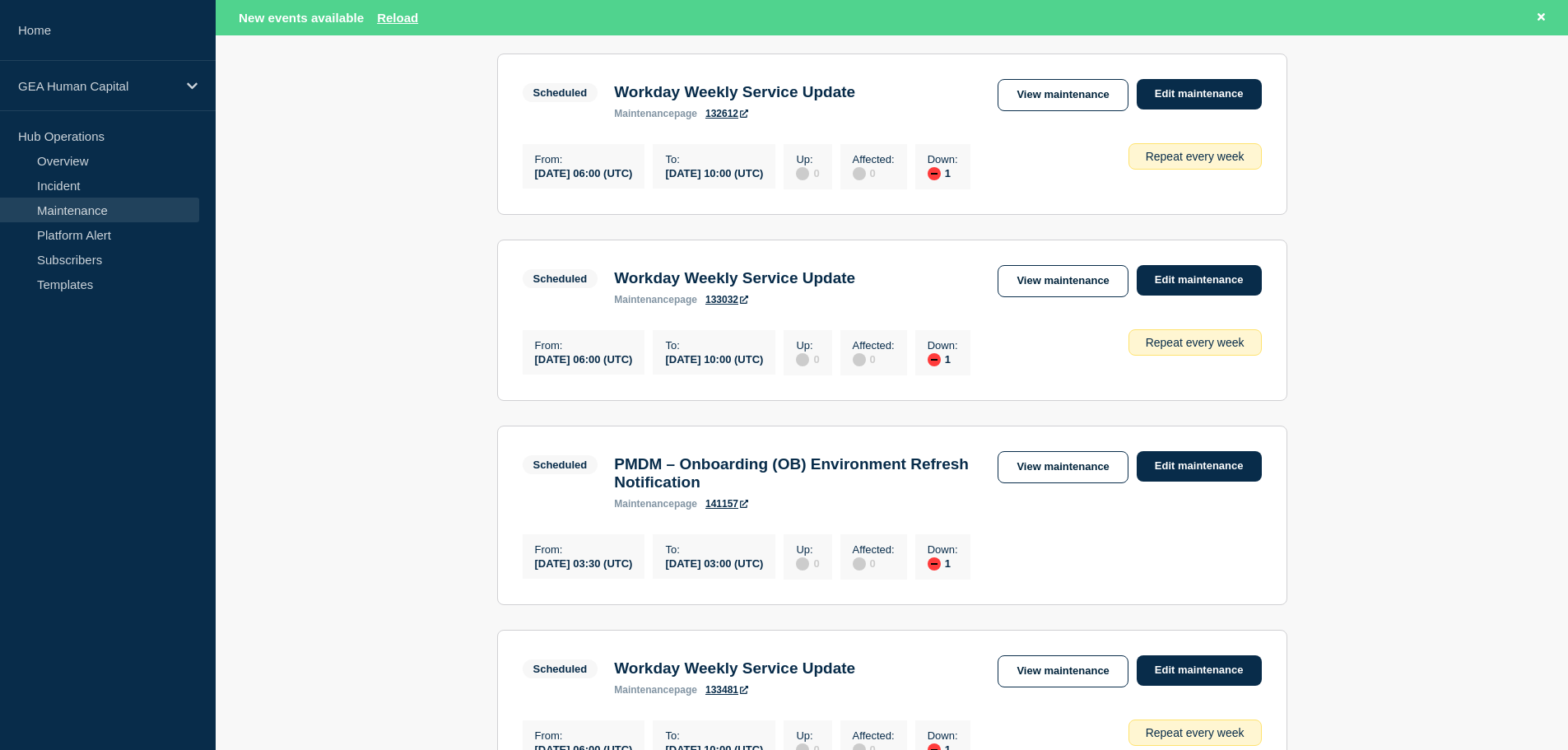
scroll to position [1153, 0]
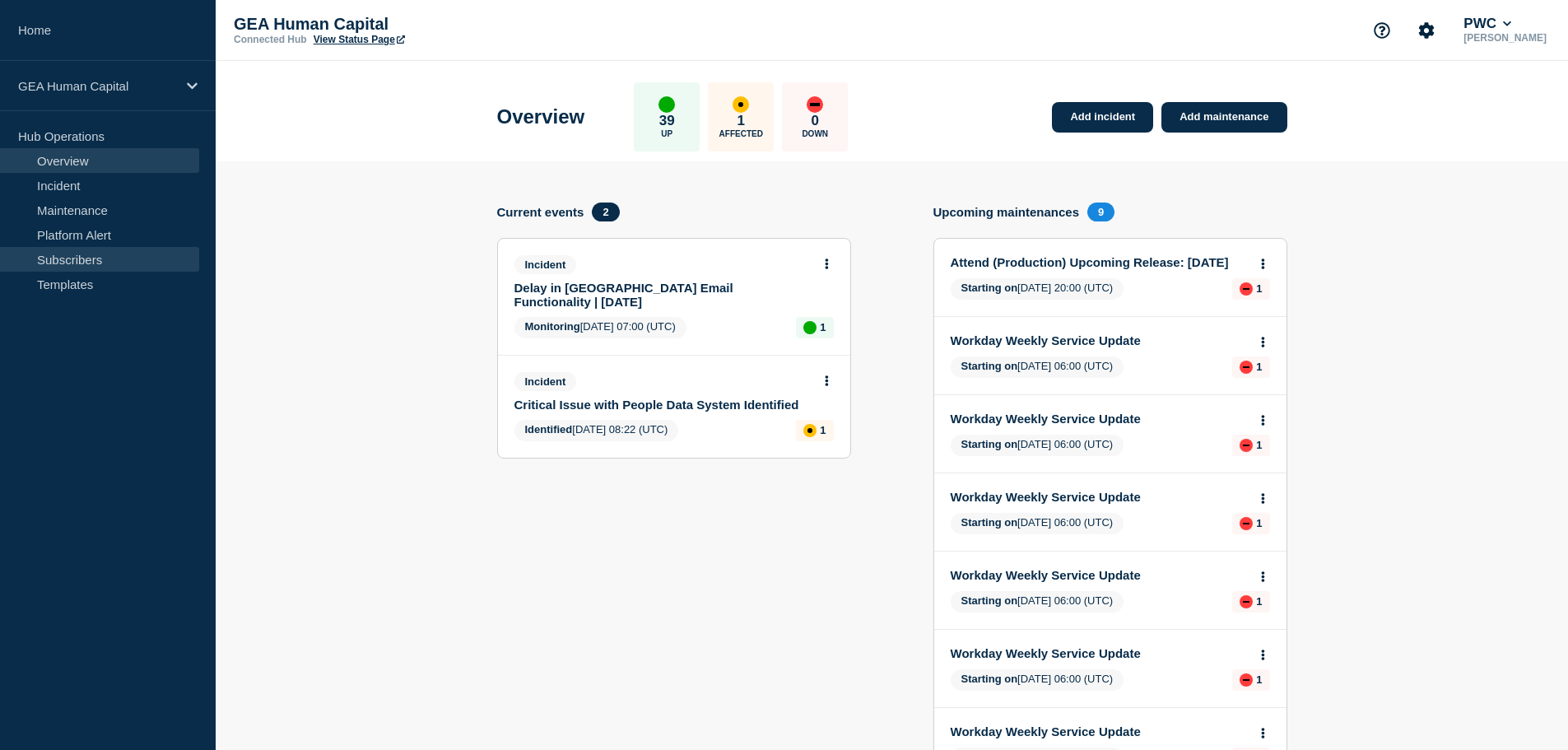
click at [72, 257] on link "Subscribers" at bounding box center [99, 259] width 199 height 24
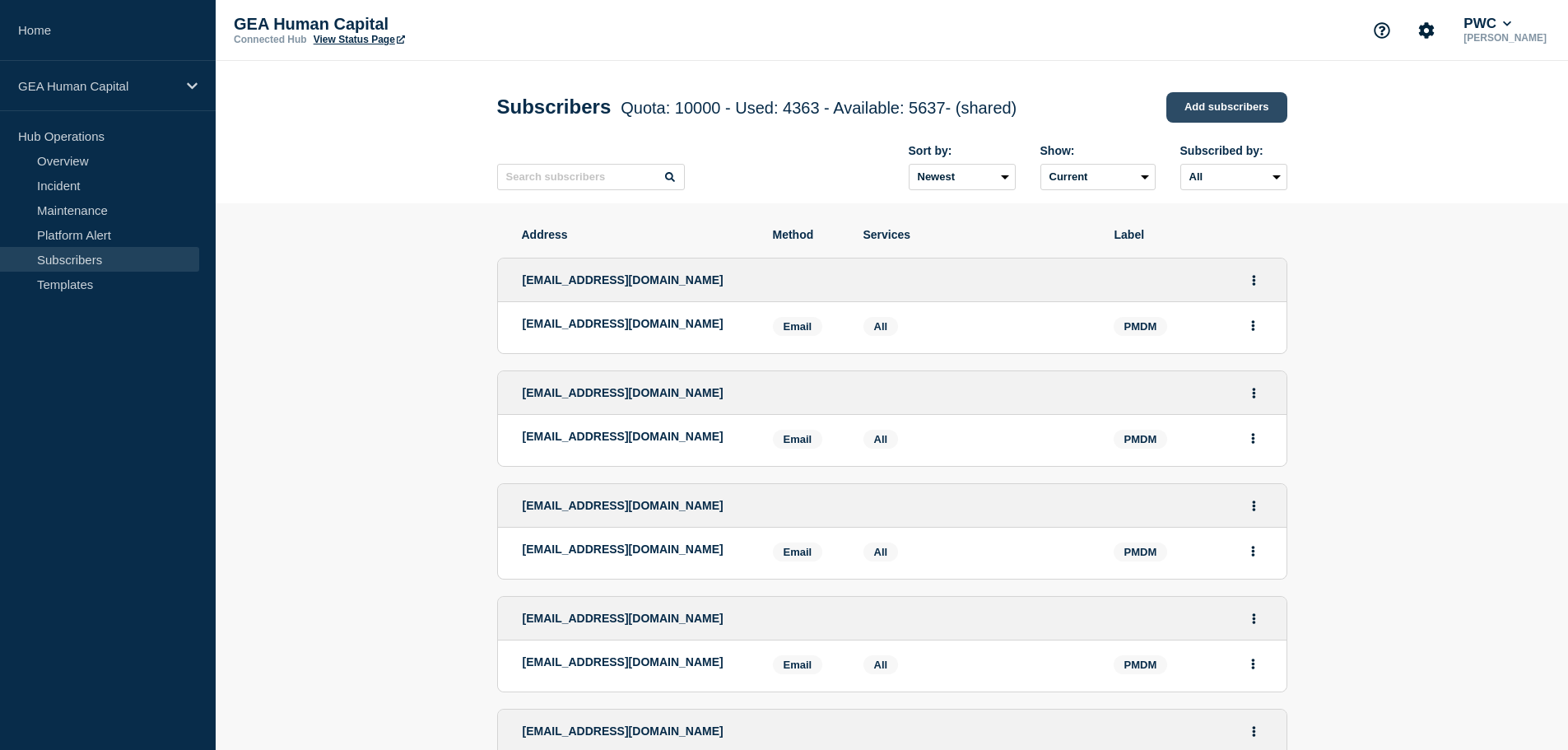
click at [1215, 107] on link "Add subscribers" at bounding box center [1227, 107] width 121 height 31
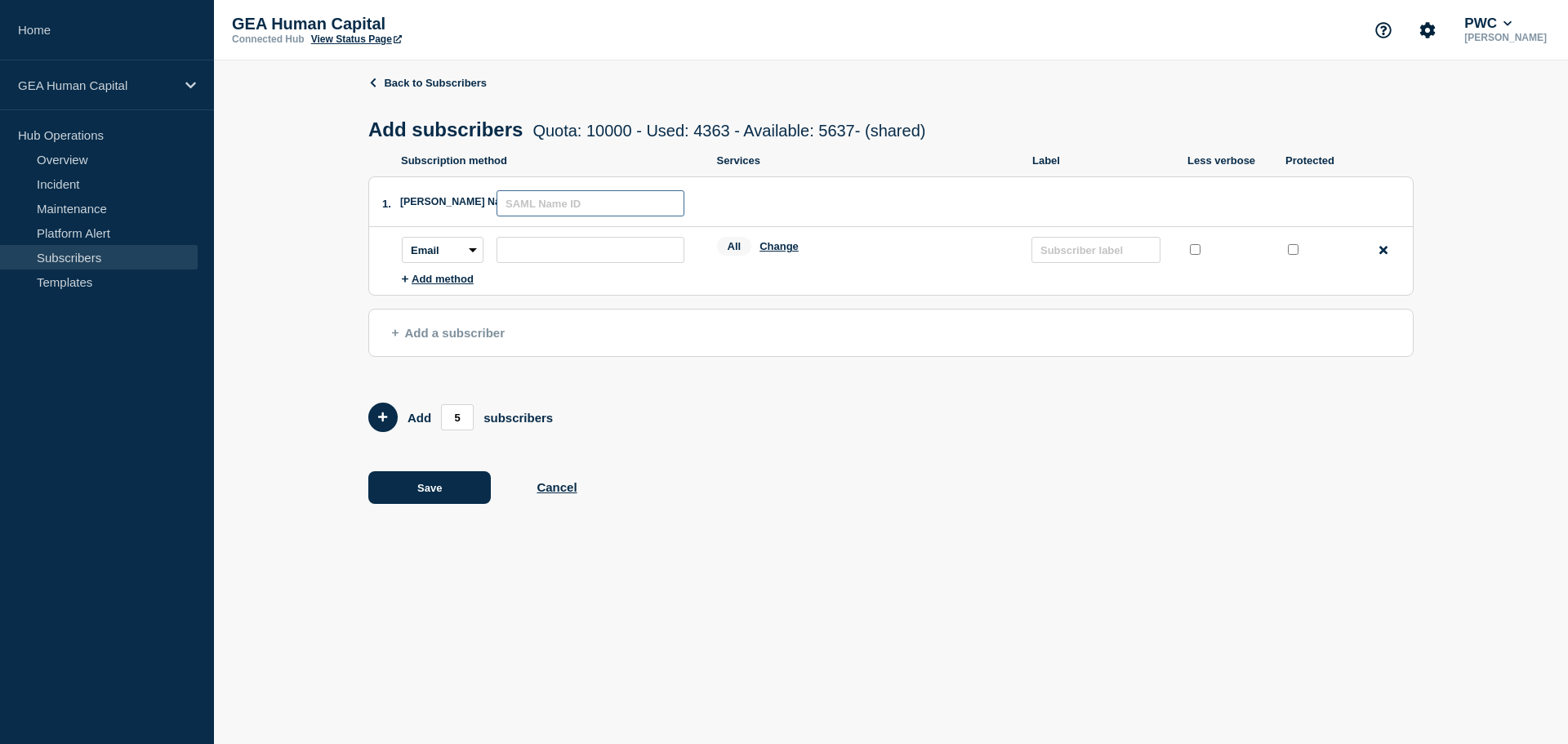
click at [552, 205] on input "text" at bounding box center [590, 204] width 188 height 26
paste input "https://groups.google.com/a/pwc.com/g/gbl_pmdm_gpt_service_delivery"
type input "https://groups.google.com/a/pwc.com/g/gbl_pmdm_gpt_service_delivery"
click at [539, 263] on input "subscription-address" at bounding box center [590, 250] width 188 height 26
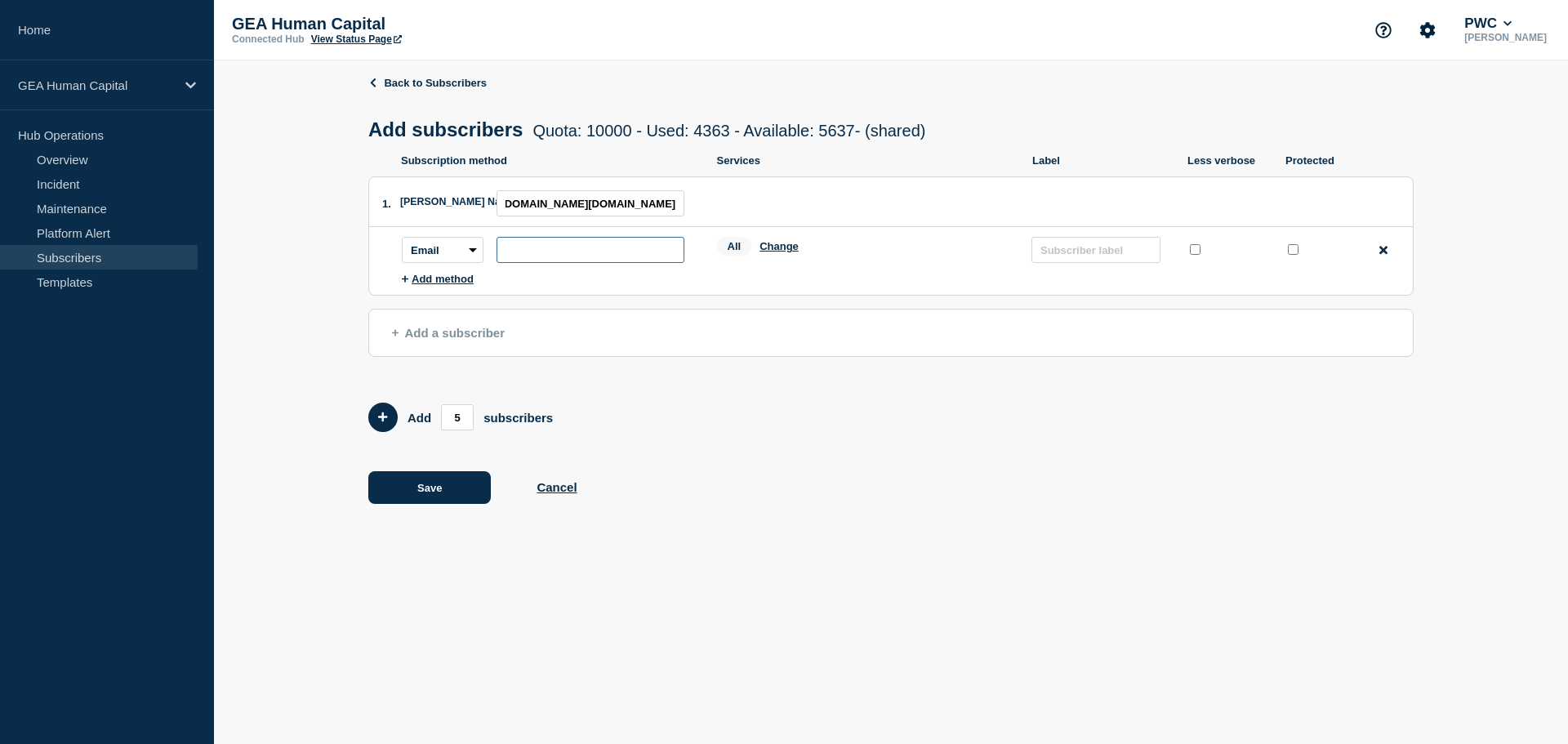
scroll to position [0, 0]
paste input "https://groups.google.com/a/pwc.com/g/gbl_pmdm_gpt_service_delivery"
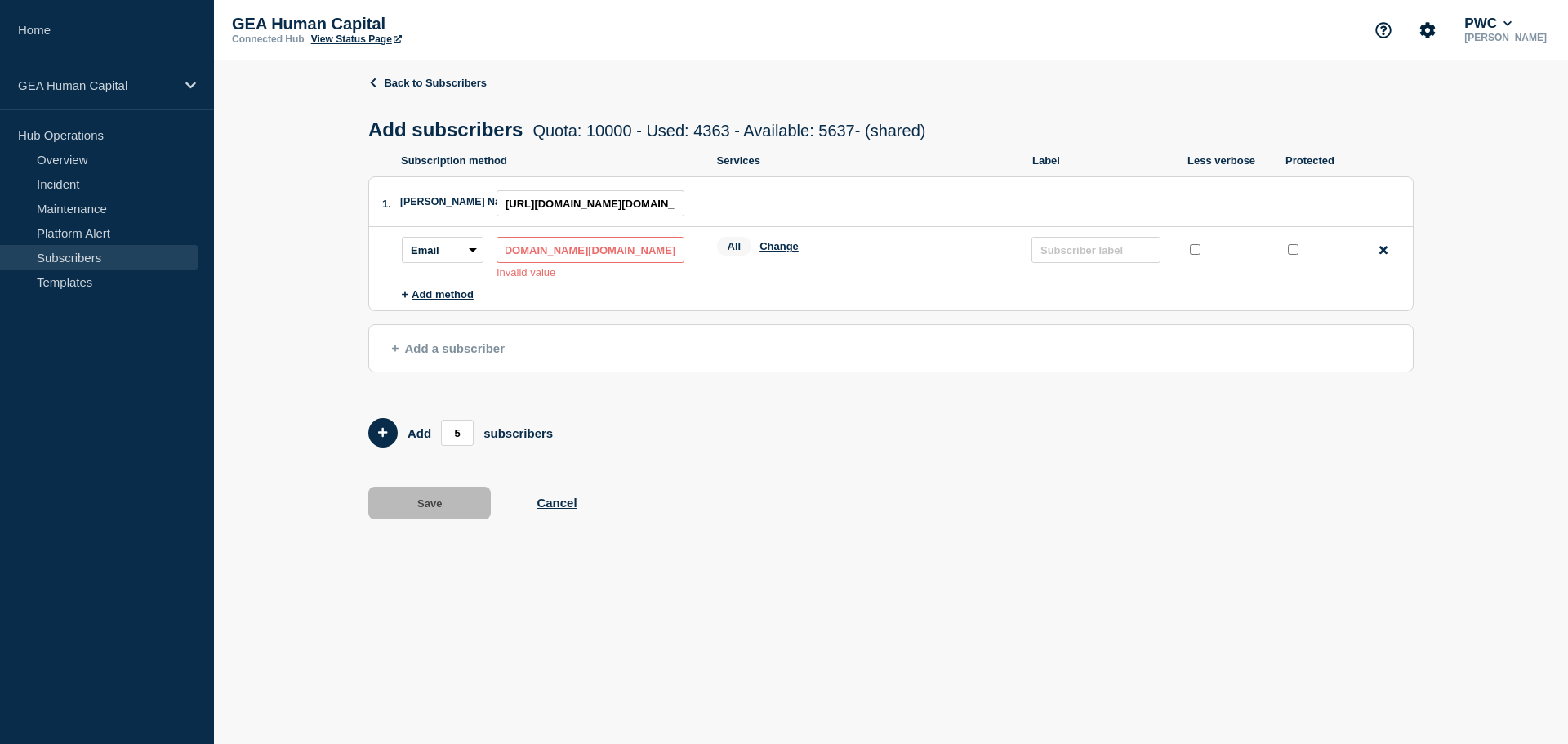
click at [643, 256] on input "https://groups.google.com/a/pwc.com/g/gbl_pmdm_gpt_service_delivery" at bounding box center [590, 250] width 188 height 26
drag, startPoint x: 680, startPoint y: 254, endPoint x: 360, endPoint y: 253, distance: 320.0
click at [360, 253] on div "Back to Subscribers Add subscribers Quota: 10000 - Used: 4363 - Available: 5637…" at bounding box center [891, 310] width 1354 height 499
click at [642, 249] on input "https://groups.google.com/a/pwc.com/g/gbl_pmdm_gpt_service_delivery" at bounding box center [590, 250] width 188 height 26
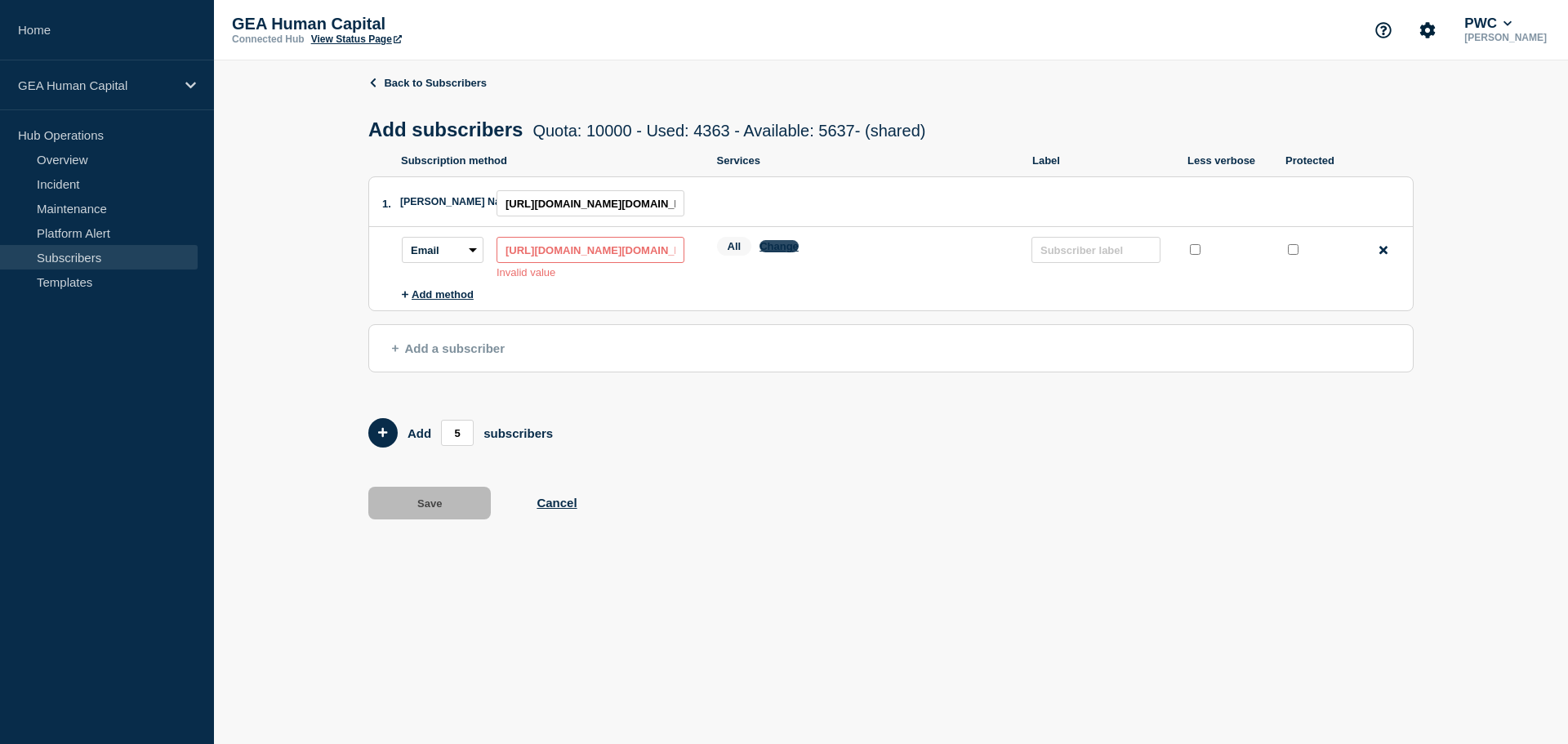
scroll to position [0, 198]
drag, startPoint x: 652, startPoint y: 253, endPoint x: 795, endPoint y: 255, distance: 143.0
click at [795, 255] on div "Subscription method: Email SMS Webhook Slack Teams Address: https://groups.goog…" at bounding box center [907, 258] width 1011 height 42
type input "h"
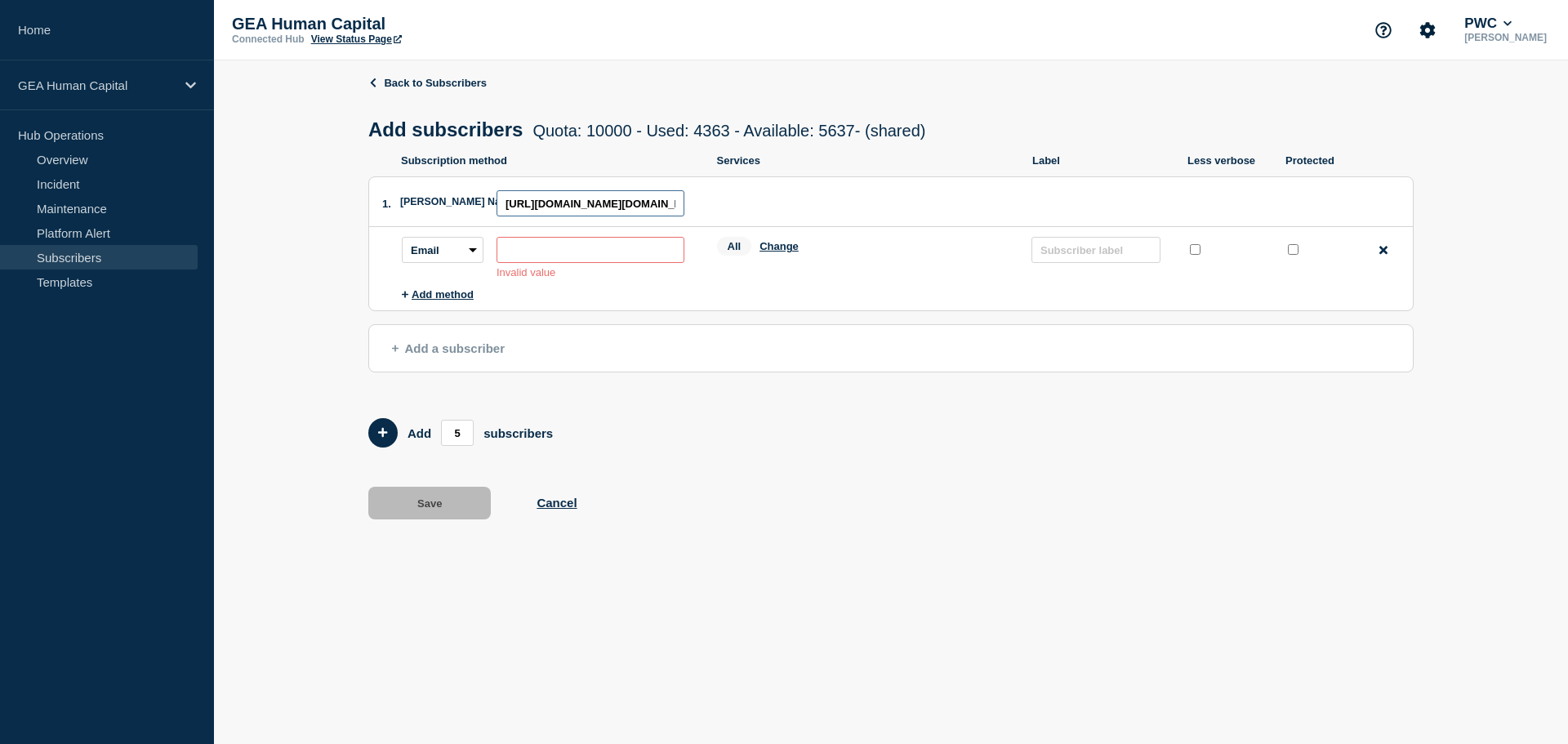
click at [628, 204] on input "https://groups.google.com/a/pwc.com/g/gbl_pmdm_gpt_service_delivery" at bounding box center [590, 204] width 188 height 26
click at [627, 204] on input "https://groups.google.com/a/pwc.com/g/gbl_pmdm_gpt_service_delivery" at bounding box center [590, 204] width 188 height 26
click at [558, 201] on input "text" at bounding box center [590, 204] width 188 height 26
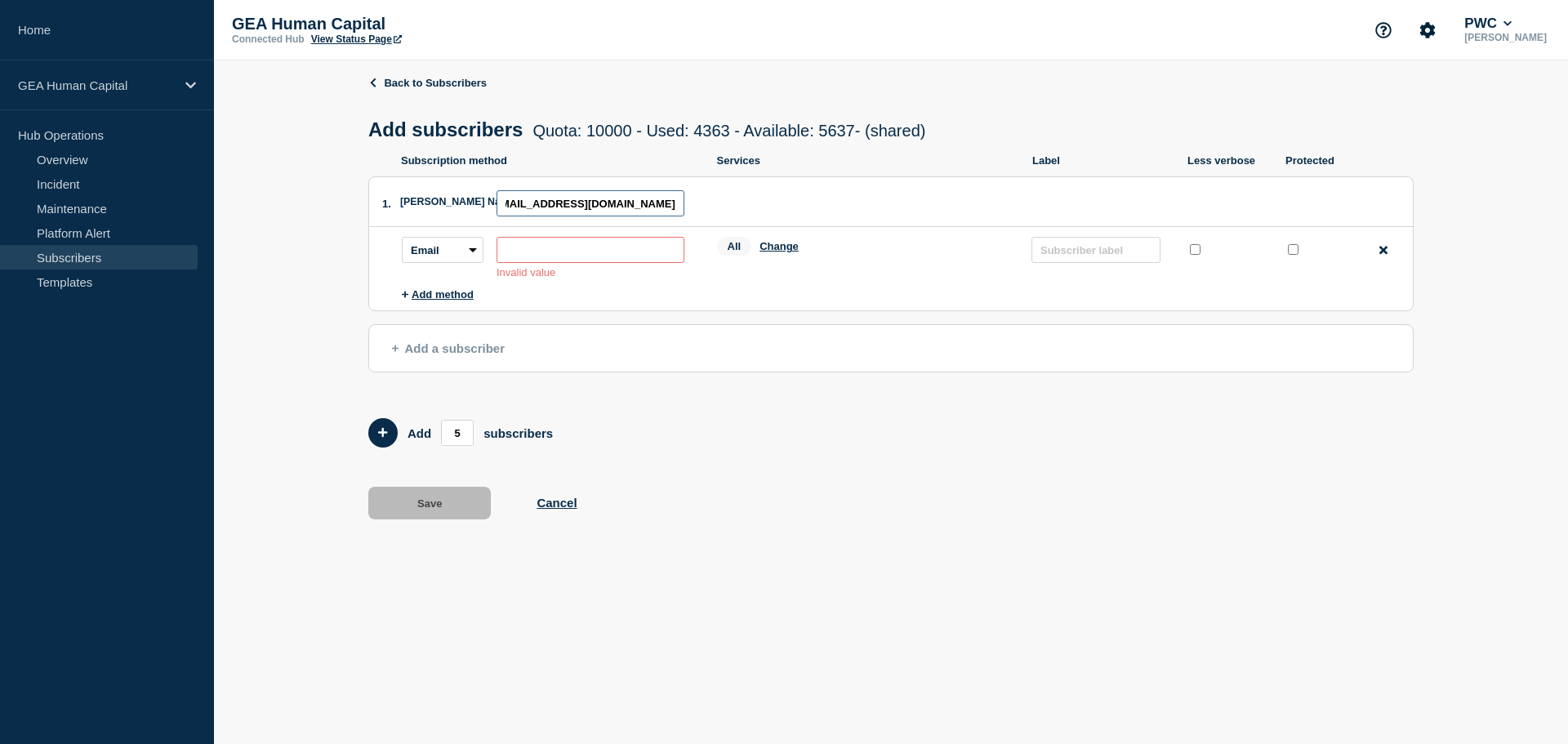
type input "gbl_pmdm_gpt.service_delivery@pwc.com"
click at [557, 201] on input "gbl_pmdm_gpt.service_delivery@pwc.com" at bounding box center [590, 204] width 188 height 26
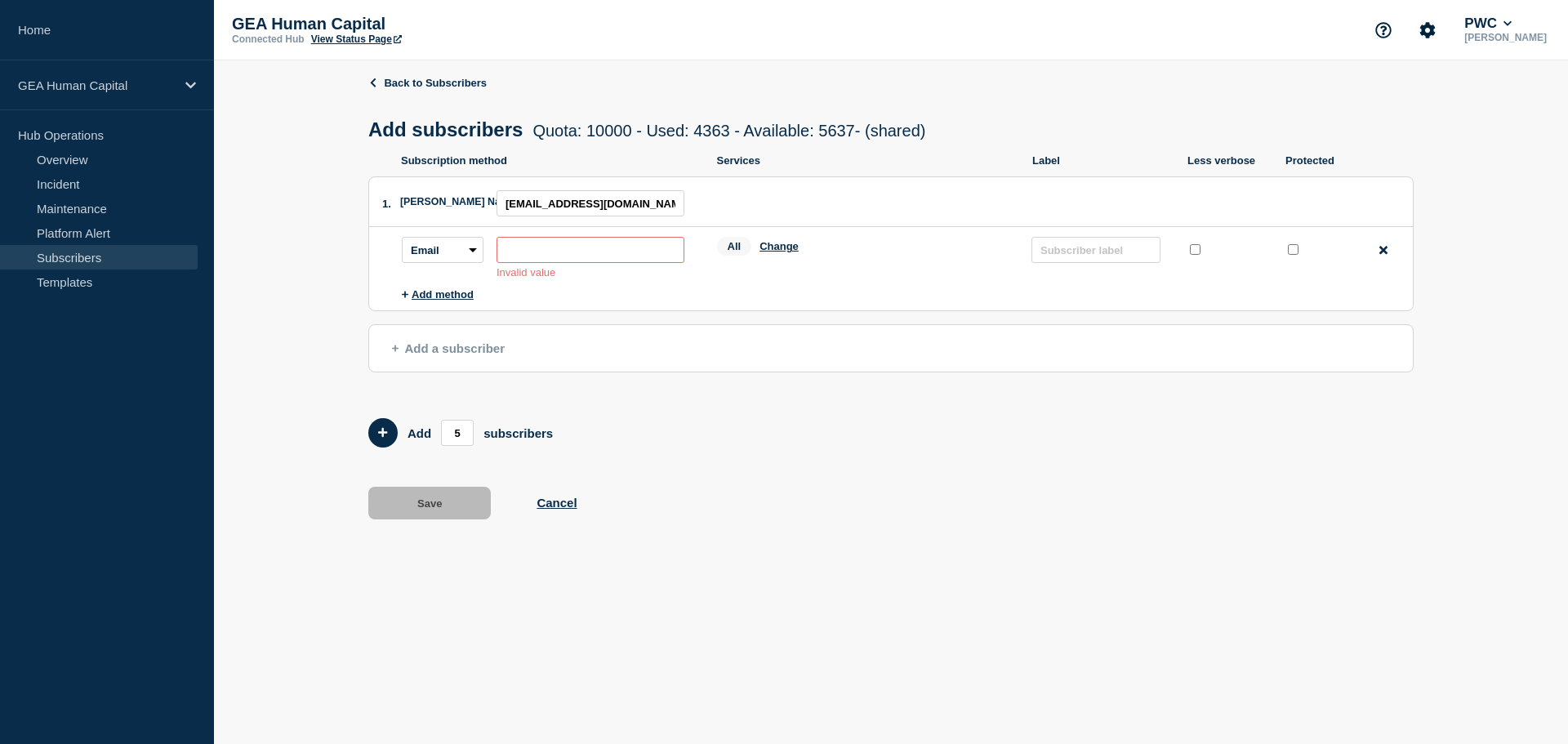
click at [543, 253] on input "subscription-address" at bounding box center [590, 250] width 188 height 26
paste input "gbl_pmdm_gpt.service_delivery@pwc.com"
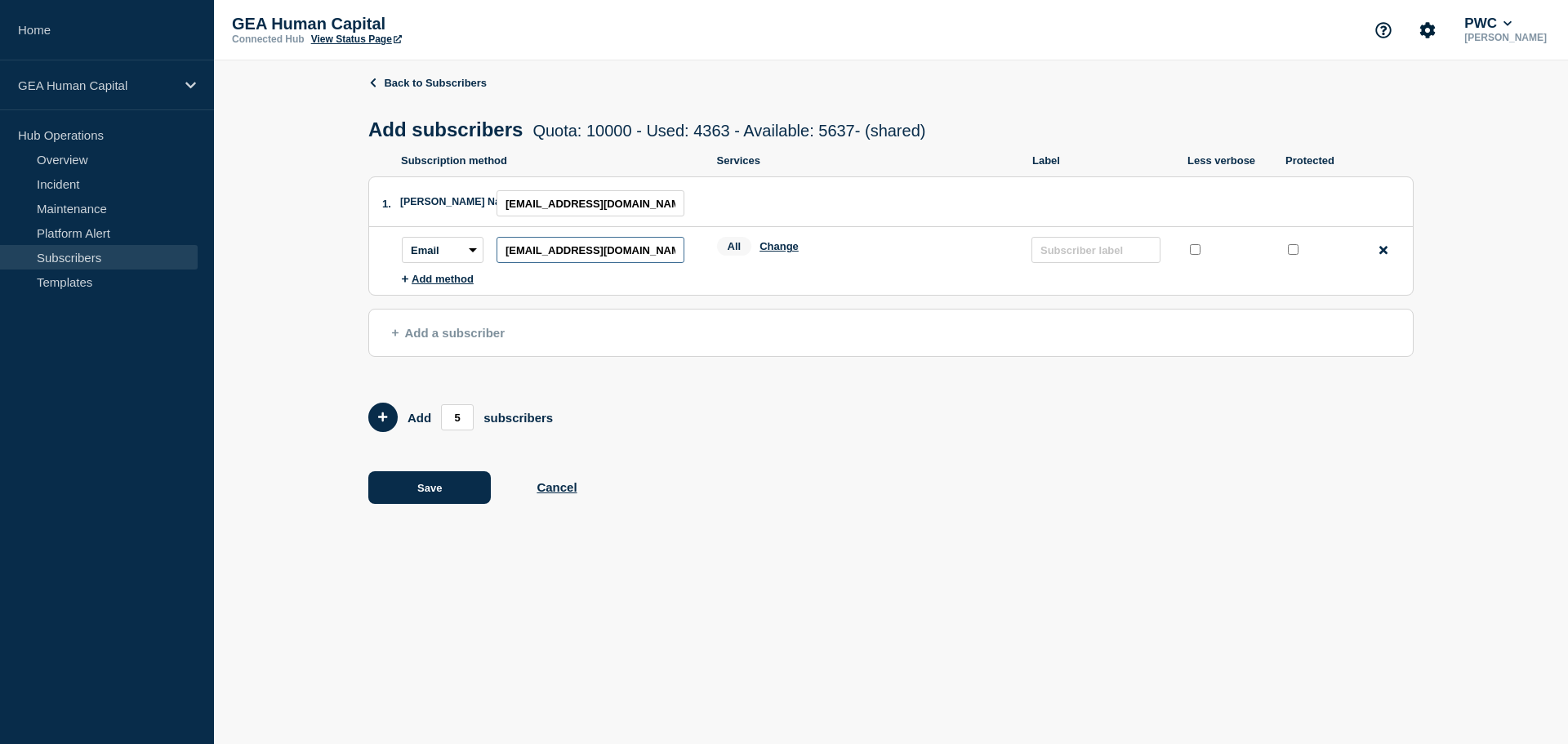
drag, startPoint x: 542, startPoint y: 253, endPoint x: 365, endPoint y: 243, distance: 177.3
click at [365, 243] on div "Back to Subscribers Add subscribers Quota: 10000 - Used: 4363 - Available: 5637…" at bounding box center [891, 302] width 1354 height 483
type input "gbl_pmdm_gpt.service_delivery@pwc.com"
click at [1077, 253] on input "text" at bounding box center [1096, 250] width 129 height 26
type input "PMDM"
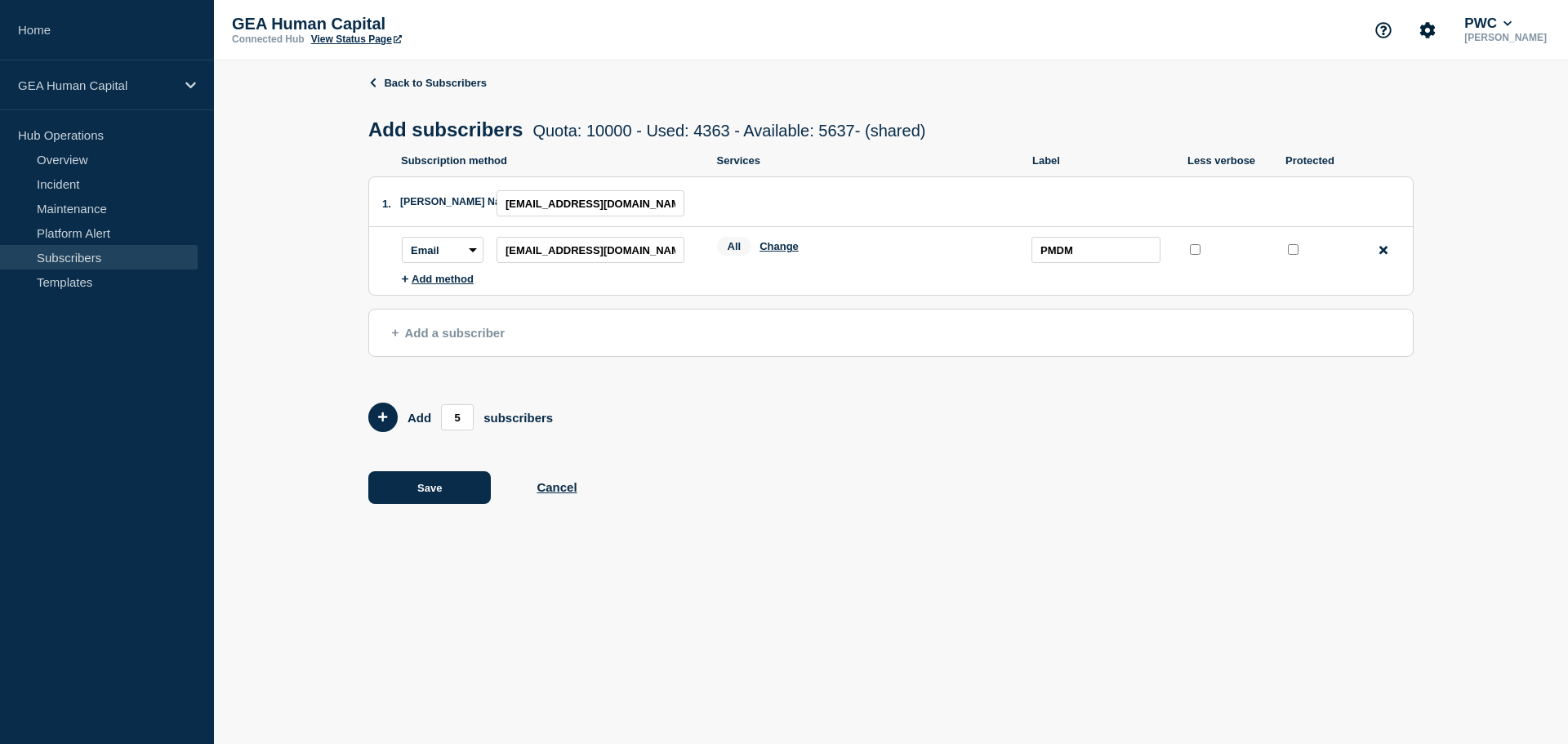
click at [1288, 254] on input "protected checkbox" at bounding box center [1294, 249] width 10 height 10
checkbox input "true"
click at [580, 204] on input "gbl_pmdm_gpt.service_delivery@pwc.com" at bounding box center [590, 204] width 188 height 26
type input "gbl_pmdm_gpt_service_delivery@pwc.com"
click at [585, 256] on input "gbl_pmdm_gpt.service_delivery@pwc.com" at bounding box center [590, 250] width 188 height 26
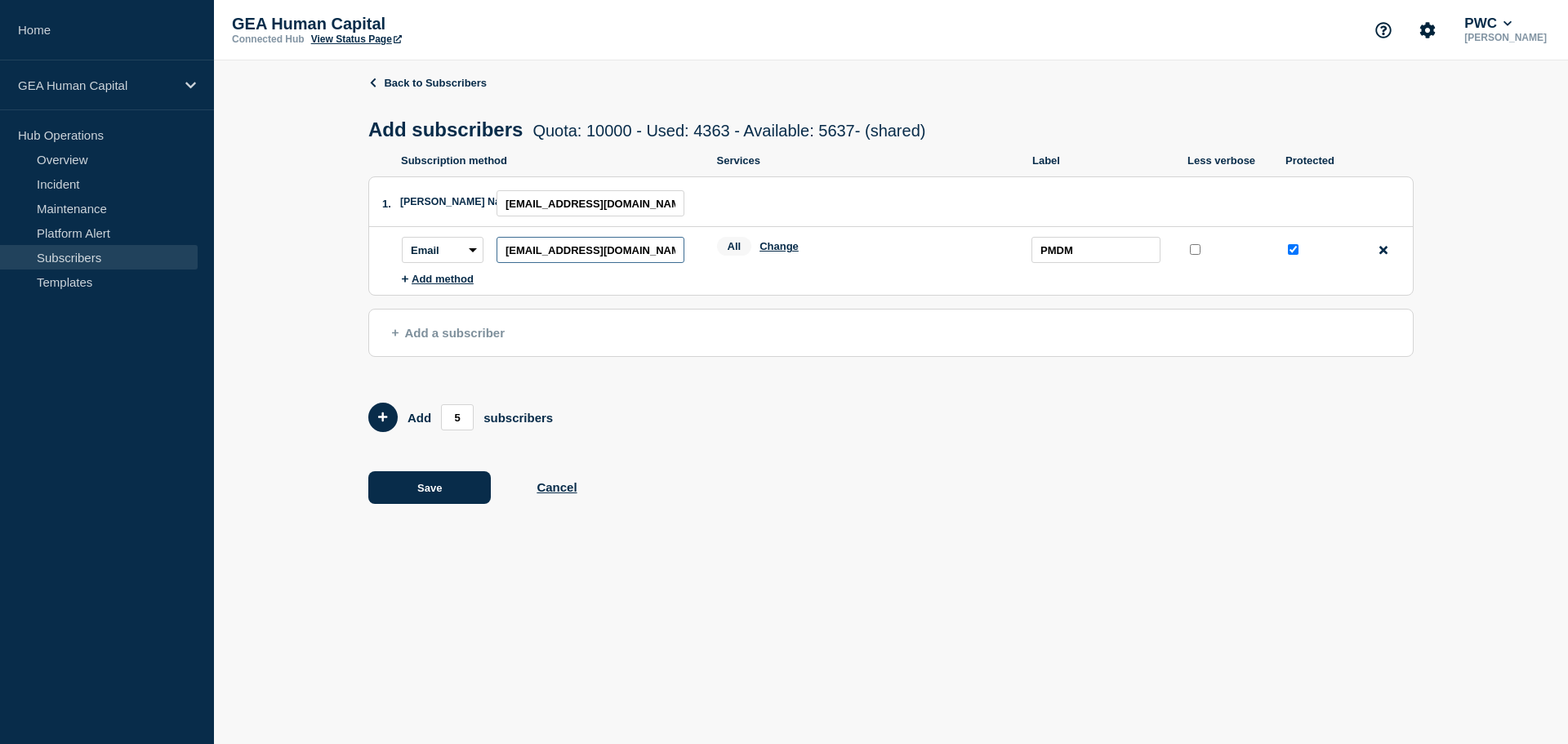
type input "gbl_pmdm_gpt_service_delivery@pwc.com"
drag, startPoint x: 580, startPoint y: 206, endPoint x: 675, endPoint y: 204, distance: 95.0
click at [675, 204] on input "gbl_pmdm_gpt_service_delivery@pwc.com" at bounding box center [590, 204] width 188 height 26
click at [741, 414] on form "Add 5 subscribers" at bounding box center [891, 417] width 1046 height 29
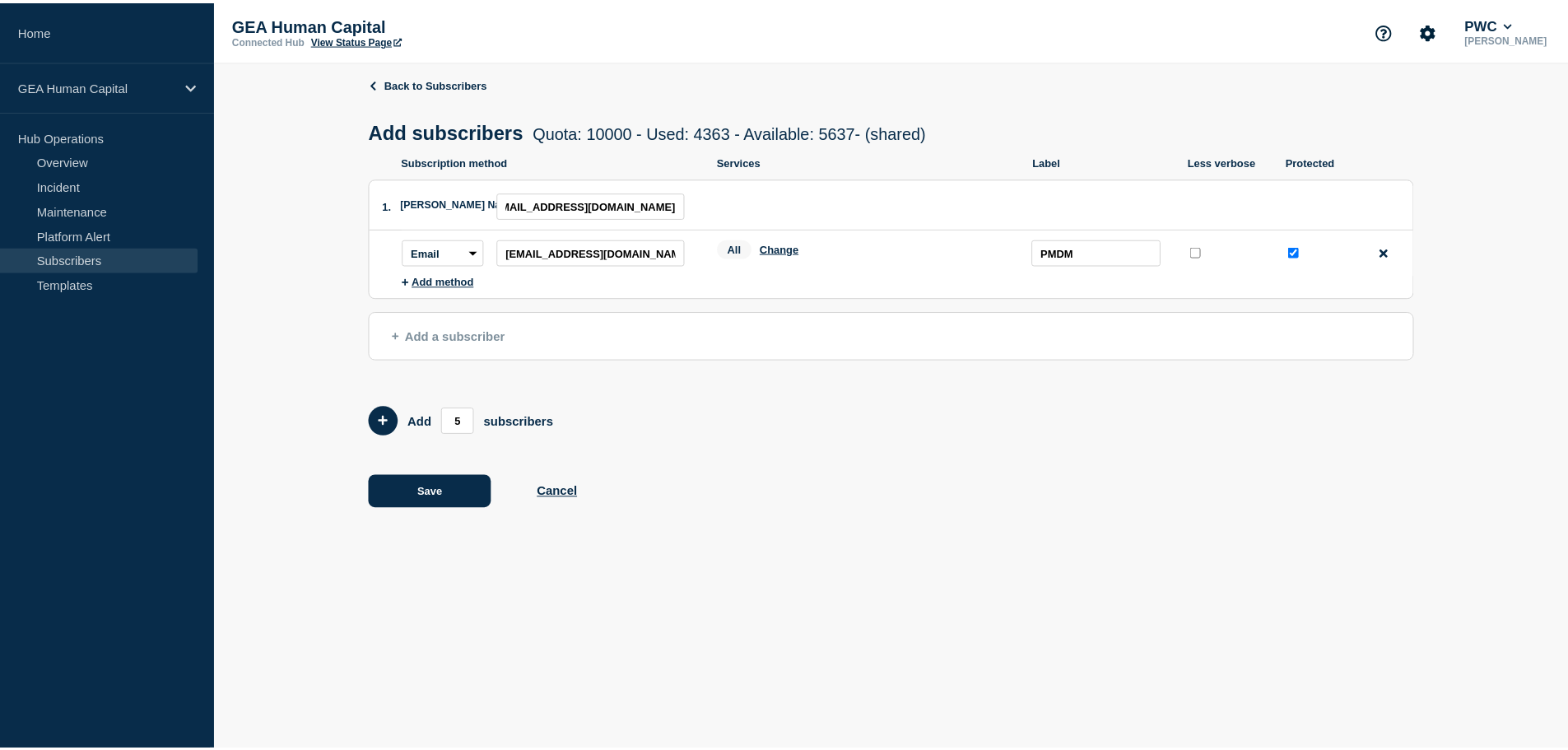
scroll to position [0, 0]
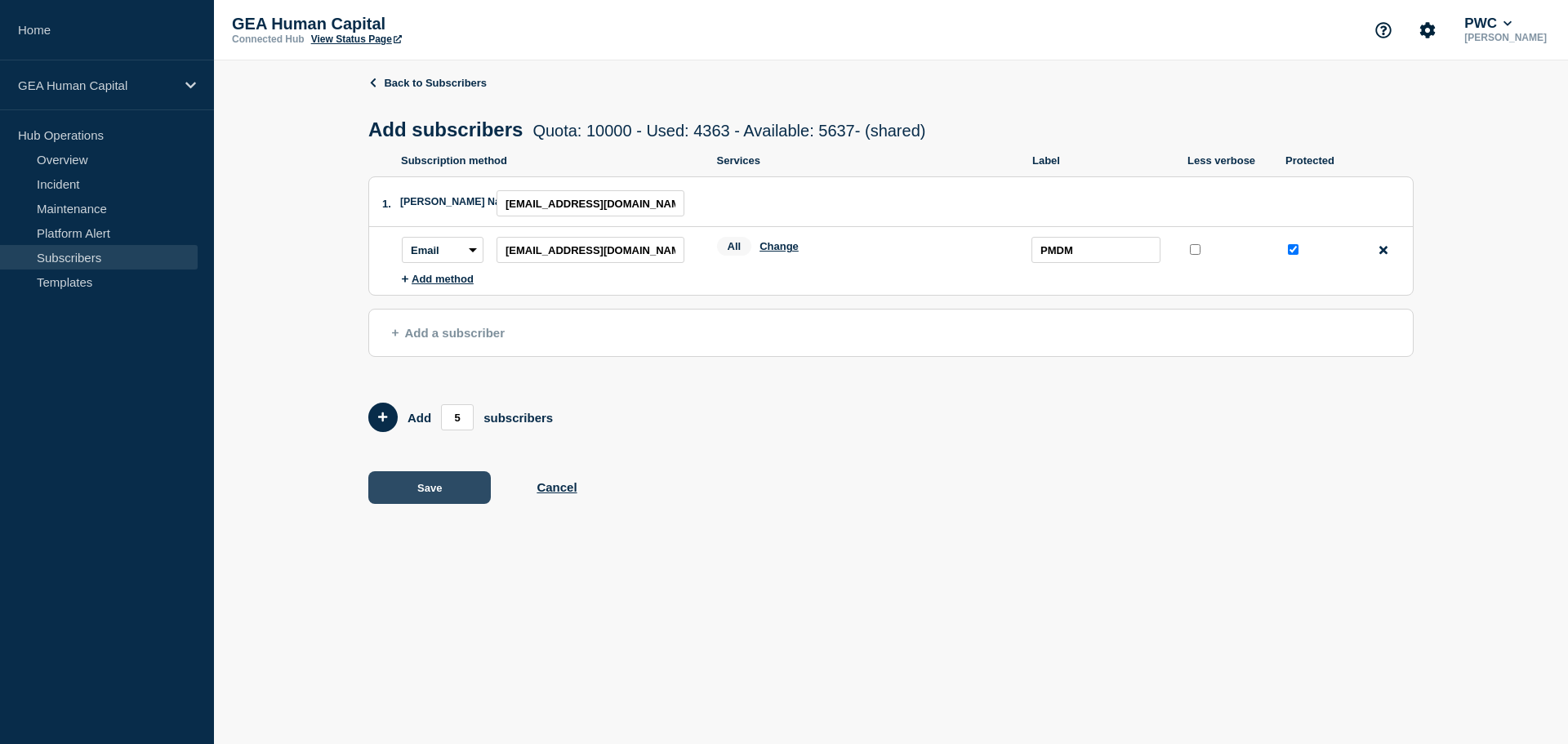
click at [455, 492] on button "Save" at bounding box center [429, 488] width 123 height 33
